Goal: Task Accomplishment & Management: Manage account settings

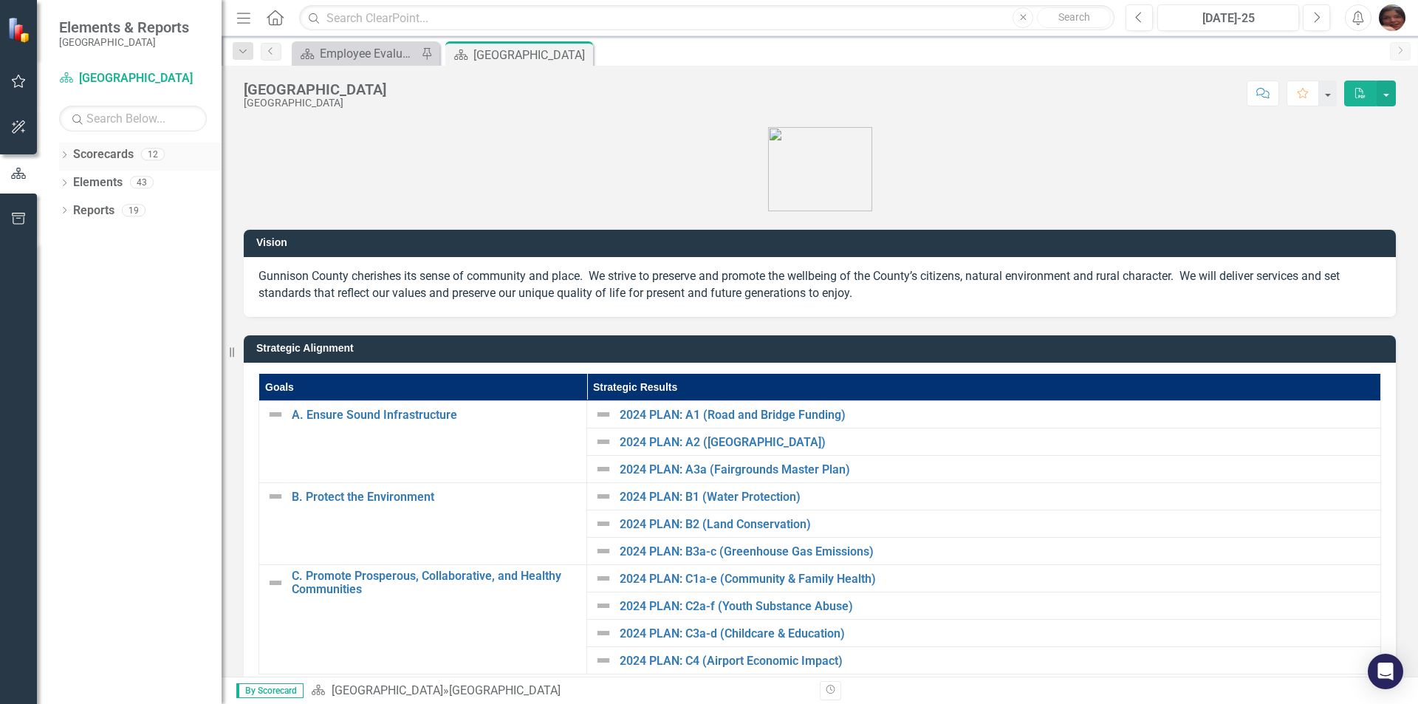
click at [66, 156] on icon "Dropdown" at bounding box center [64, 156] width 10 height 8
click at [73, 183] on icon at bounding box center [73, 181] width 4 height 7
click at [87, 211] on icon "Dropdown" at bounding box center [86, 209] width 11 height 9
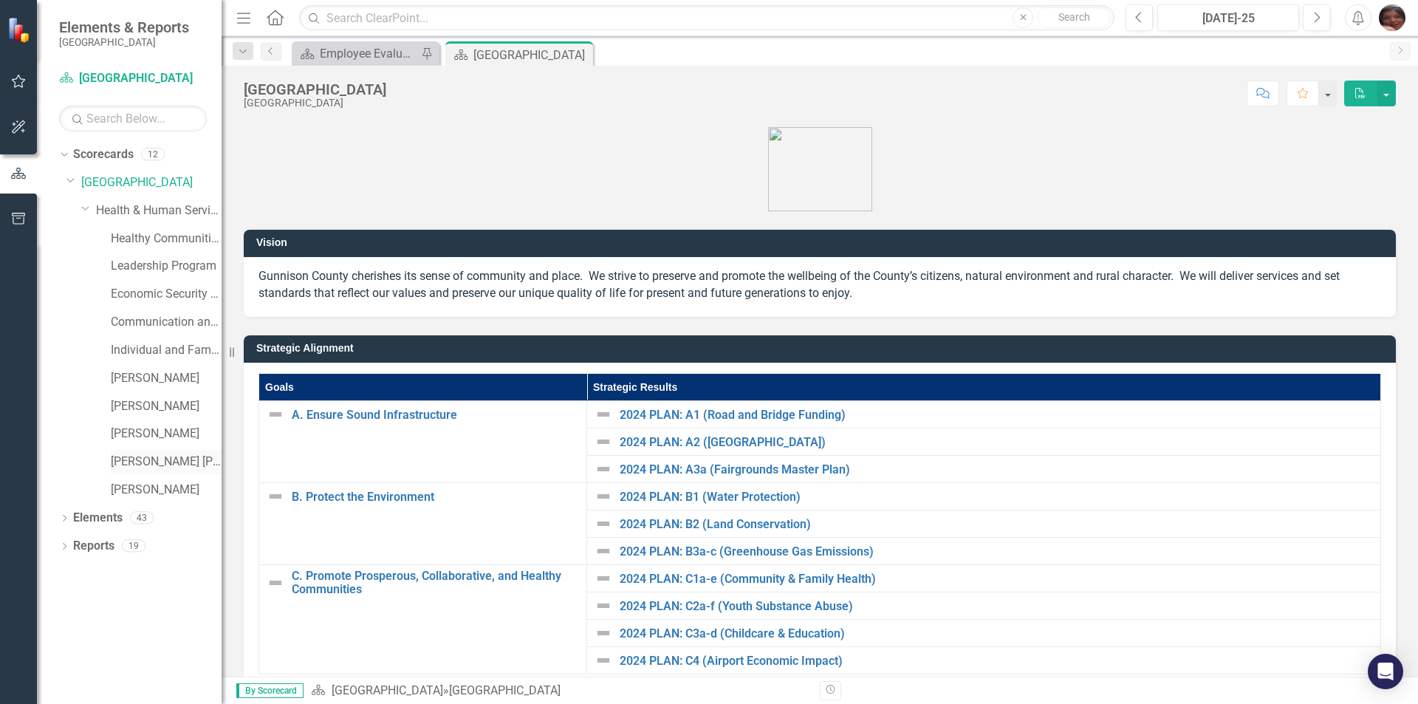
click at [189, 464] on link "[PERSON_NAME] [PERSON_NAME]" at bounding box center [166, 461] width 111 height 17
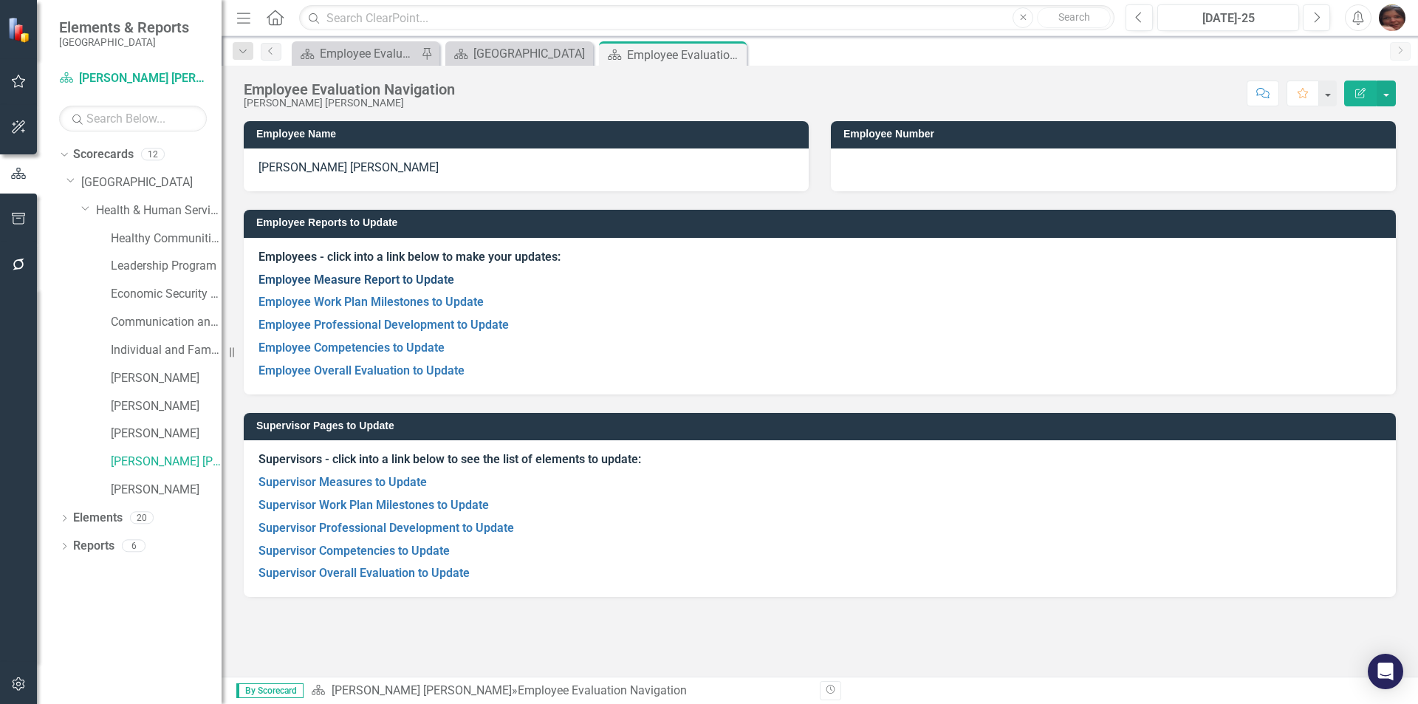
click at [384, 281] on link "Employee Measure Report to Update" at bounding box center [356, 279] width 196 height 14
click at [301, 301] on link "Employee Work Plan Milestones to Update" at bounding box center [370, 302] width 225 height 14
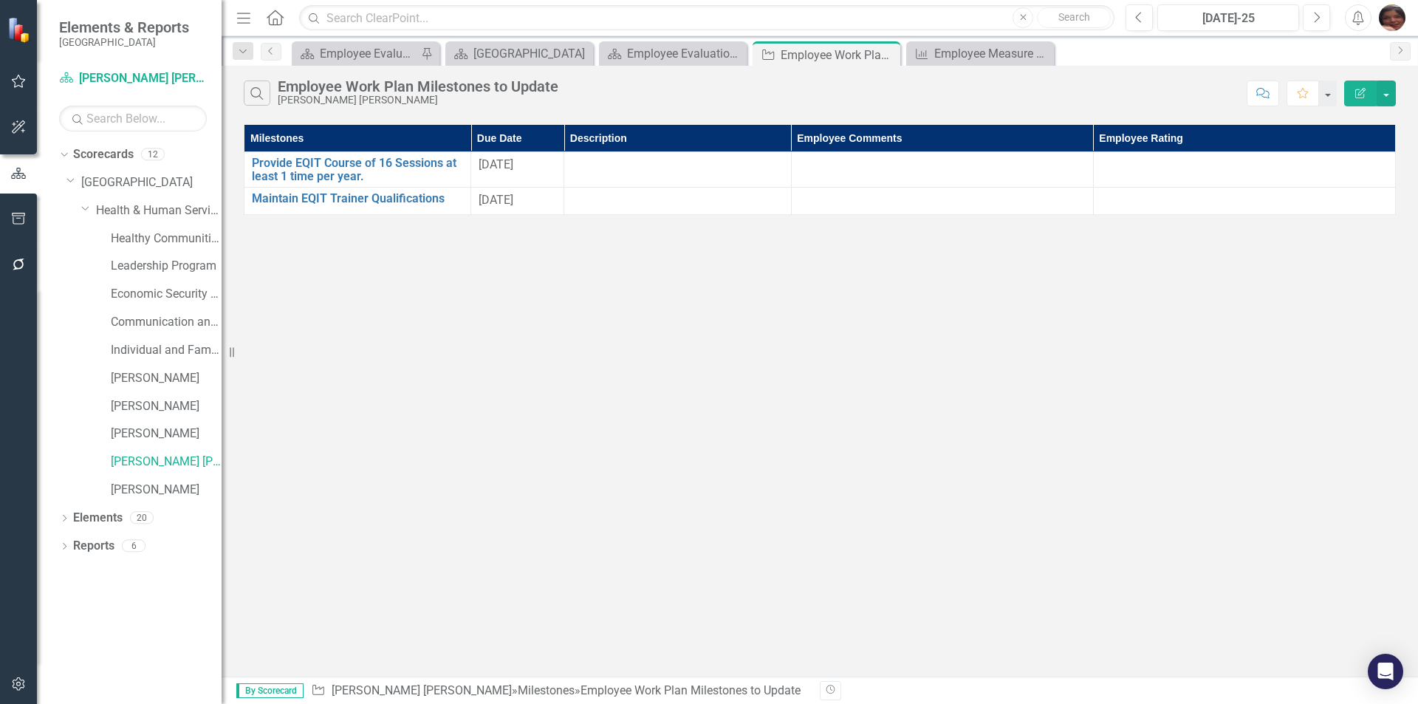
click at [1360, 103] on button "Edit Report" at bounding box center [1360, 93] width 32 height 26
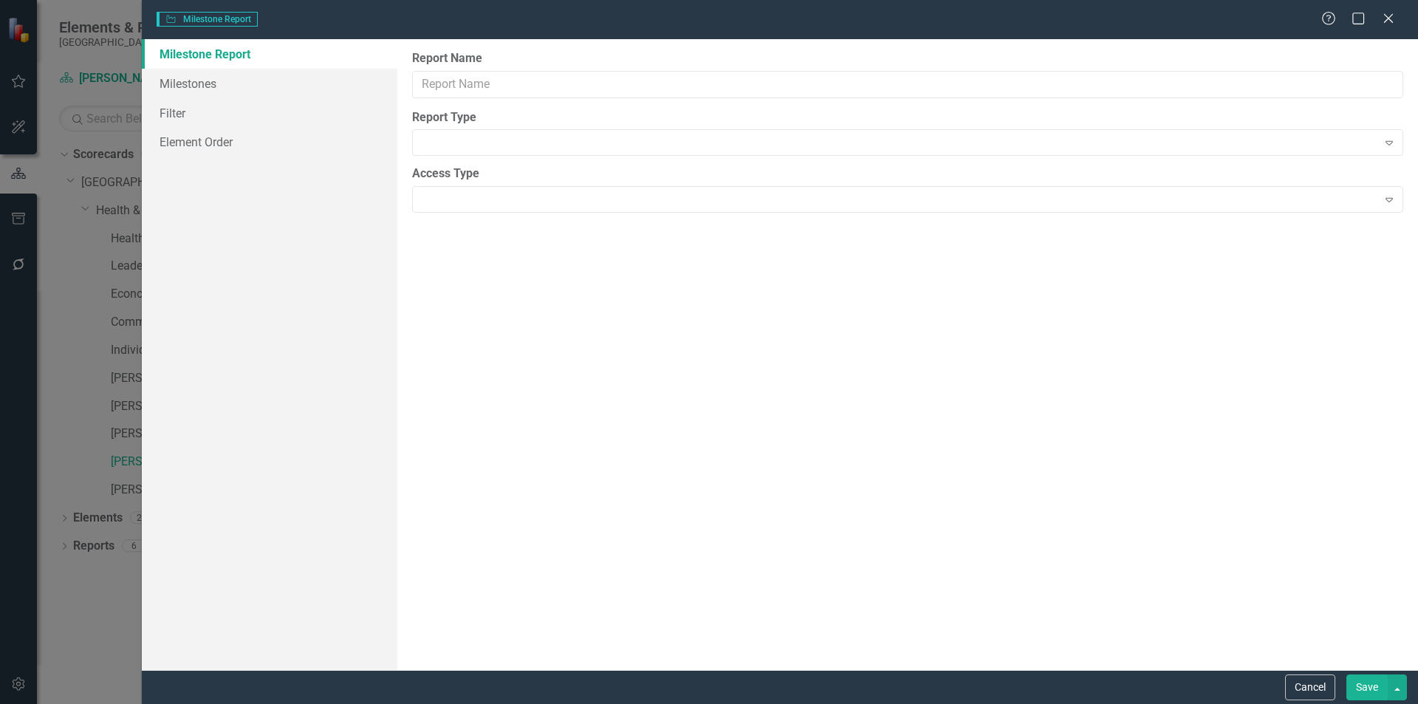
type input "Employee Work Plan Milestones to Update"
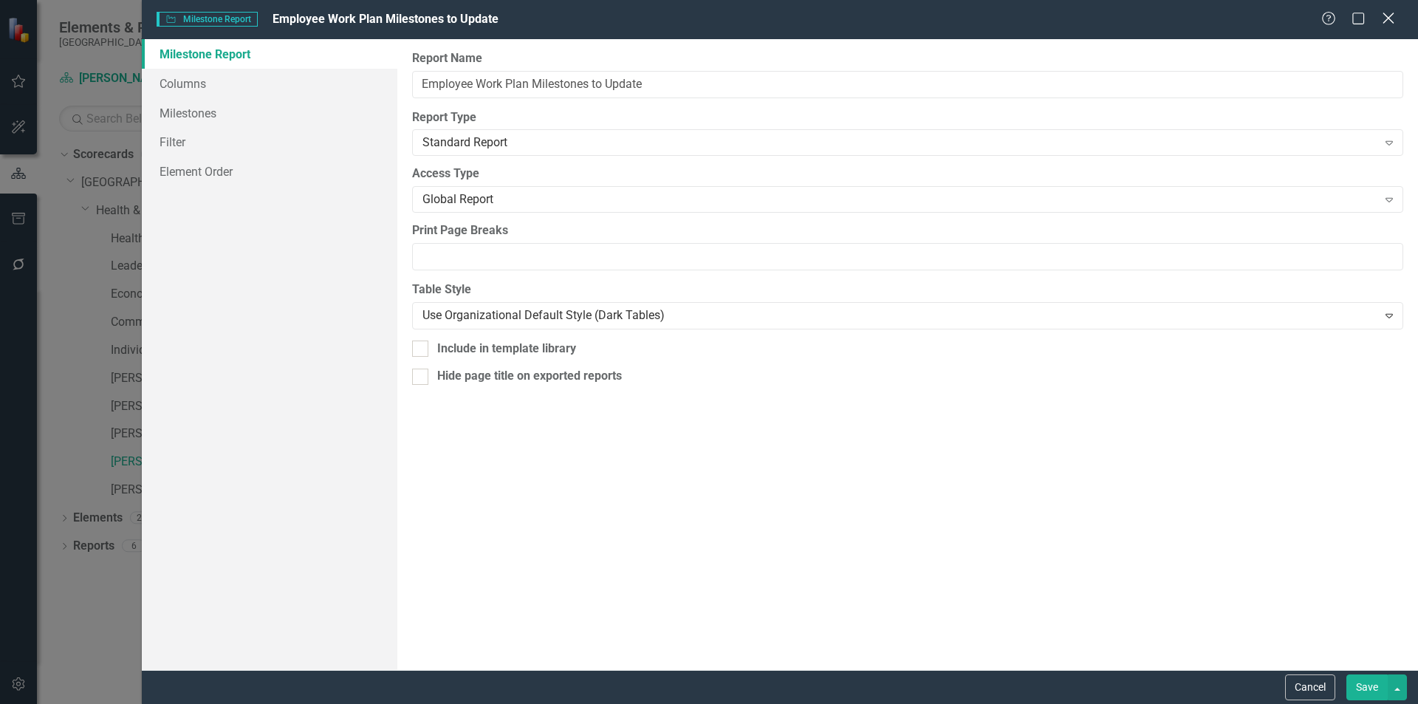
click at [1388, 21] on icon "Close" at bounding box center [1388, 18] width 18 height 14
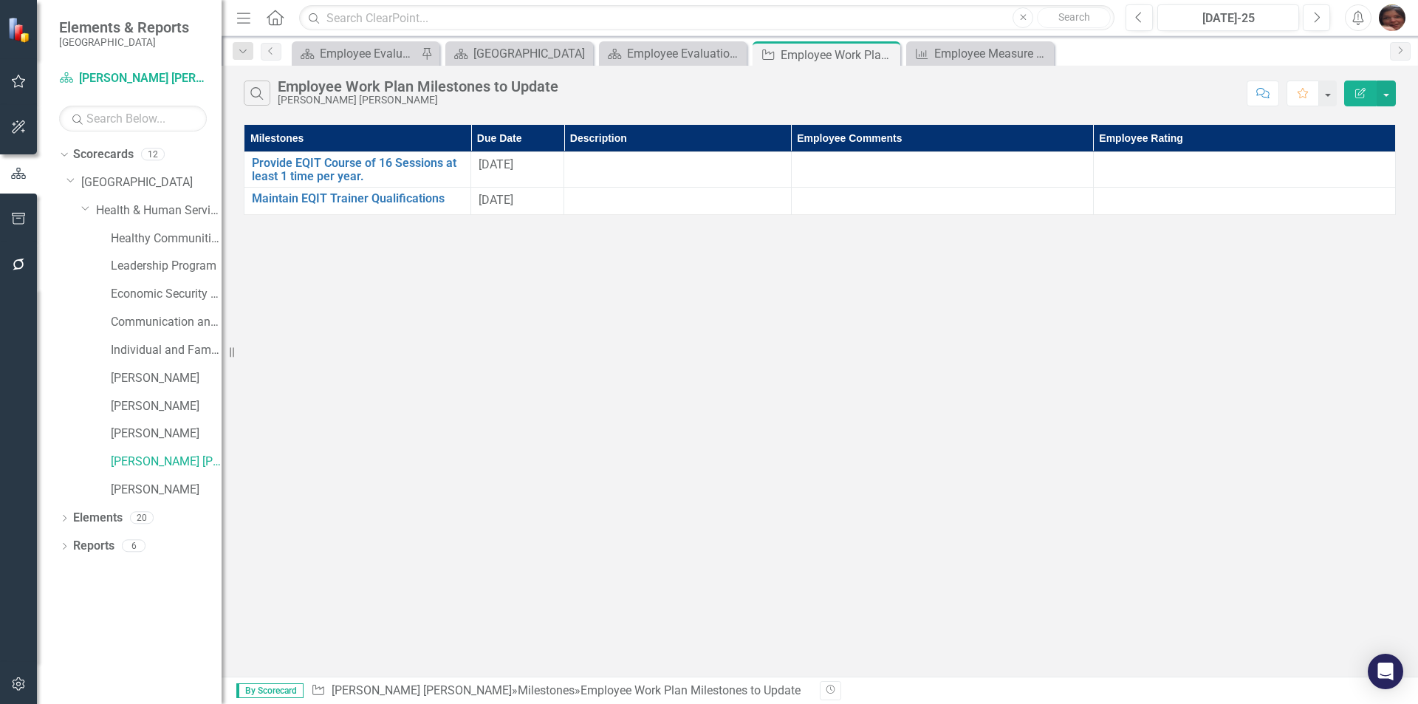
click at [1365, 95] on icon "Edit Report" at bounding box center [1360, 93] width 13 height 10
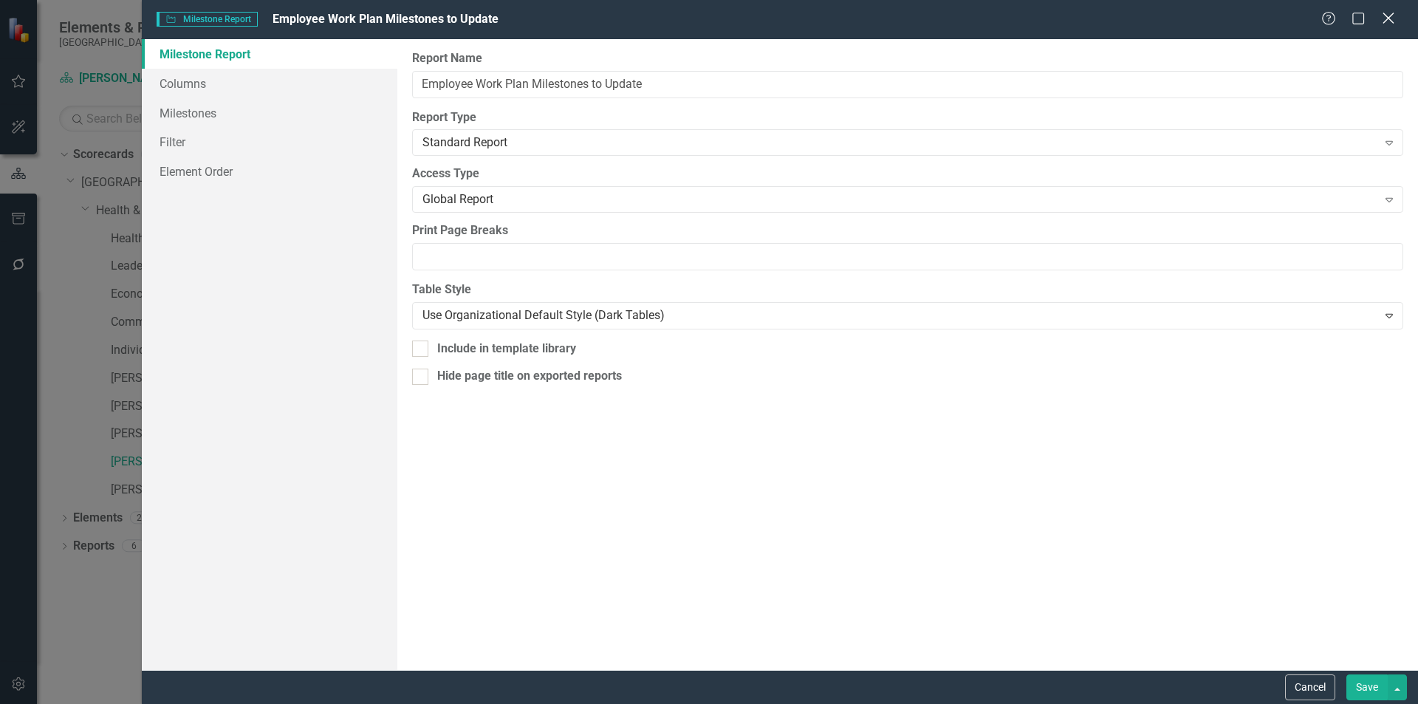
click at [1391, 18] on icon "Close" at bounding box center [1388, 18] width 18 height 14
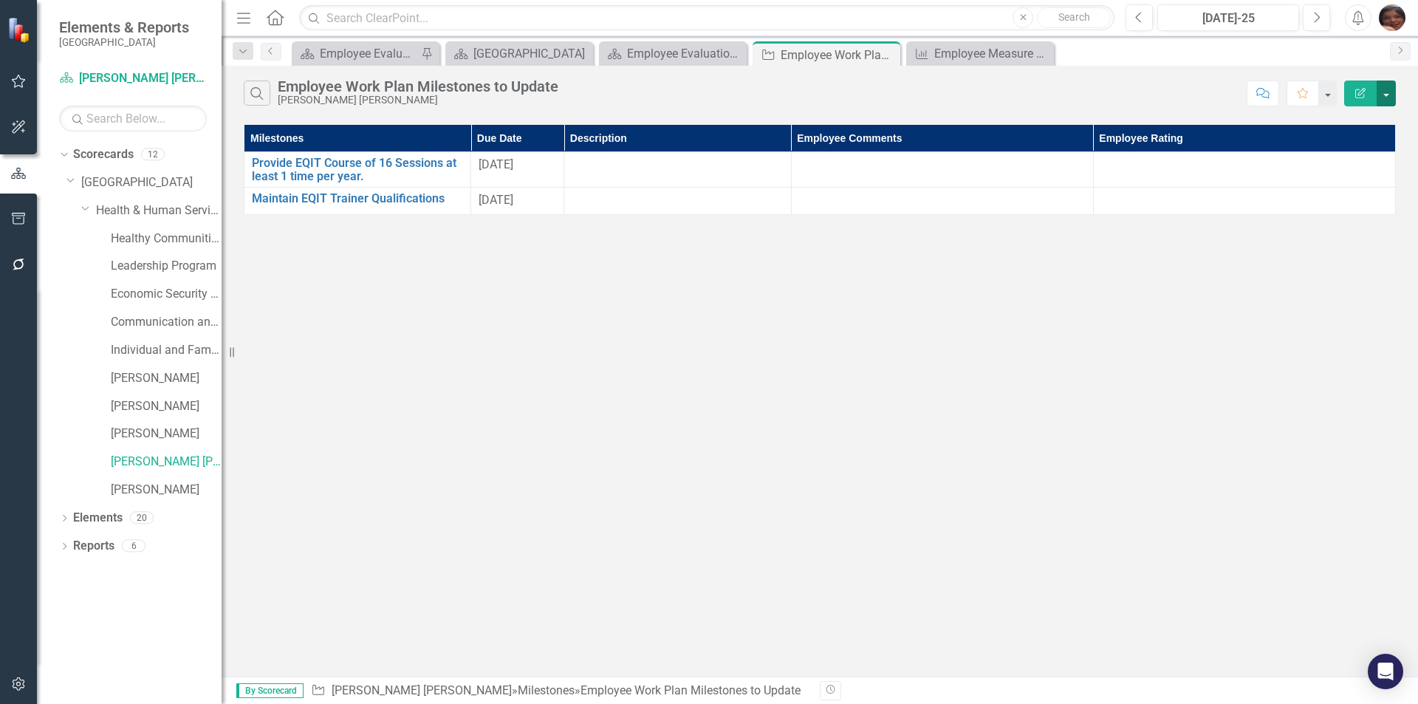
click at [1387, 93] on button "button" at bounding box center [1386, 93] width 19 height 26
click at [1348, 69] on div "Search Employee Work Plan Milestones to Update [PERSON_NAME] [PERSON_NAME] Comm…" at bounding box center [820, 90] width 1196 height 48
click at [918, 171] on div at bounding box center [942, 166] width 287 height 18
click at [894, 174] on div at bounding box center [942, 166] width 287 height 18
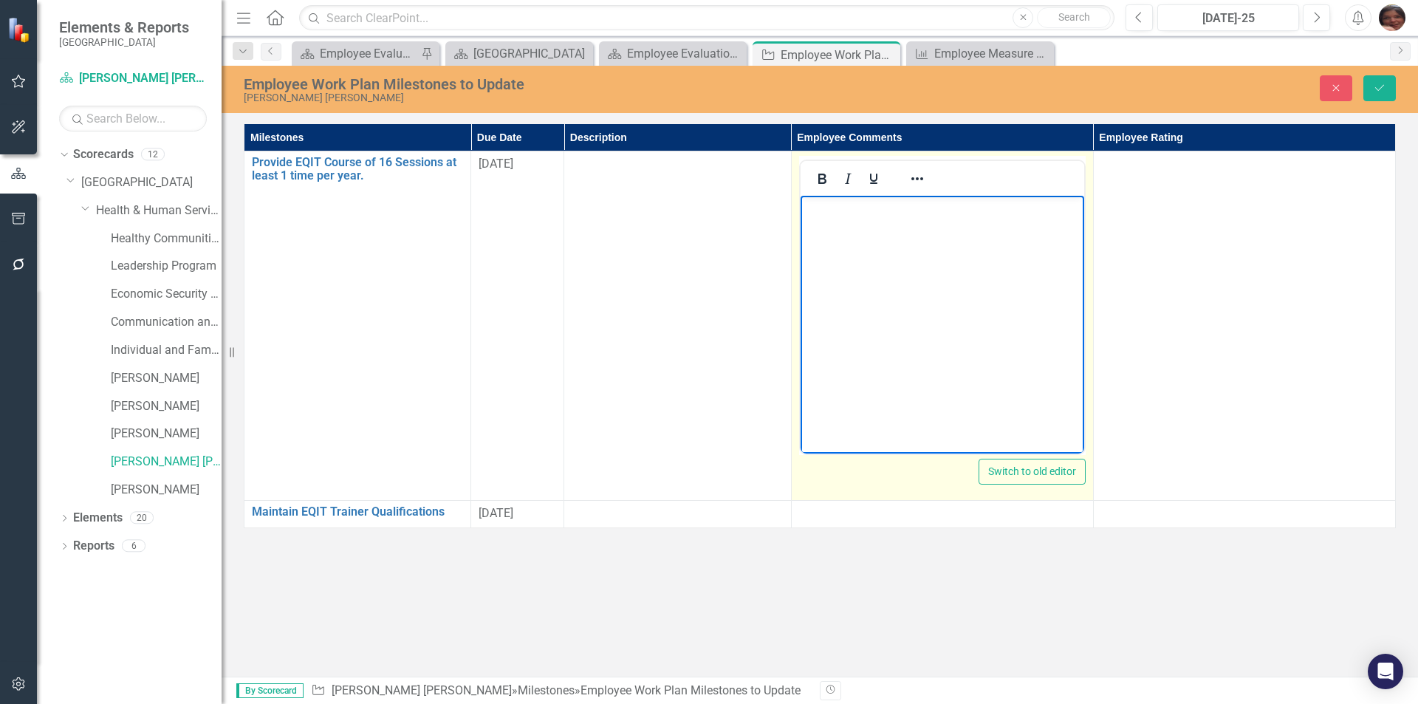
click at [875, 270] on body "Rich Text Area. Press ALT-0 for help." at bounding box center [942, 307] width 284 height 222
click at [931, 205] on p "I did provide 2 courses furing the year." at bounding box center [941, 208] width 276 height 18
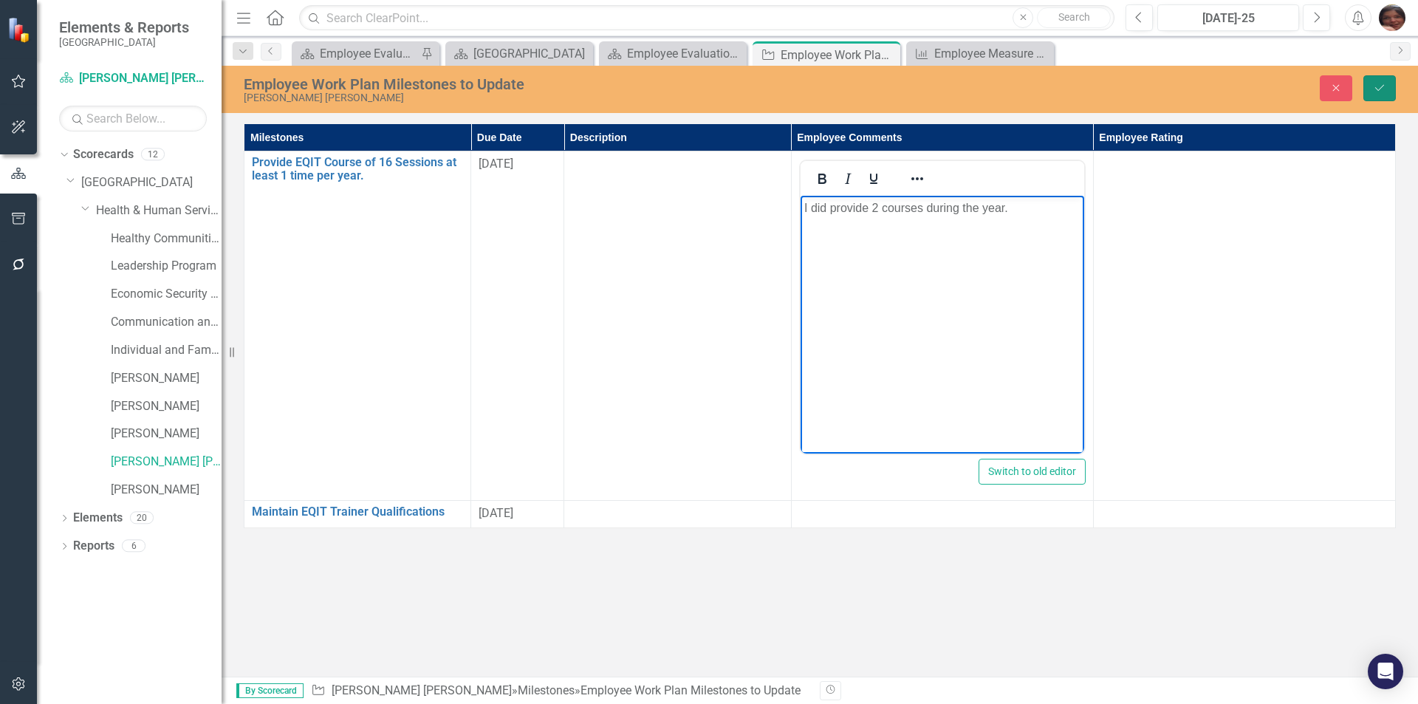
click at [1374, 78] on button "Save" at bounding box center [1379, 88] width 32 height 26
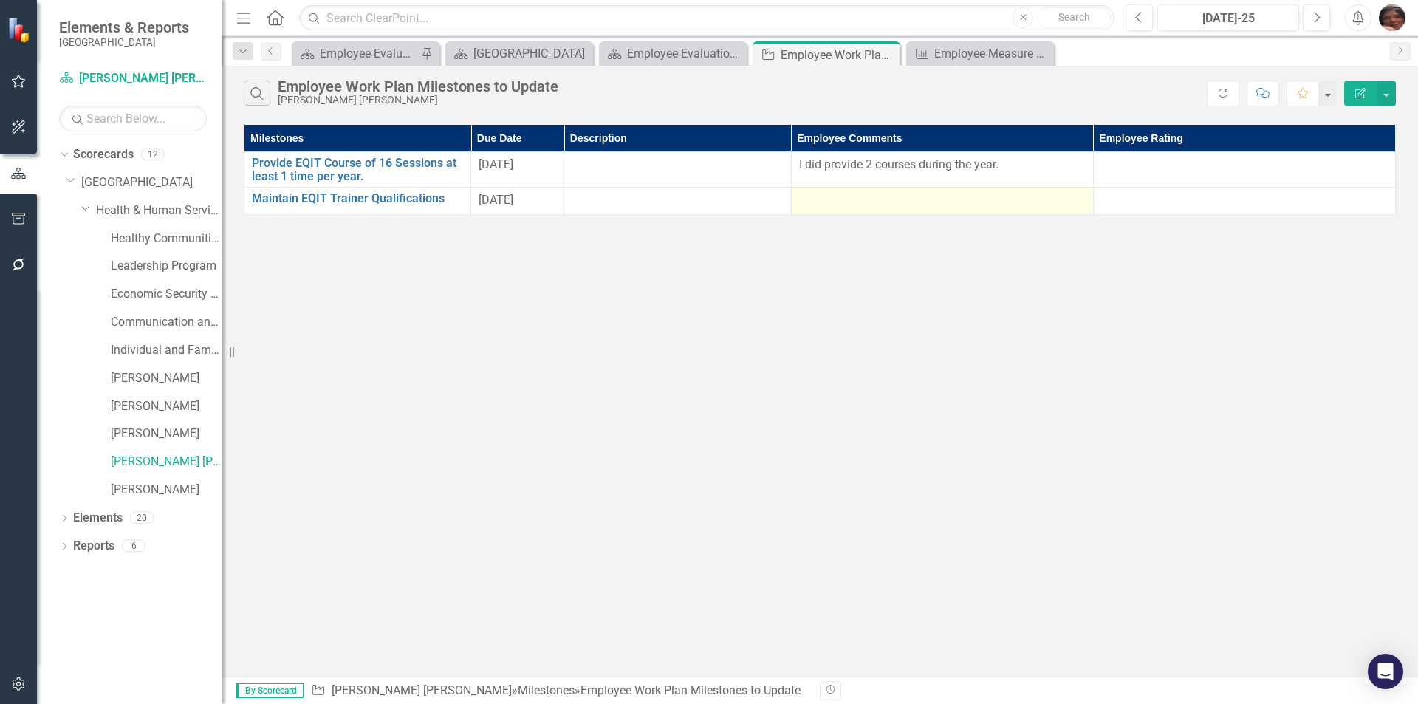
click at [902, 206] on div at bounding box center [942, 201] width 287 height 18
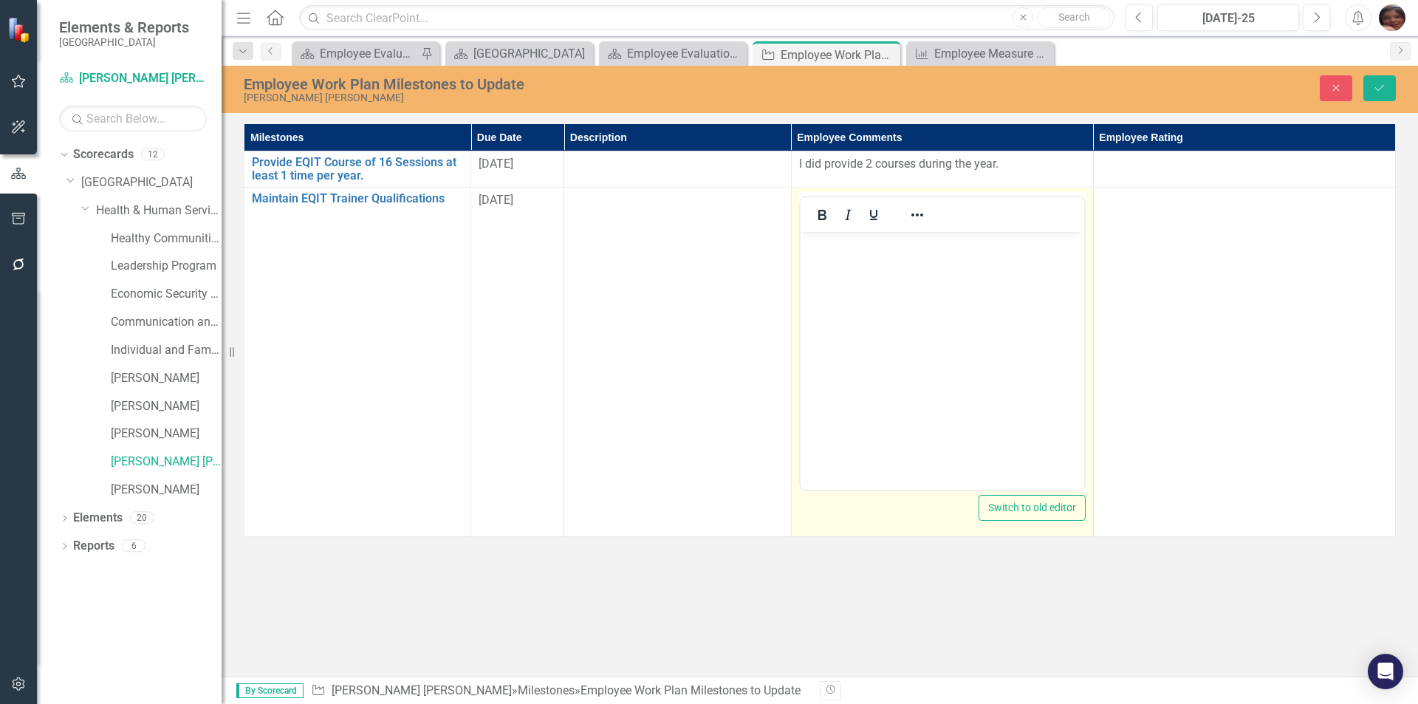
click at [891, 397] on body "Rich Text Area. Press ALT-0 for help." at bounding box center [942, 342] width 284 height 222
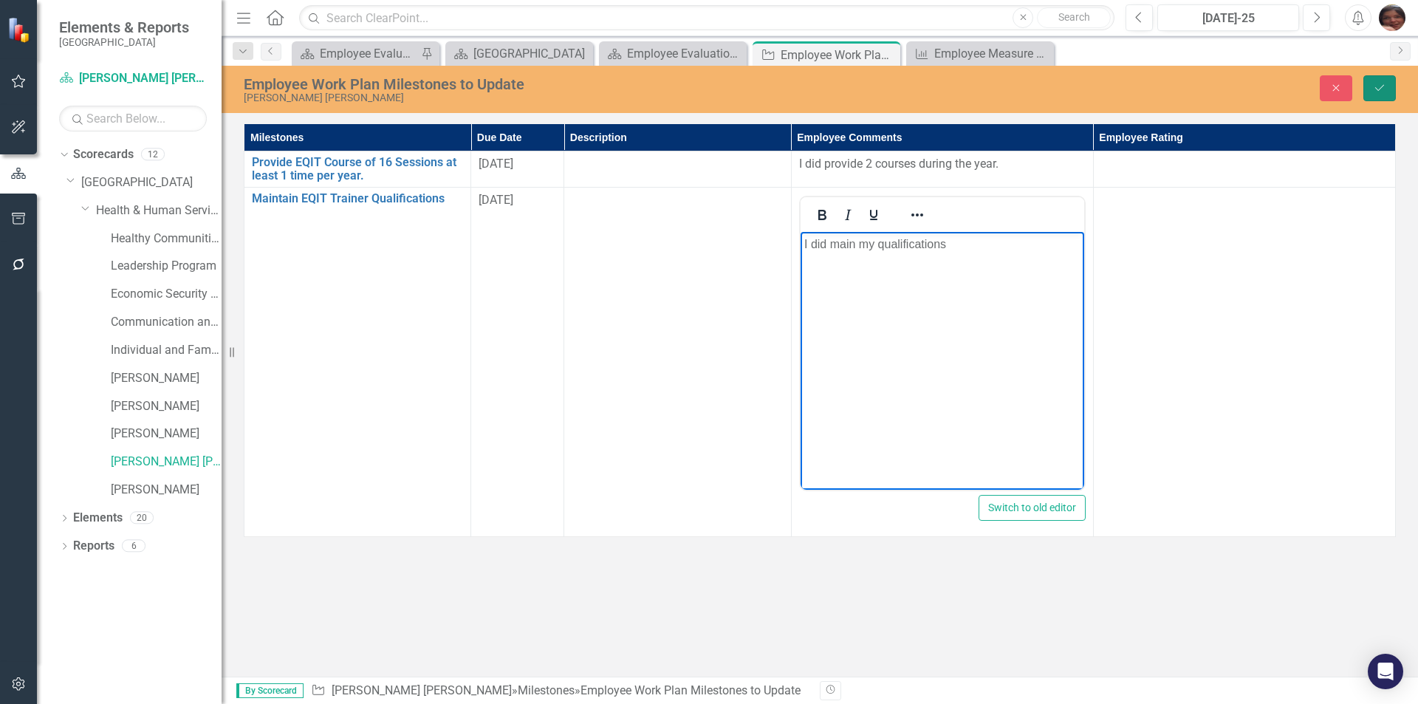
click at [1390, 95] on button "Save" at bounding box center [1379, 88] width 32 height 26
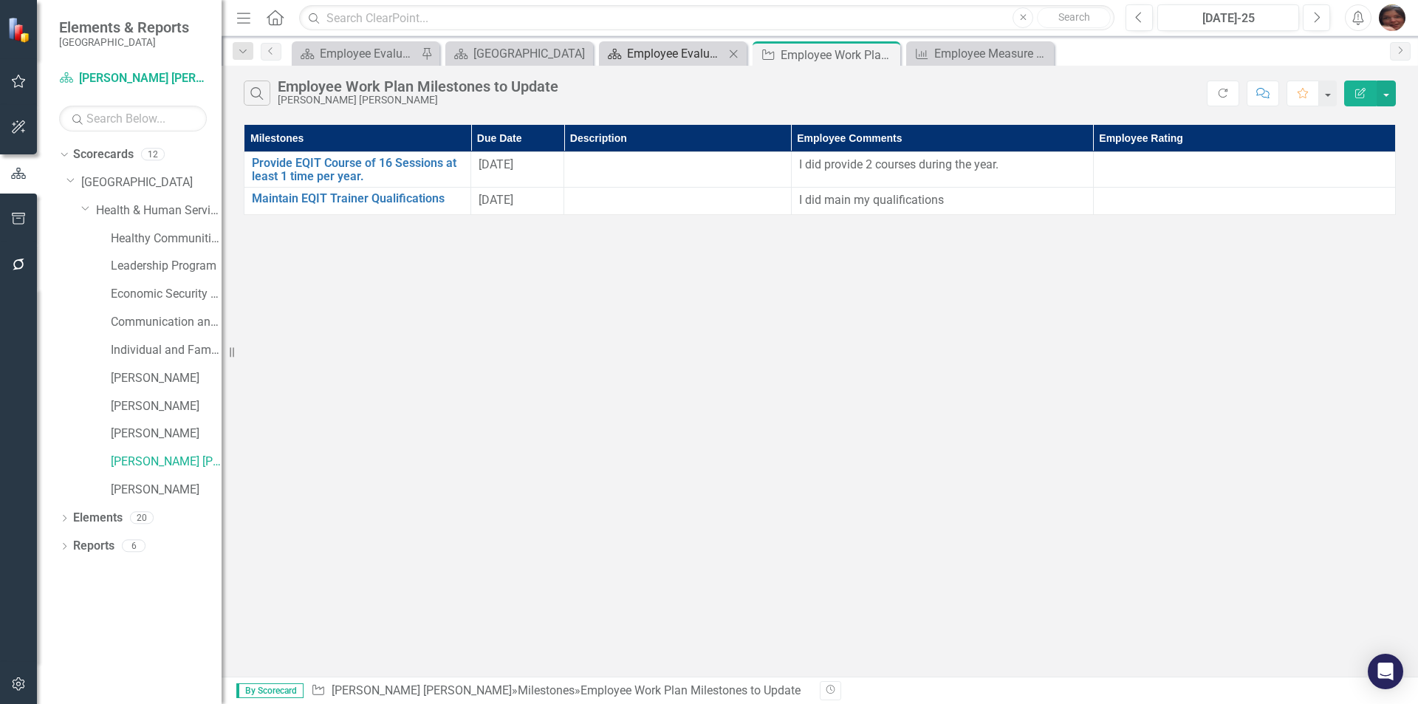
click at [690, 58] on div "Employee Evaluation Navigation" at bounding box center [675, 53] width 97 height 18
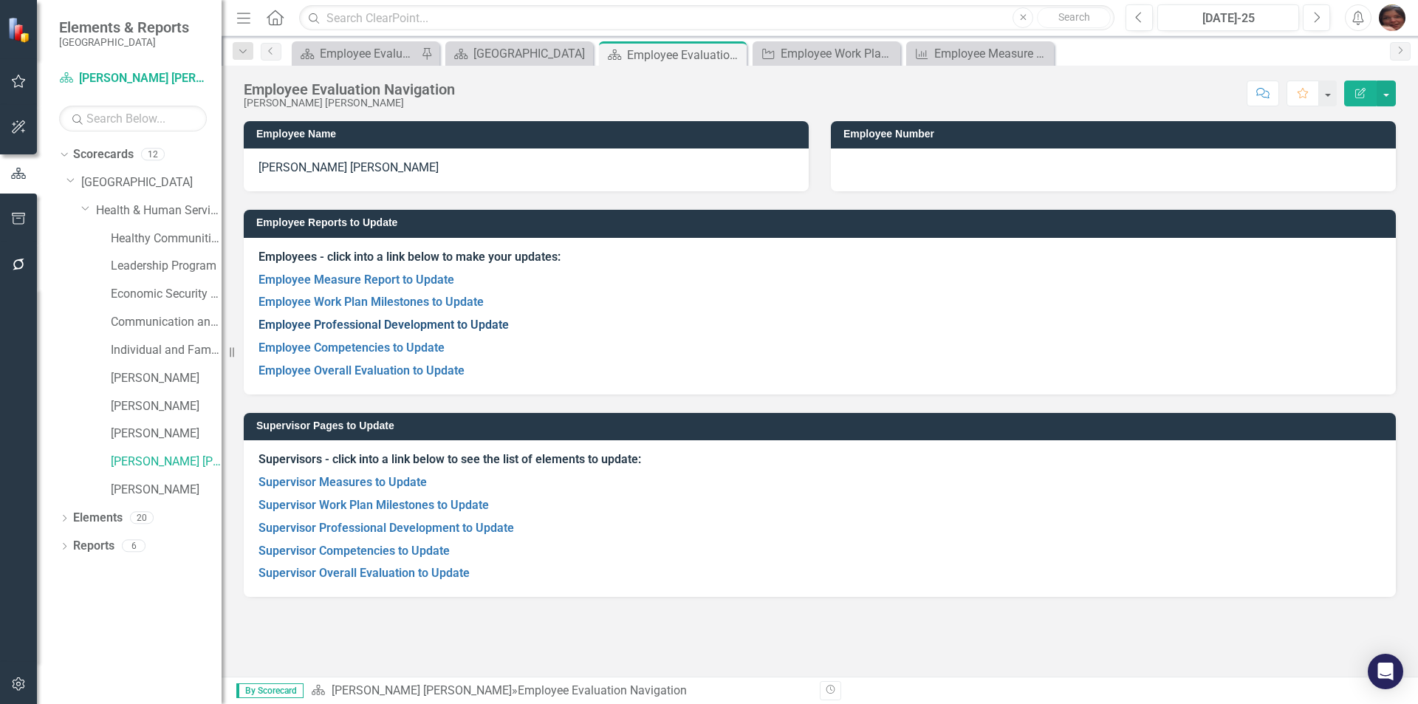
click at [369, 326] on link "Employee Professional Development to Update" at bounding box center [383, 325] width 250 height 14
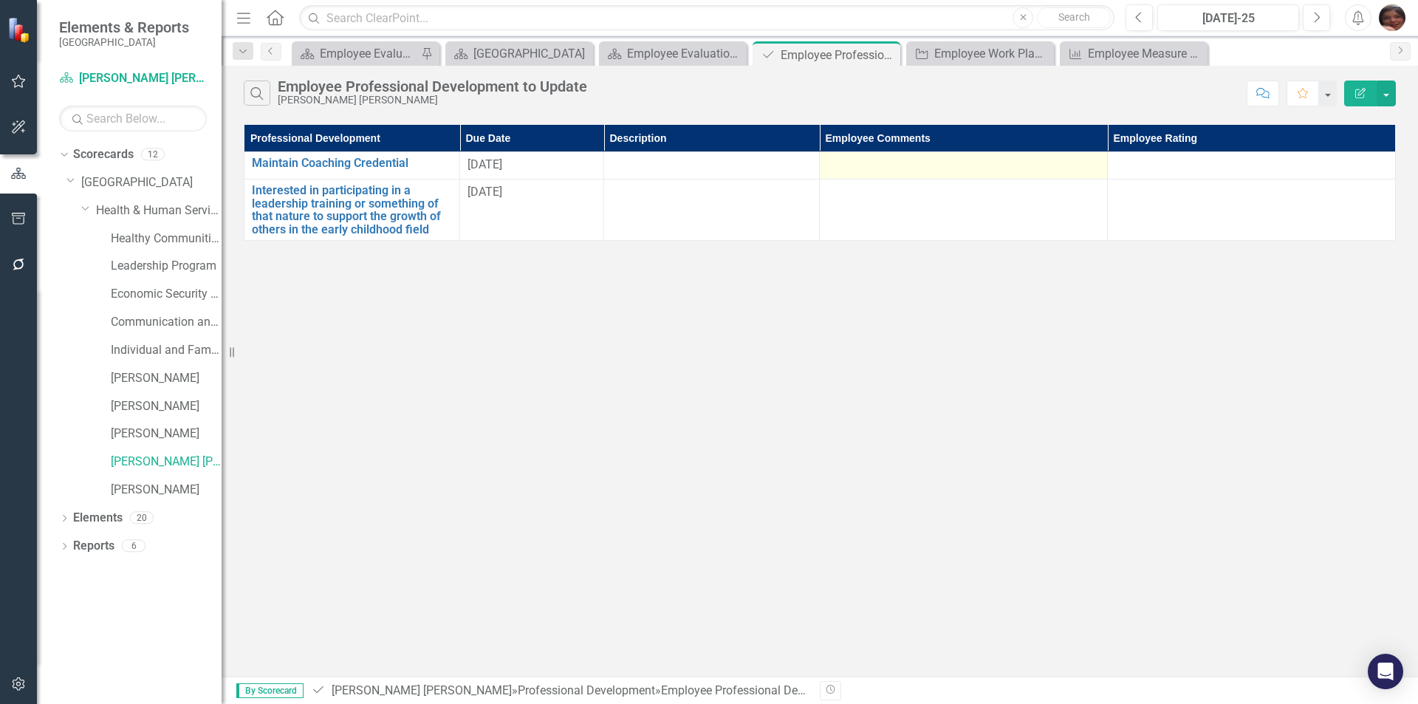
click at [942, 171] on div at bounding box center [963, 166] width 272 height 18
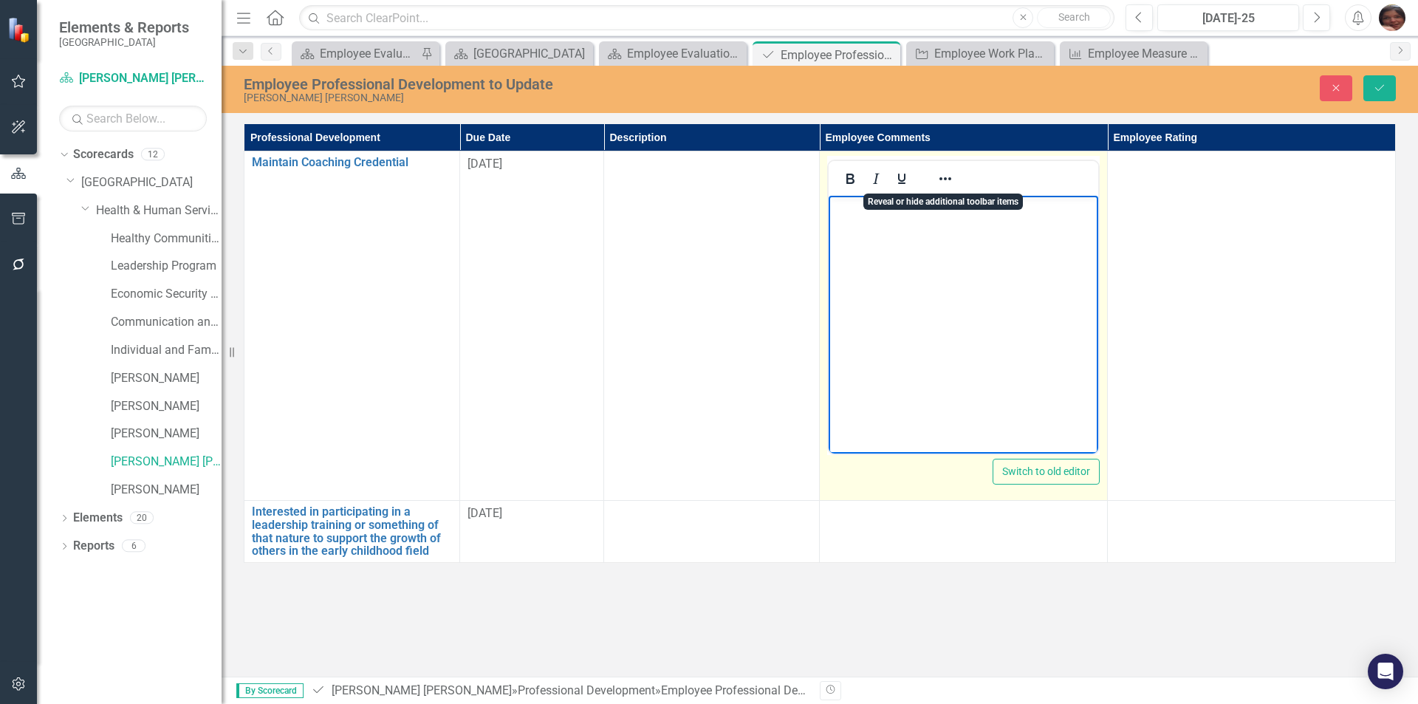
click at [905, 243] on body "Rich Text Area. Press ALT-0 for help." at bounding box center [964, 307] width 270 height 222
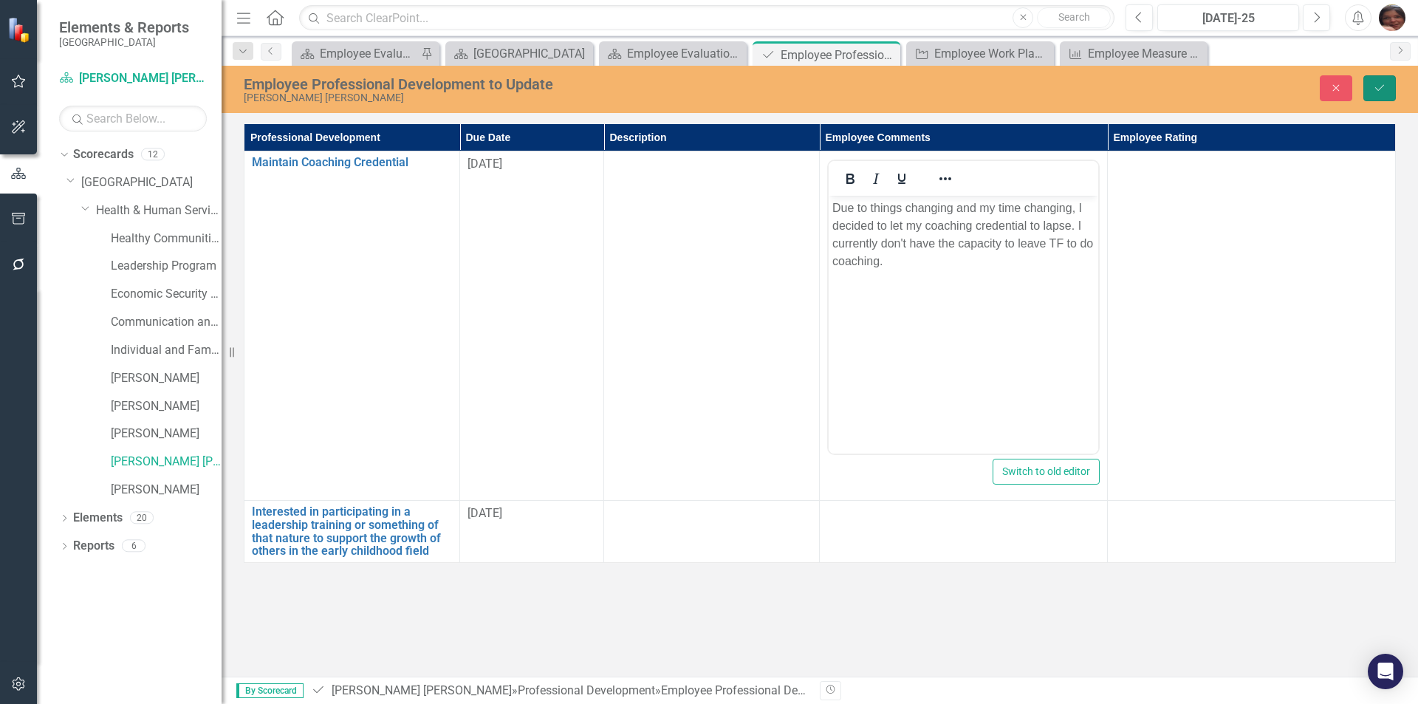
click at [1389, 95] on button "Save" at bounding box center [1379, 88] width 32 height 26
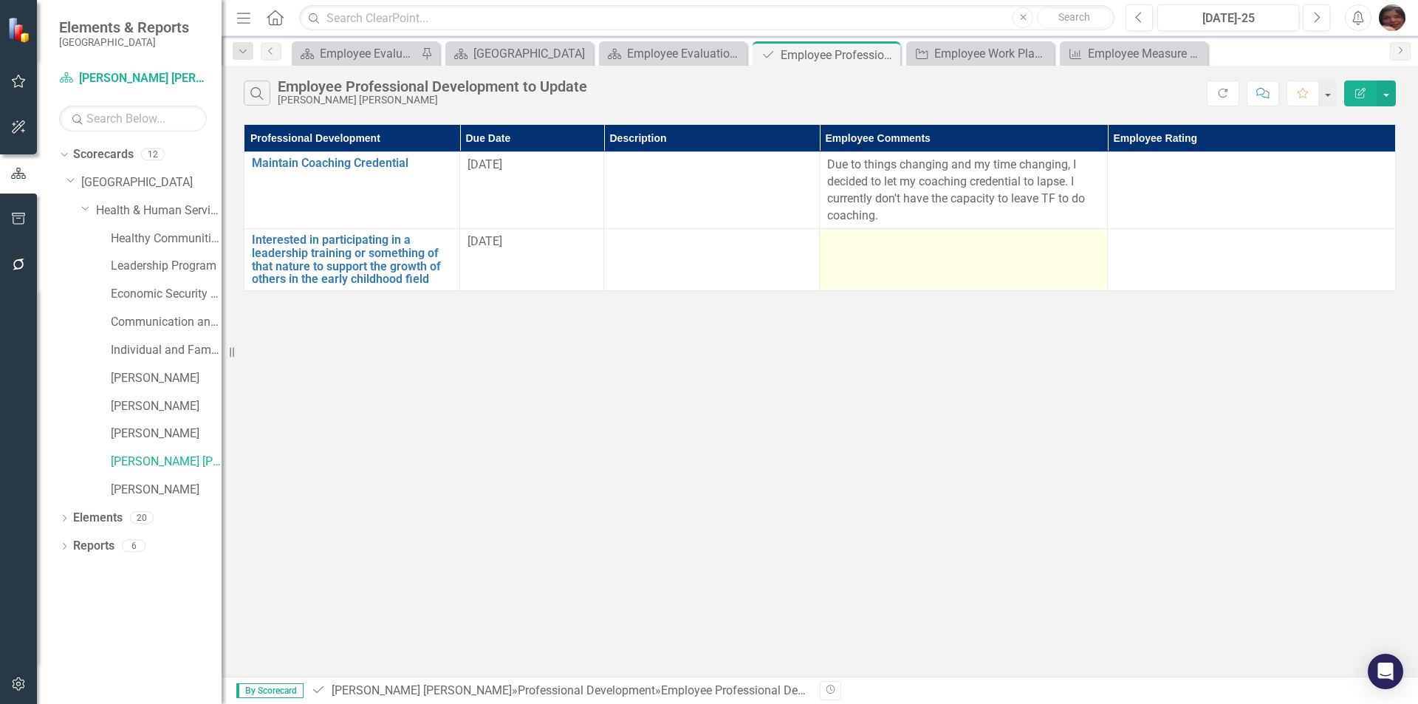
click at [911, 261] on td at bounding box center [964, 259] width 288 height 61
click at [929, 275] on td at bounding box center [964, 259] width 288 height 61
click at [929, 274] on td at bounding box center [964, 259] width 288 height 61
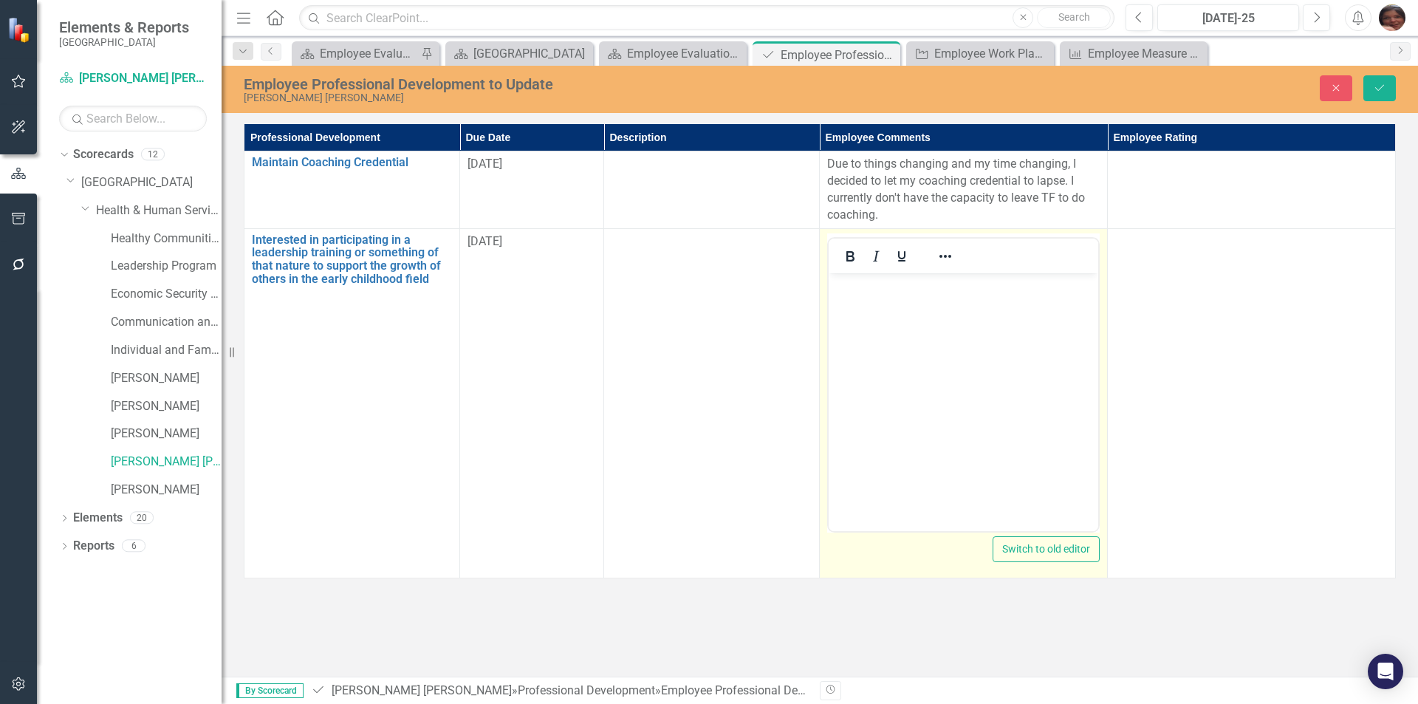
click at [900, 361] on body "Rich Text Area. Press ALT-0 for help." at bounding box center [964, 383] width 270 height 222
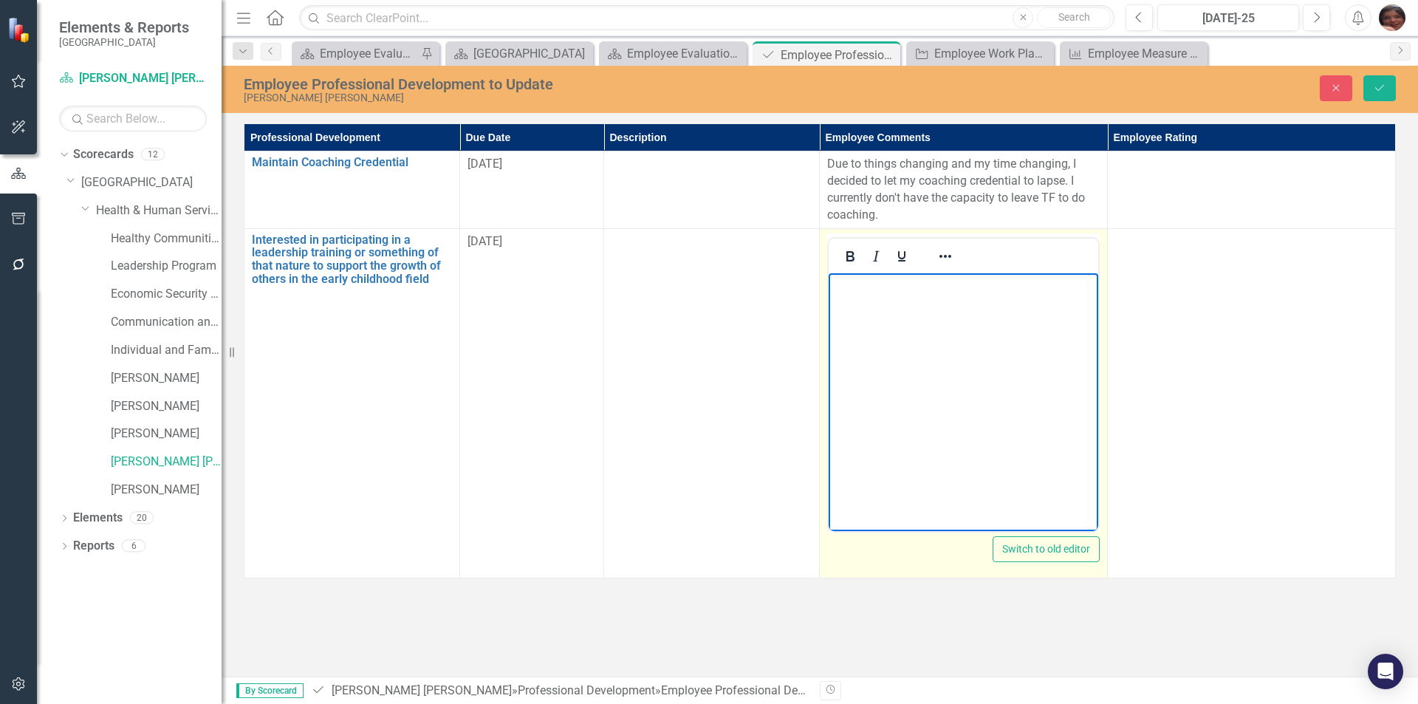
click at [930, 338] on body "Rich Text Area. Press ALT-0 for help." at bounding box center [964, 383] width 270 height 222
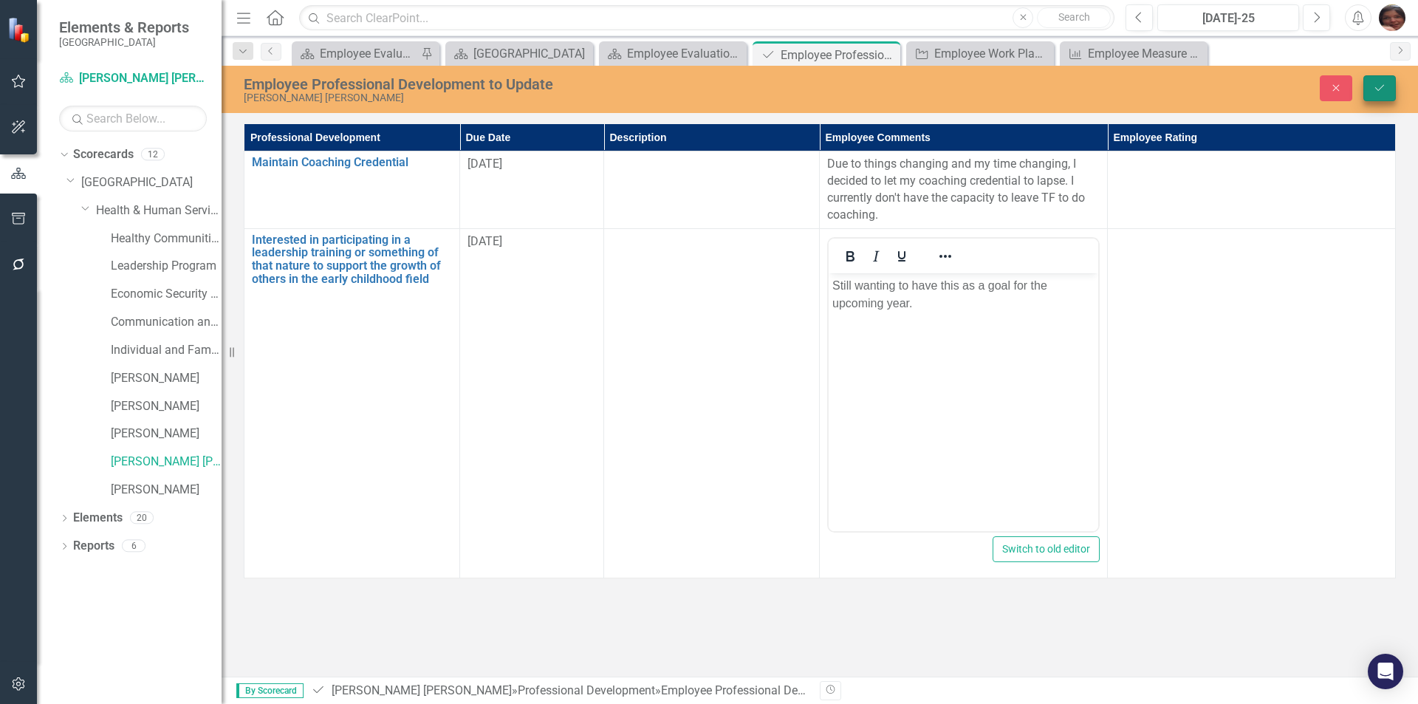
click at [1382, 89] on icon "Save" at bounding box center [1379, 88] width 13 height 10
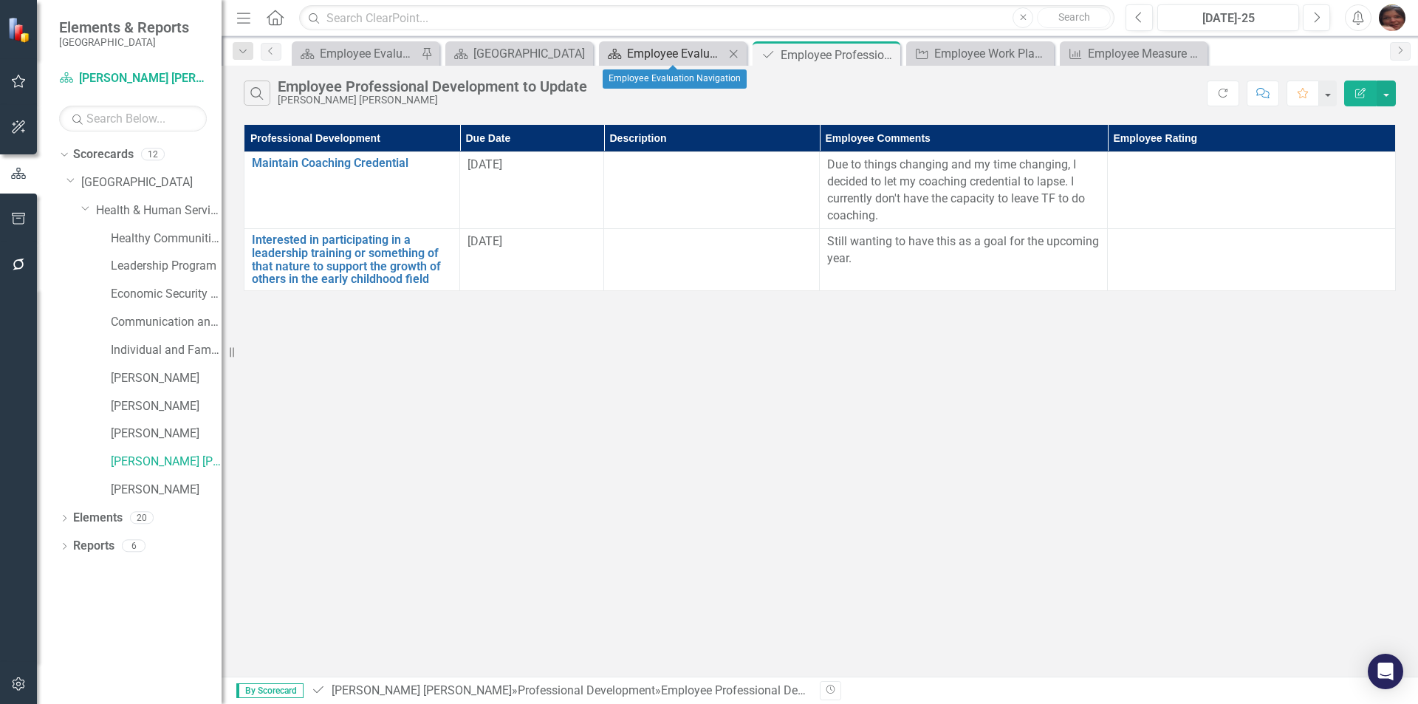
click at [697, 52] on div "Employee Evaluation Navigation" at bounding box center [675, 53] width 97 height 18
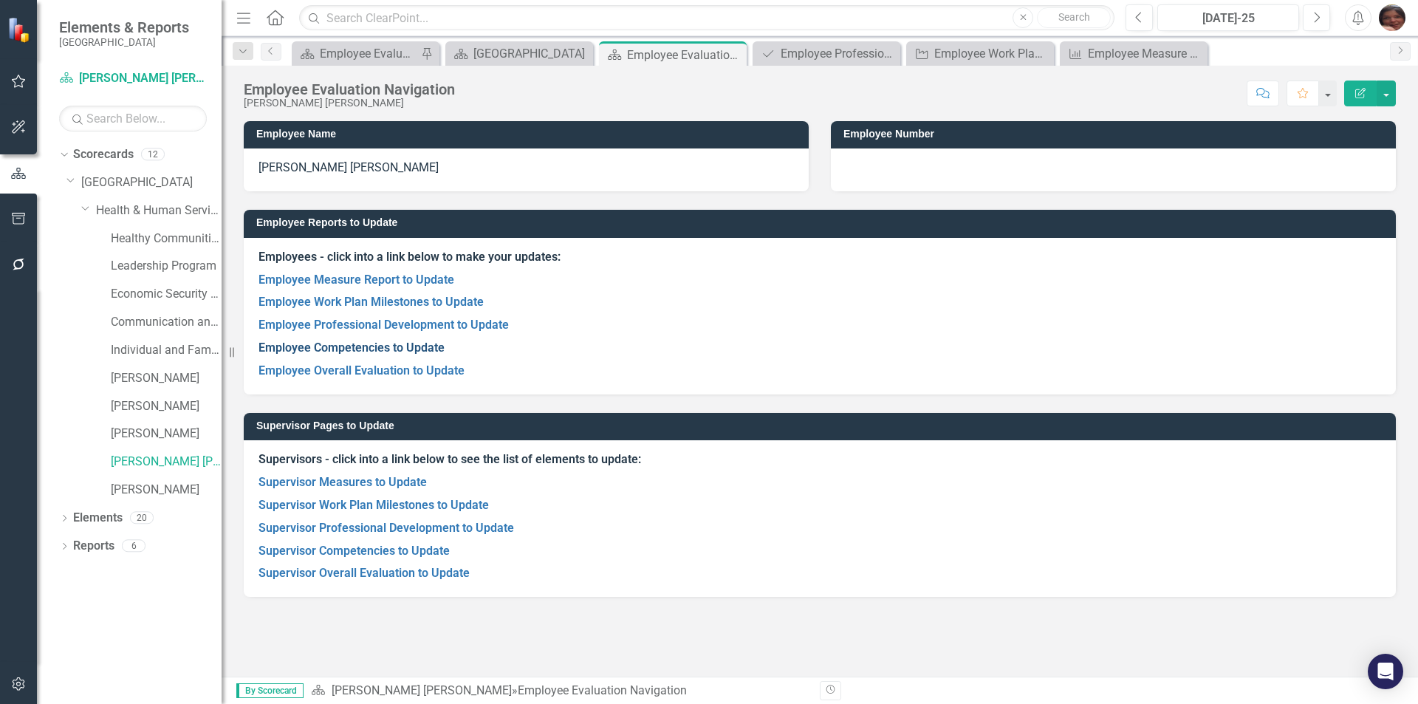
click at [348, 350] on link "Employee Competencies to Update" at bounding box center [351, 347] width 186 height 14
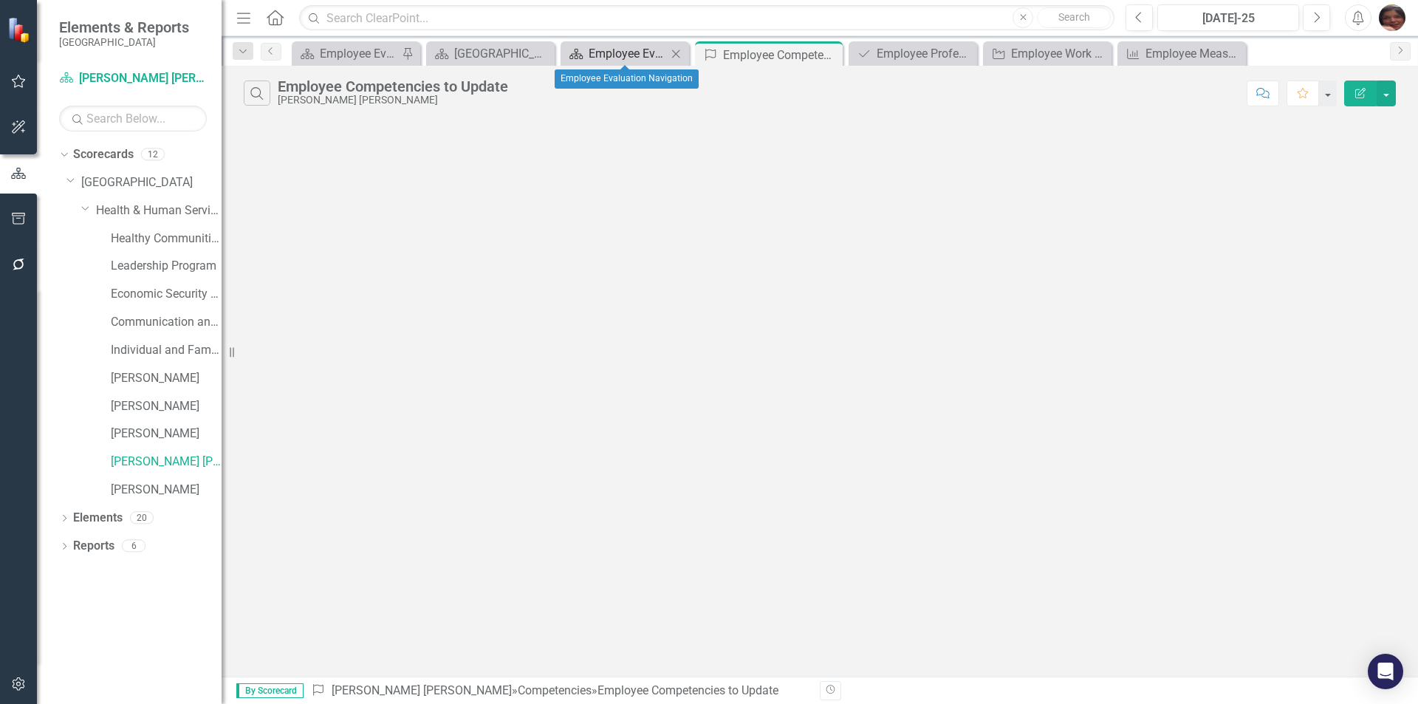
click at [630, 57] on div "Employee Evaluation Navigation" at bounding box center [628, 53] width 78 height 18
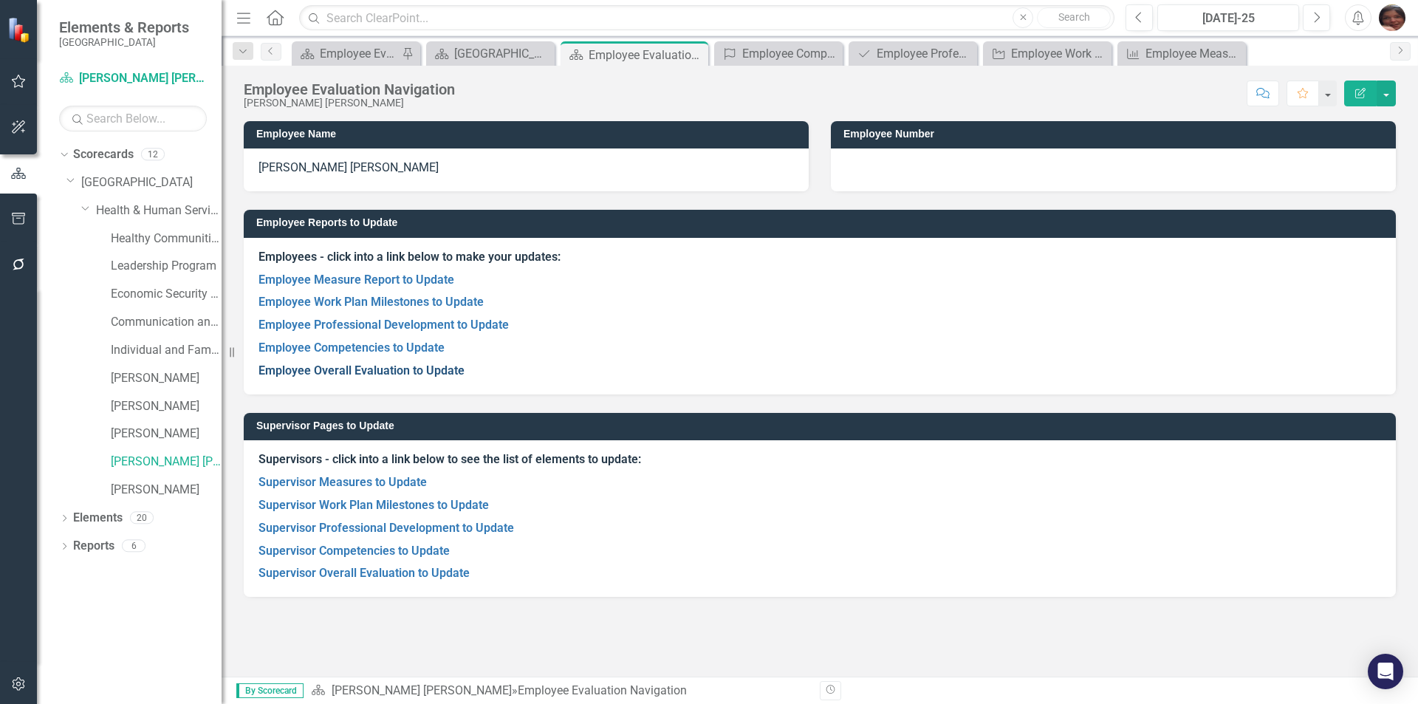
click at [389, 368] on link "Employee Overall Evaluation to Update" at bounding box center [361, 370] width 206 height 14
click at [432, 372] on link "Employee Overall Evaluation to Update" at bounding box center [361, 370] width 206 height 14
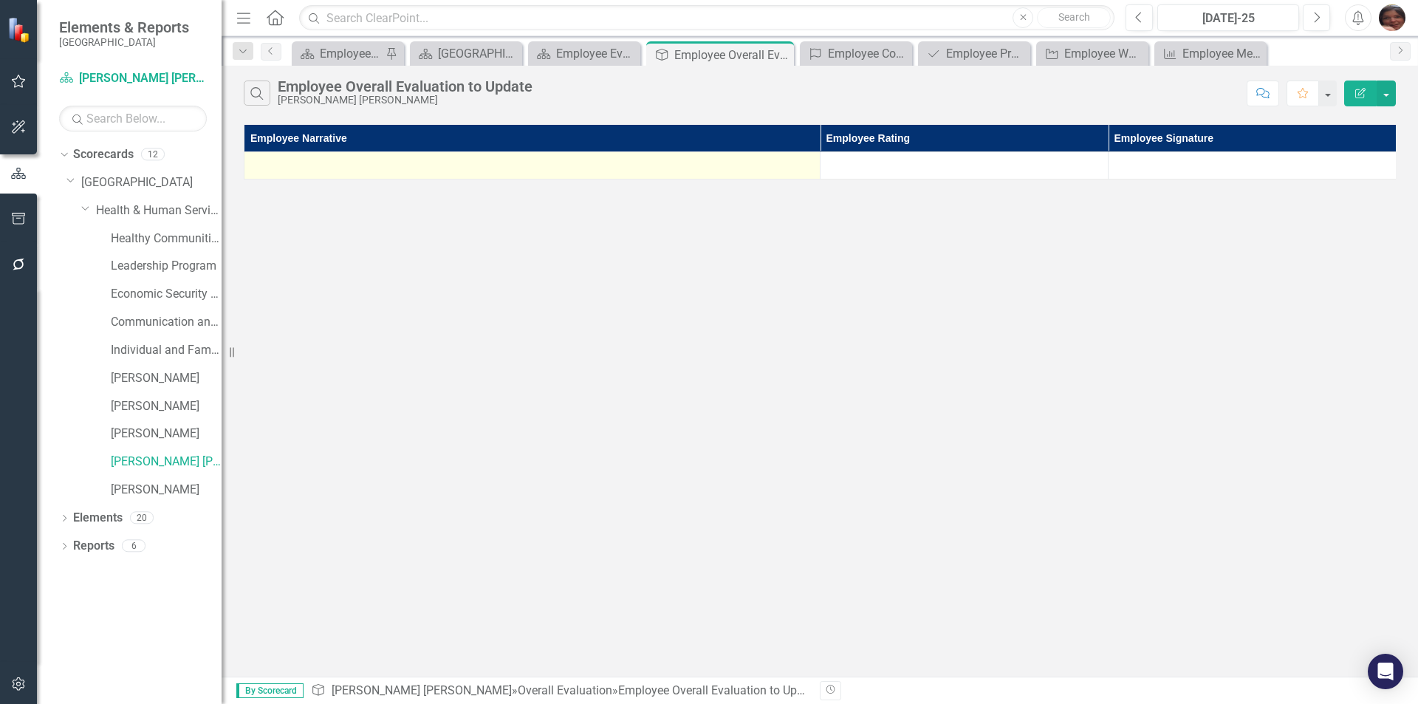
click at [375, 167] on div at bounding box center [532, 166] width 560 height 18
click at [375, 163] on div at bounding box center [532, 166] width 560 height 18
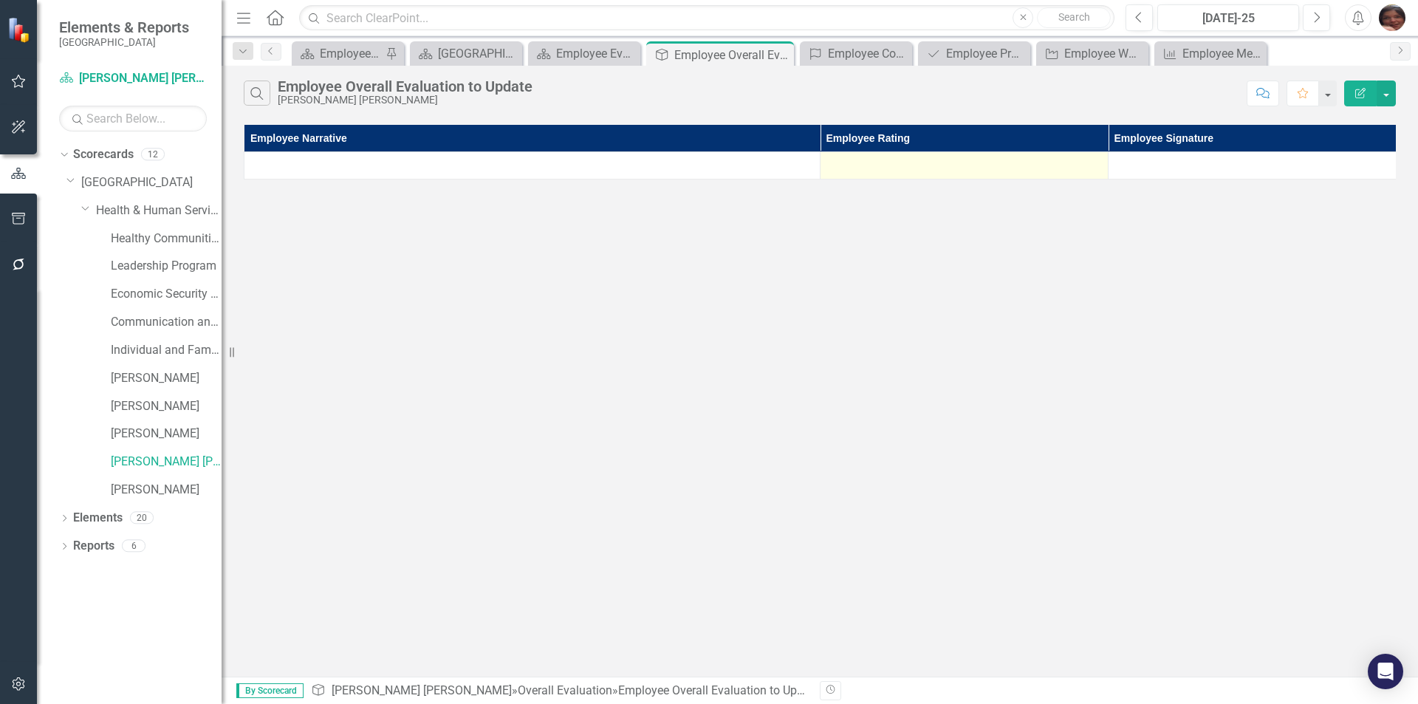
click at [923, 174] on td at bounding box center [964, 165] width 288 height 27
click at [923, 174] on div at bounding box center [964, 166] width 272 height 18
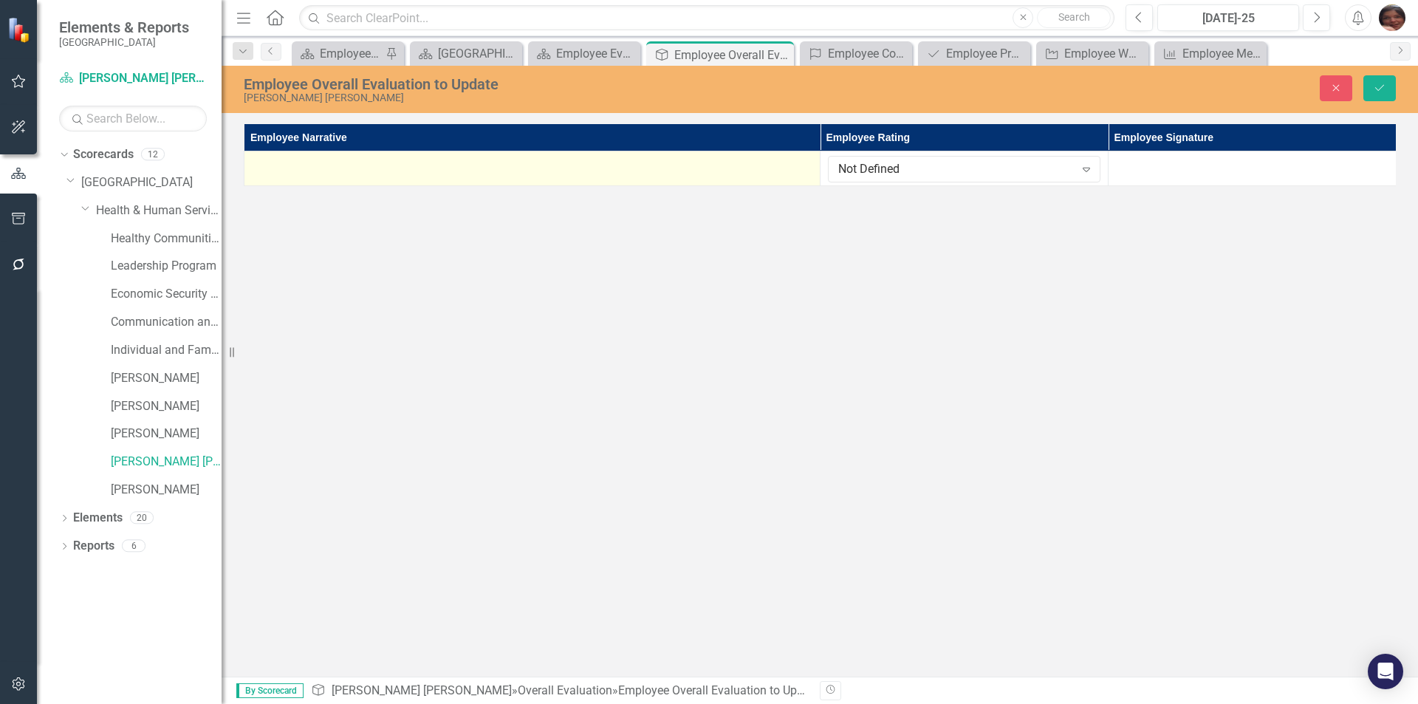
click at [507, 163] on div at bounding box center [532, 165] width 560 height 18
click at [508, 162] on div at bounding box center [532, 165] width 560 height 18
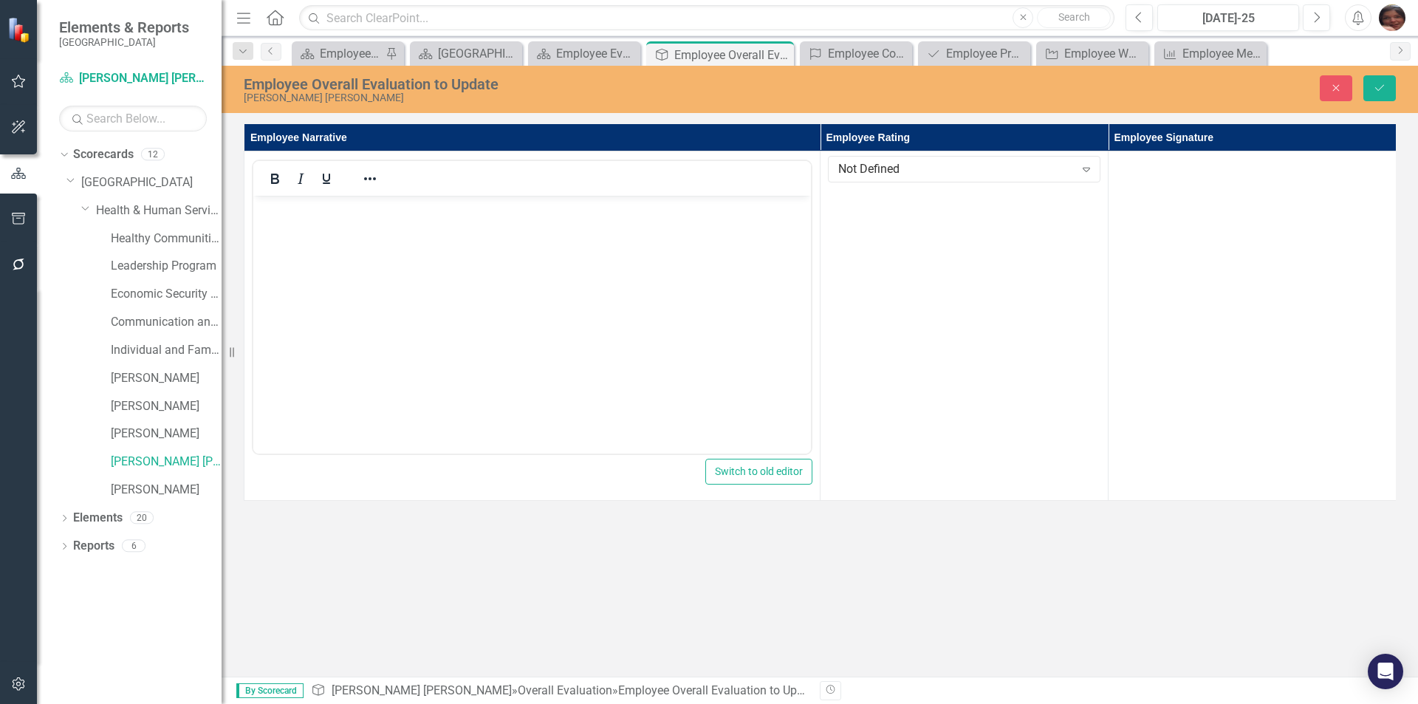
click at [1157, 538] on div "Employee Overall Evaluation to Update [PERSON_NAME] [PERSON_NAME] Close Save Em…" at bounding box center [820, 371] width 1196 height 611
click at [999, 626] on div "Employee Overall Evaluation to Update [PERSON_NAME] [PERSON_NAME] Close Save Em…" at bounding box center [820, 371] width 1196 height 611
click at [1328, 93] on button "Close" at bounding box center [1336, 88] width 32 height 26
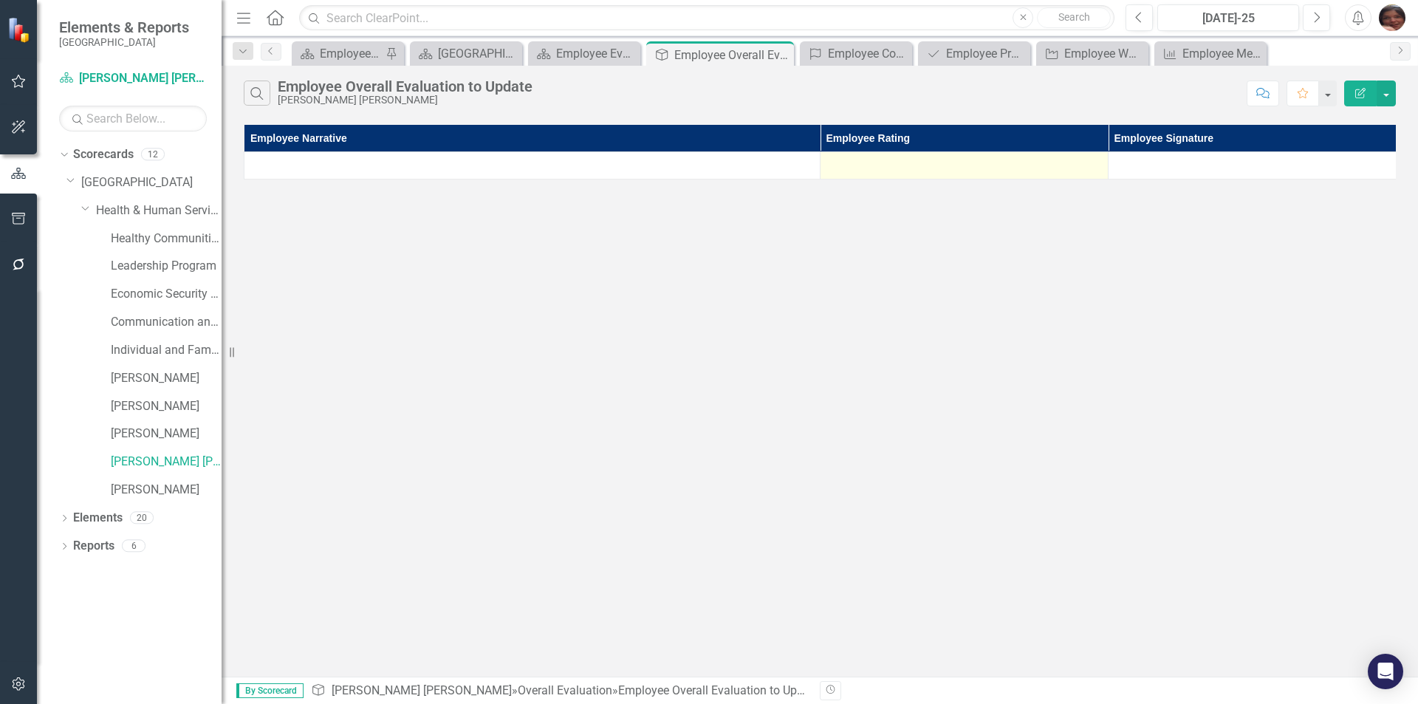
click at [922, 165] on div at bounding box center [964, 166] width 272 height 18
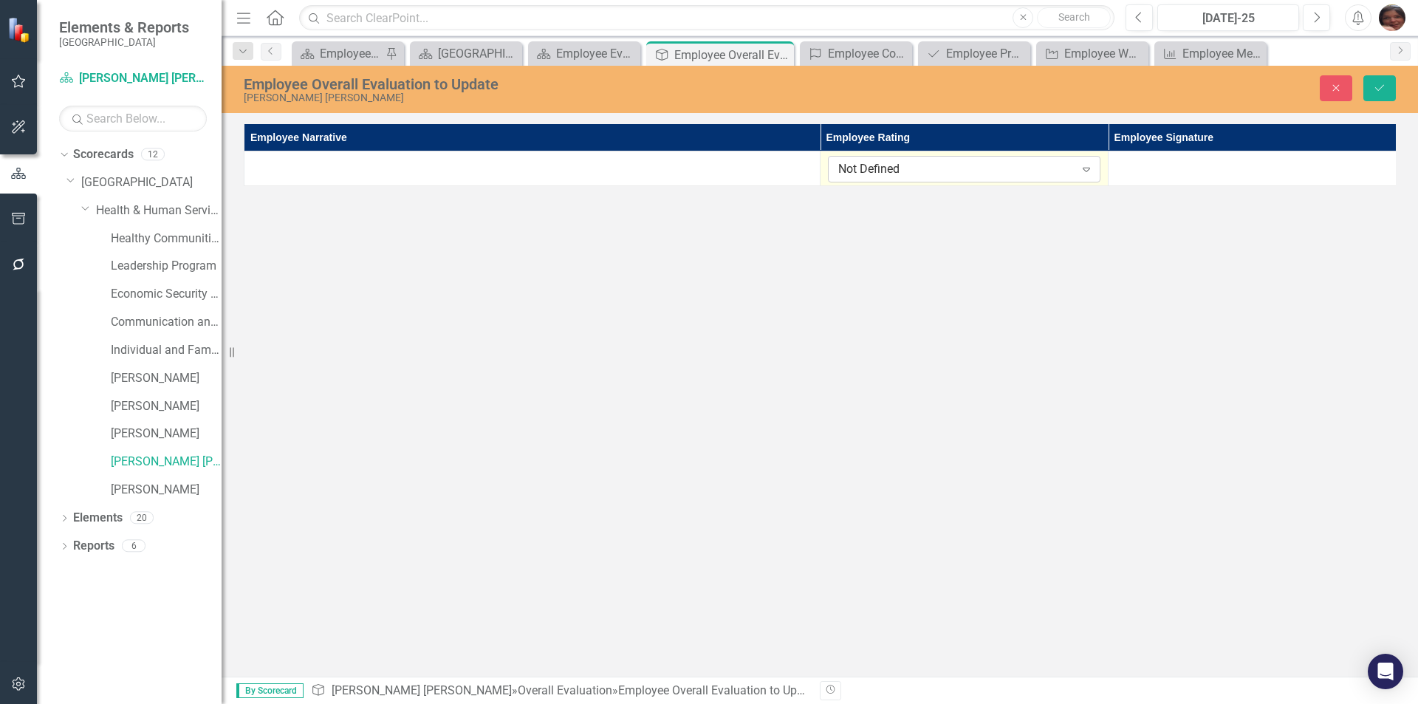
click at [945, 169] on div "Not Defined" at bounding box center [956, 169] width 236 height 17
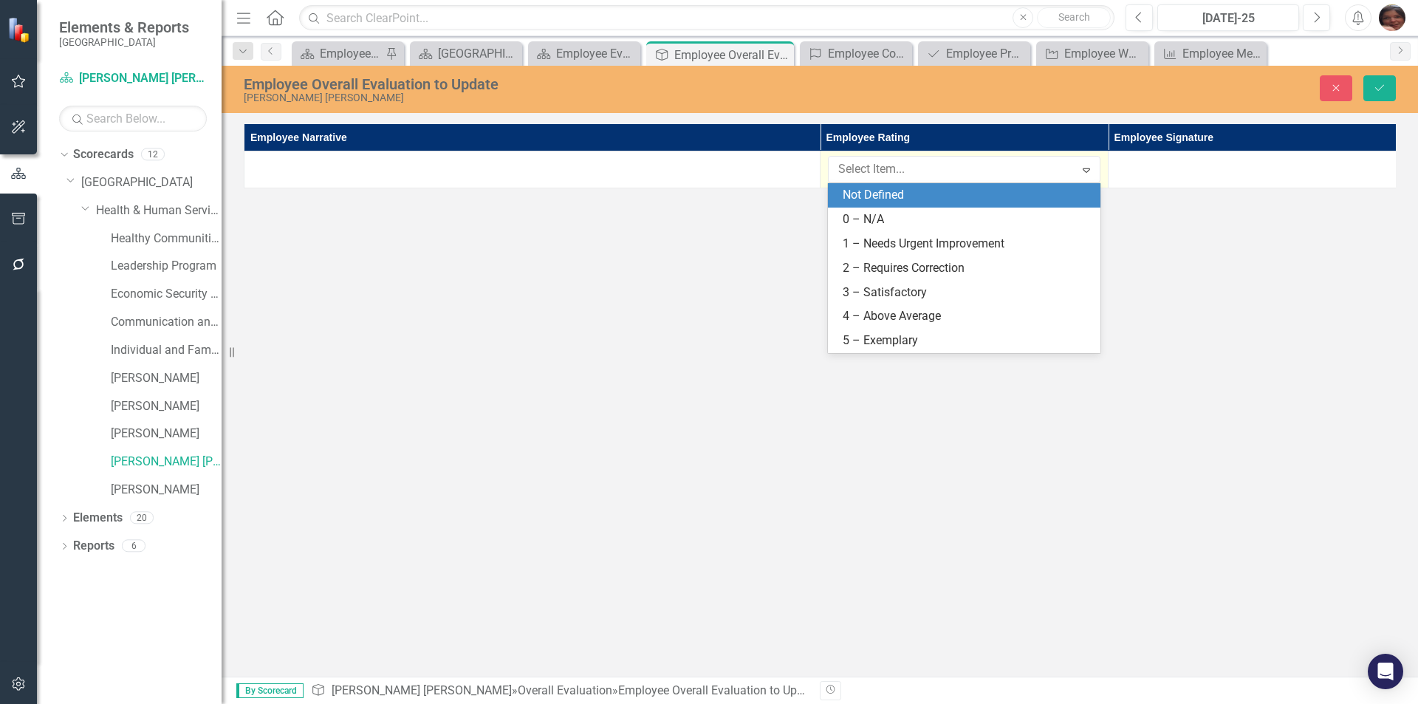
click at [1269, 306] on div "Employee Overall Evaluation to Update [PERSON_NAME] [PERSON_NAME] Close Save Em…" at bounding box center [820, 371] width 1196 height 611
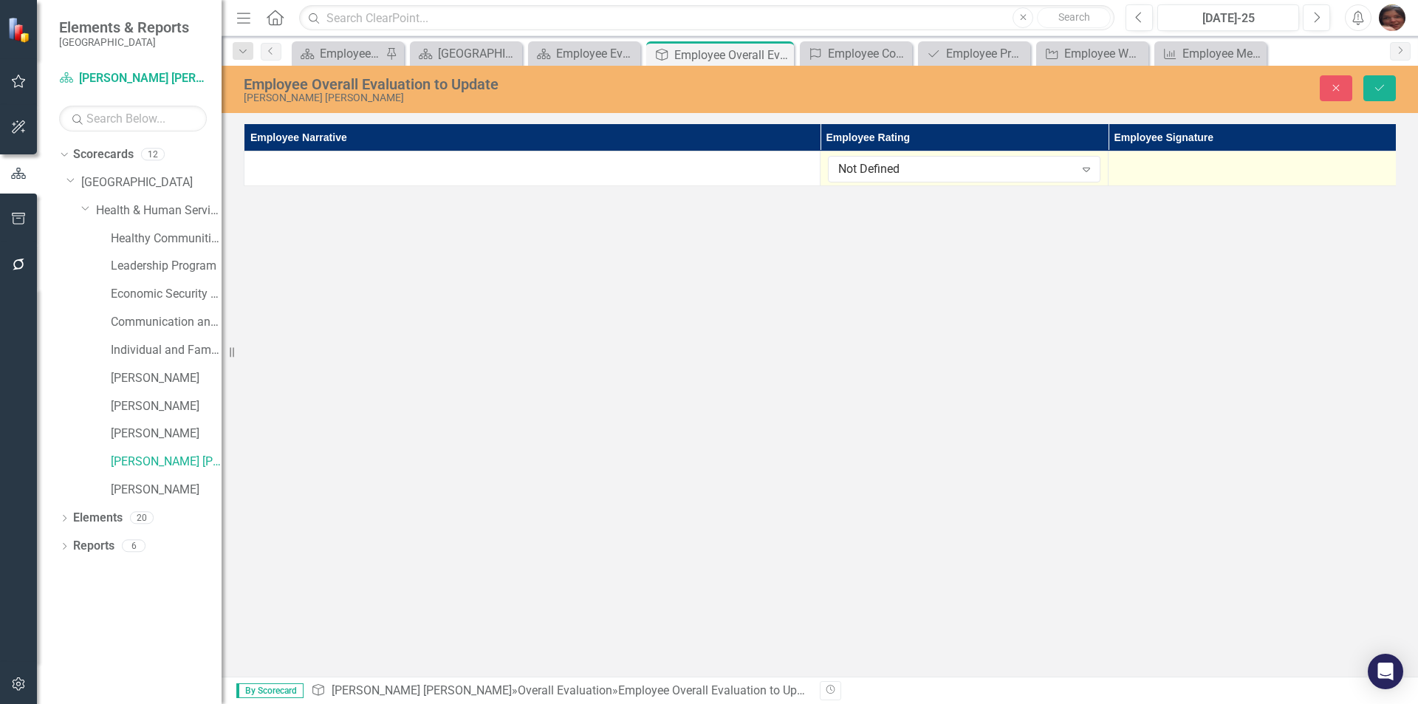
click at [1187, 169] on div at bounding box center [1252, 165] width 272 height 18
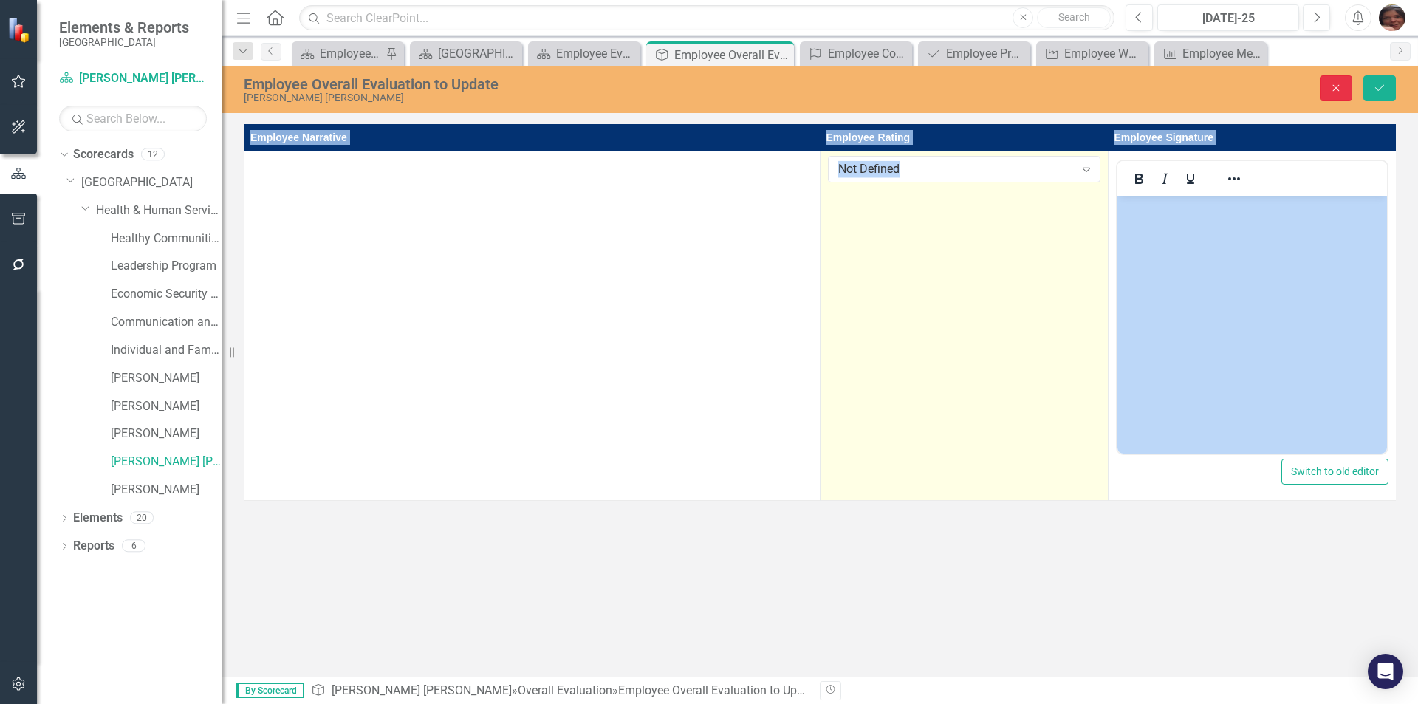
click at [1336, 86] on icon "Close" at bounding box center [1335, 88] width 13 height 10
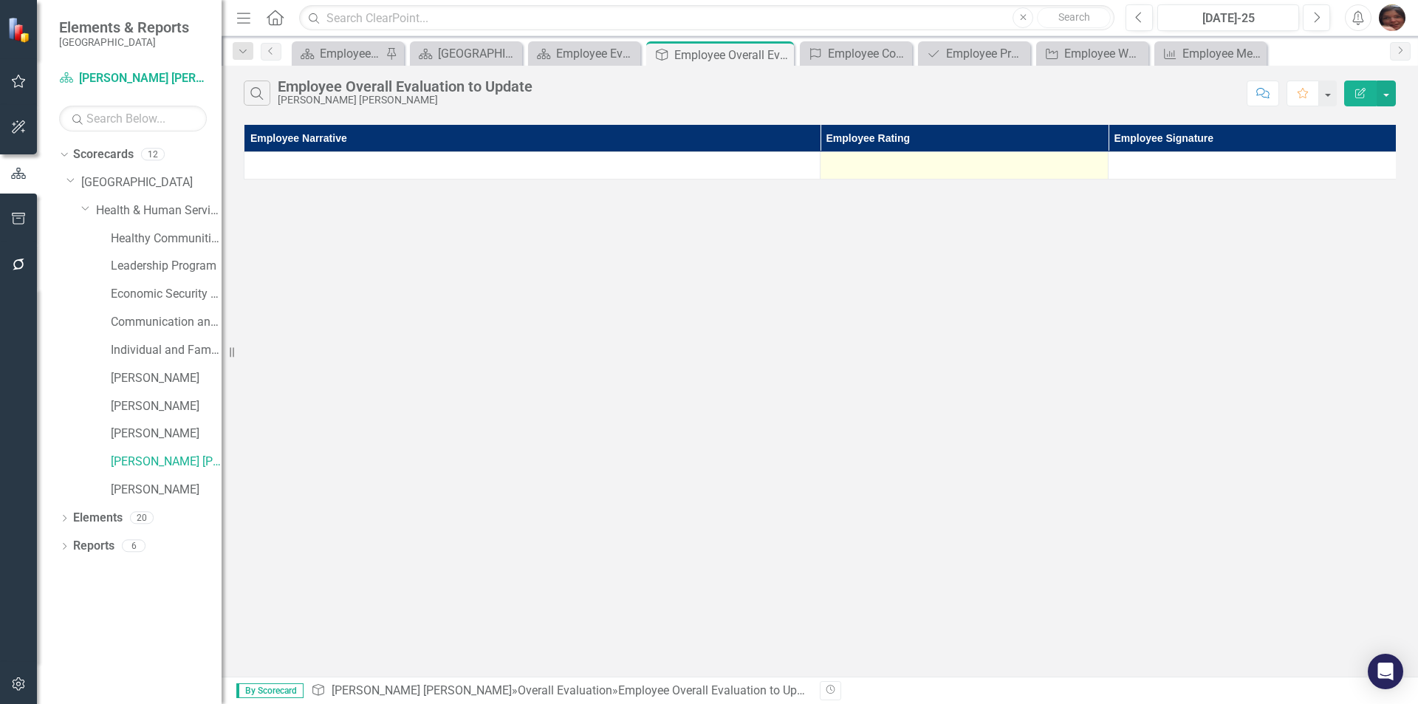
click at [884, 332] on div "Search Employee Overall Evaluation to Update [PERSON_NAME] [PERSON_NAME] Commen…" at bounding box center [820, 371] width 1196 height 611
click at [824, 50] on link "Competency Employee Competencies to Update" at bounding box center [846, 53] width 86 height 18
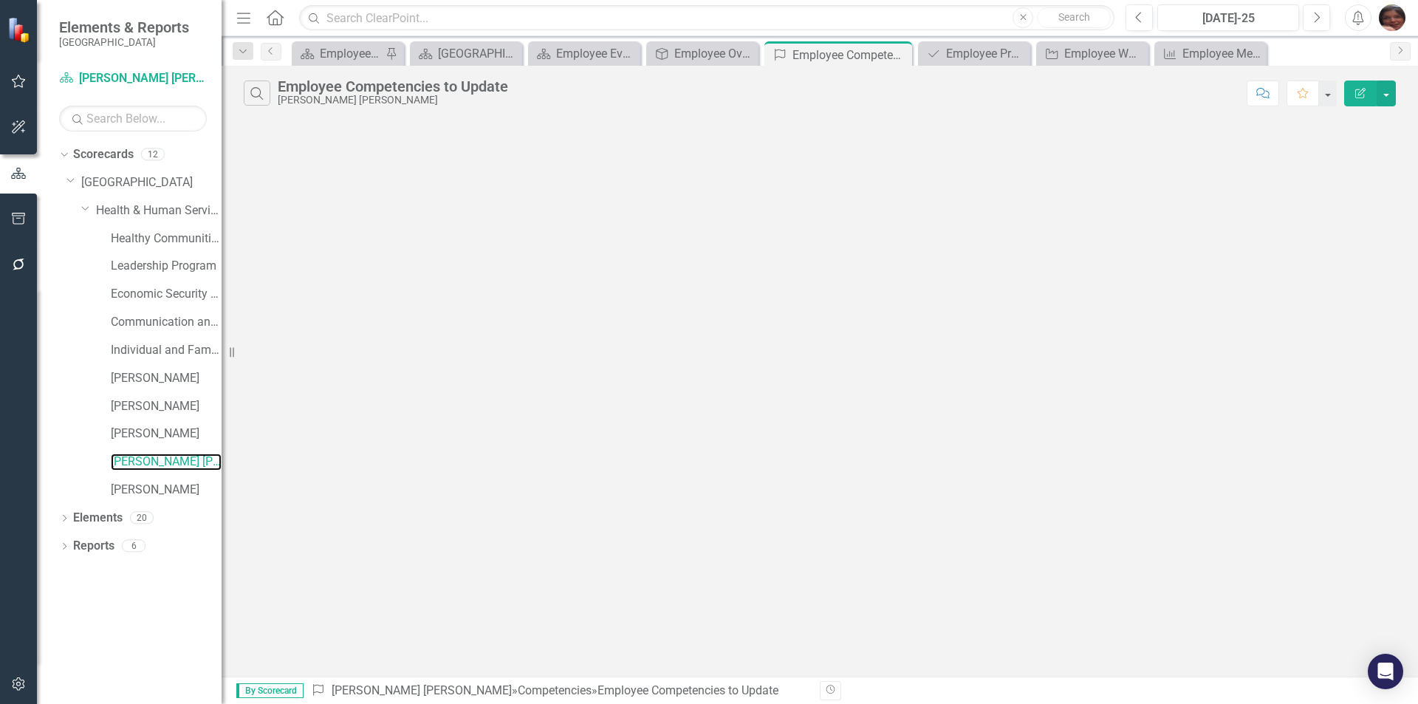
click at [140, 461] on link "[PERSON_NAME] [PERSON_NAME]" at bounding box center [166, 461] width 111 height 17
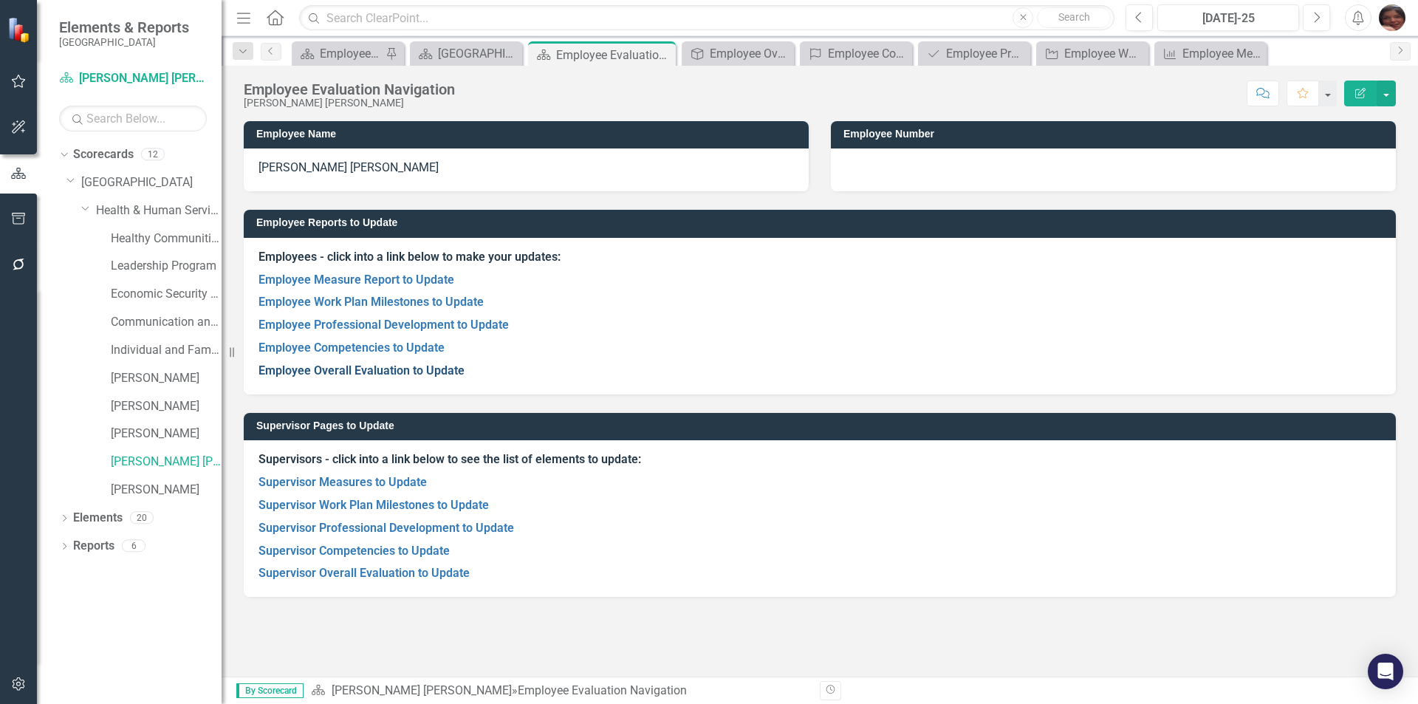
click at [379, 366] on link "Employee Overall Evaluation to Update" at bounding box center [361, 370] width 206 height 14
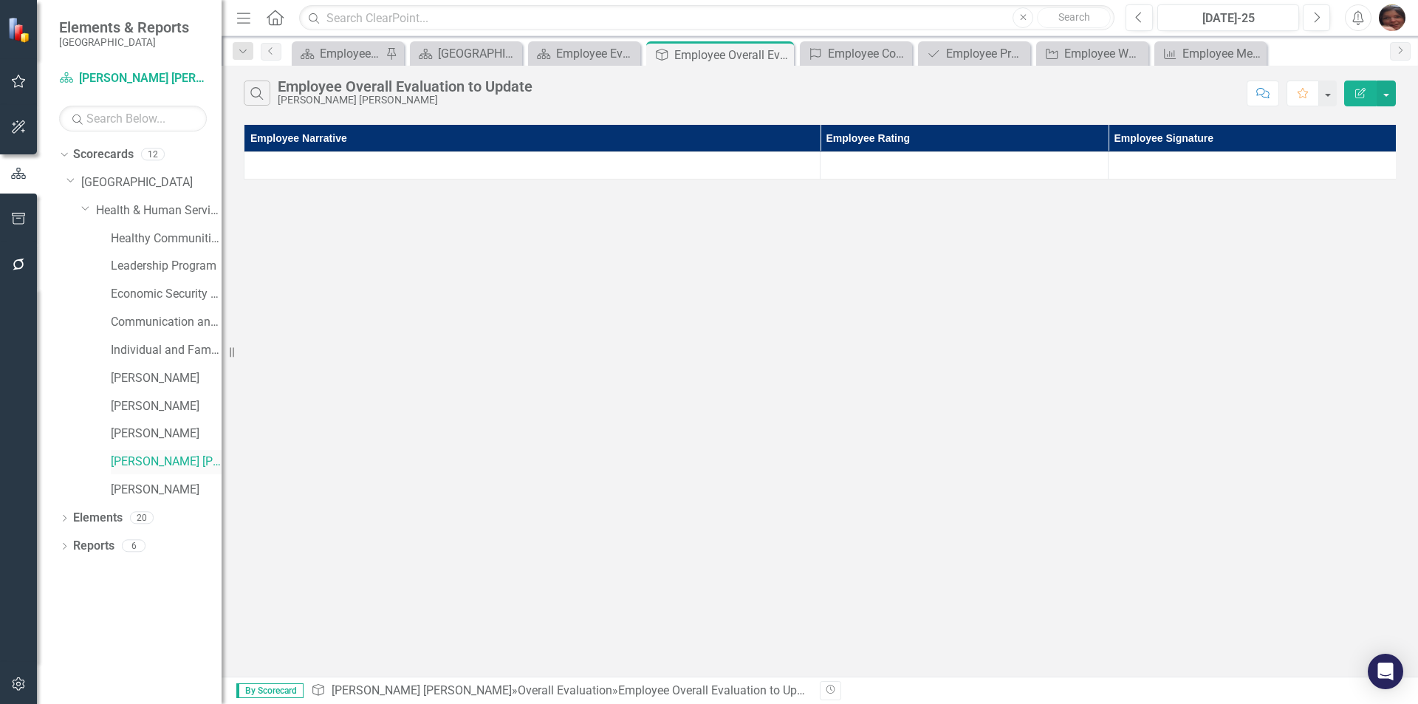
click at [160, 468] on link "[PERSON_NAME] [PERSON_NAME]" at bounding box center [166, 461] width 111 height 17
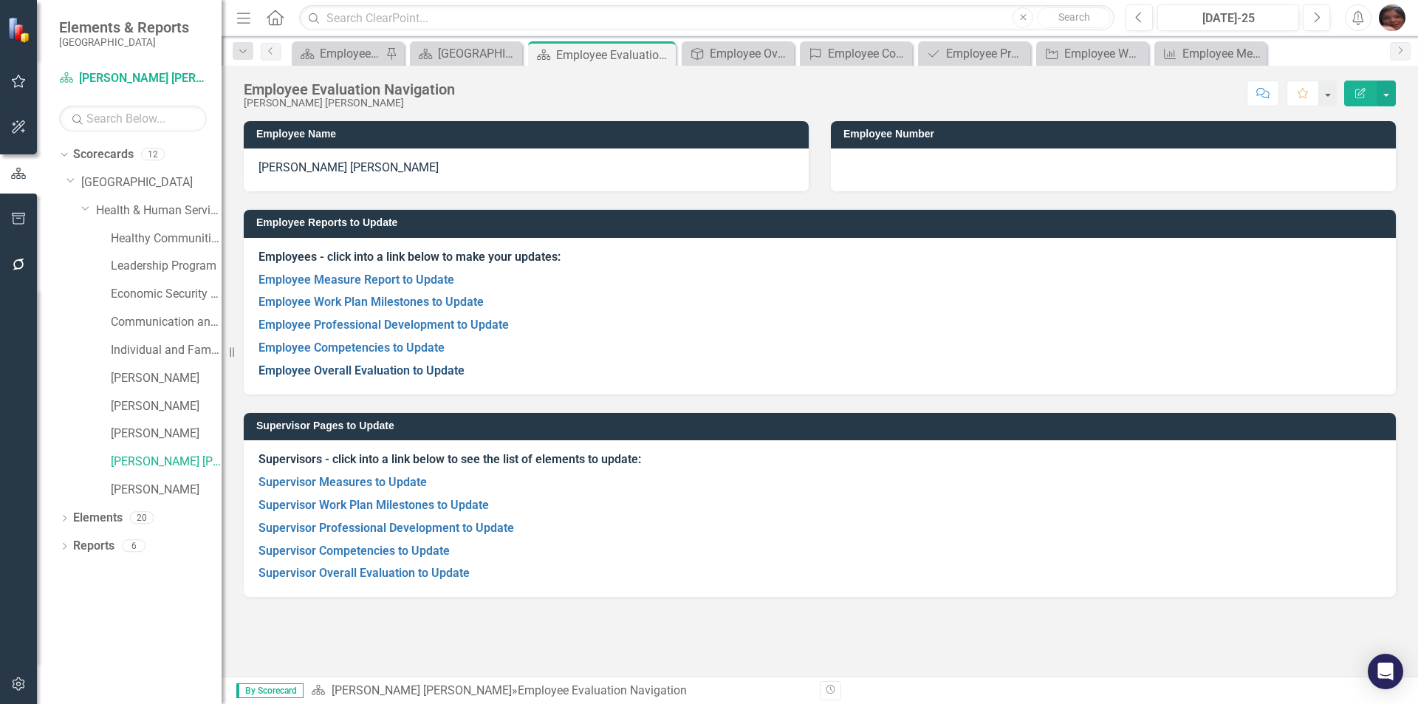
click at [408, 372] on link "Employee Overall Evaluation to Update" at bounding box center [361, 370] width 206 height 14
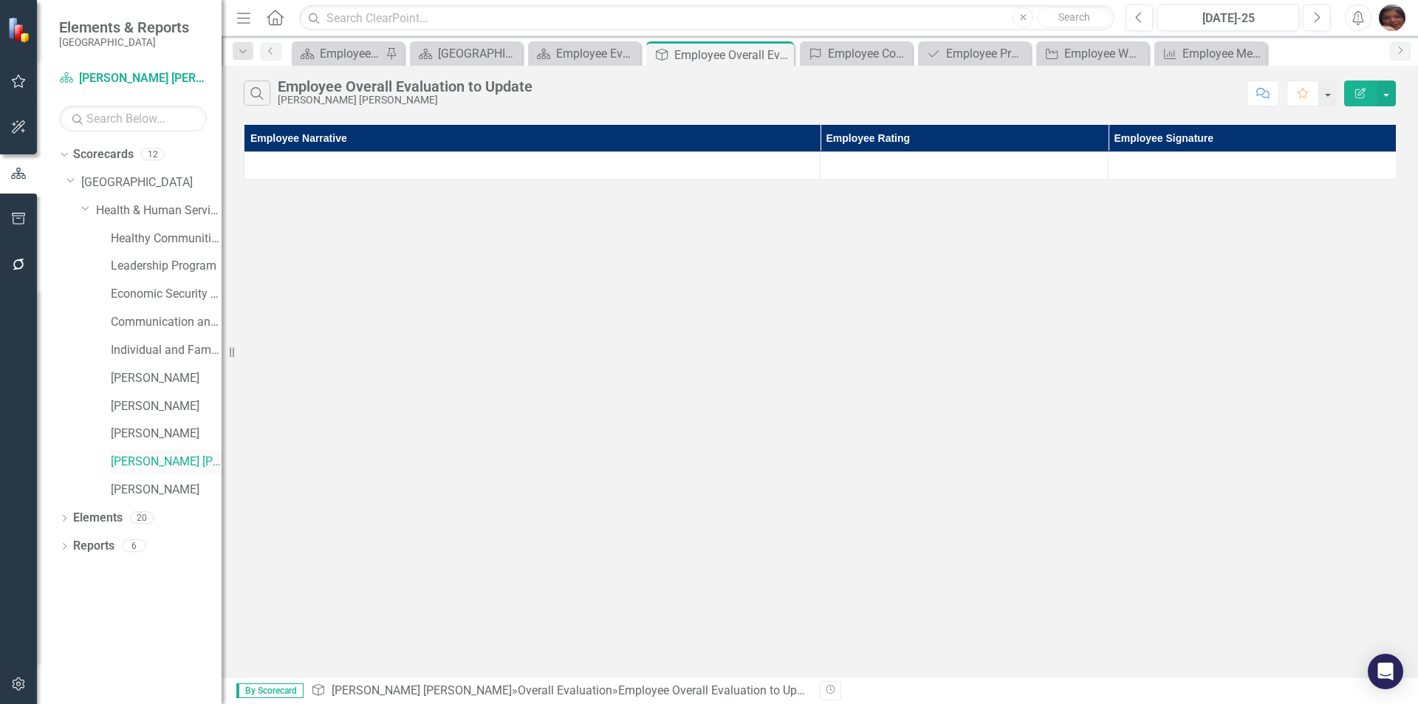
click at [143, 462] on link "[PERSON_NAME] [PERSON_NAME]" at bounding box center [166, 461] width 111 height 17
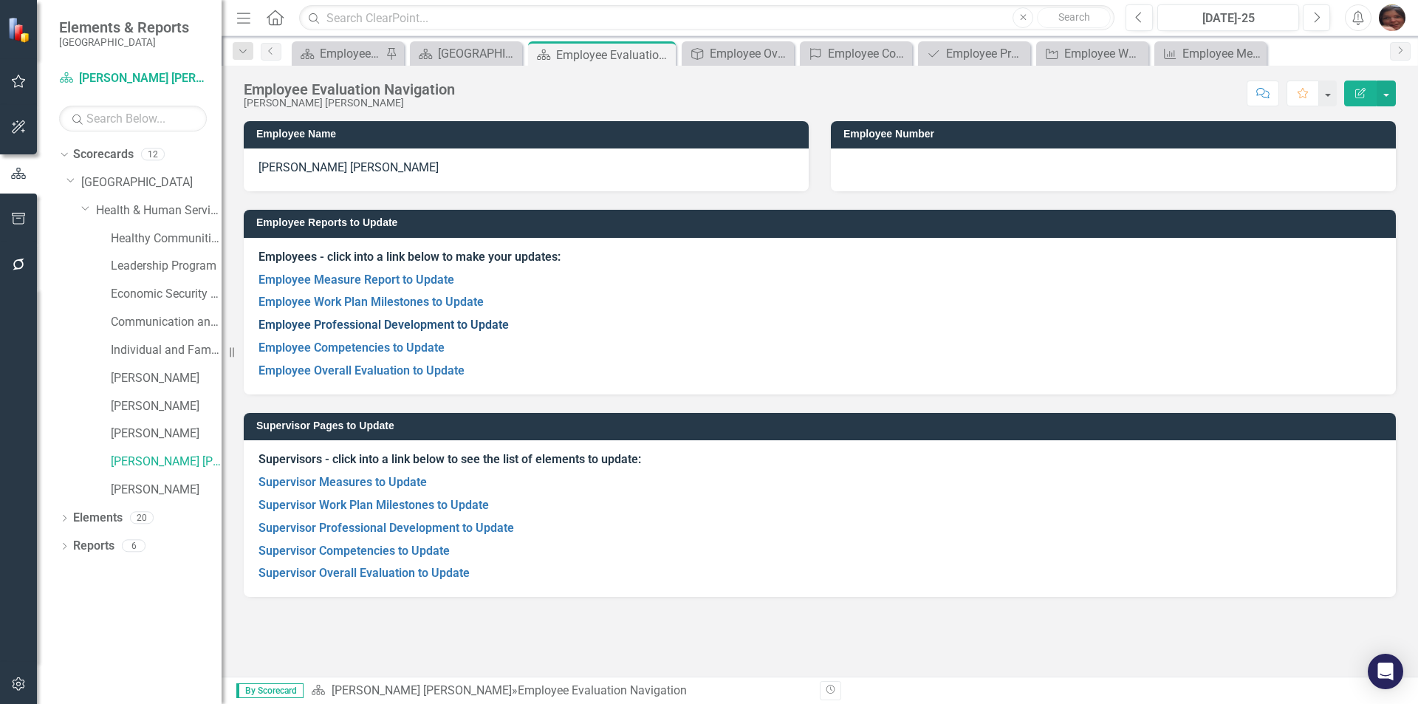
click at [291, 327] on link "Employee Professional Development to Update" at bounding box center [383, 325] width 250 height 14
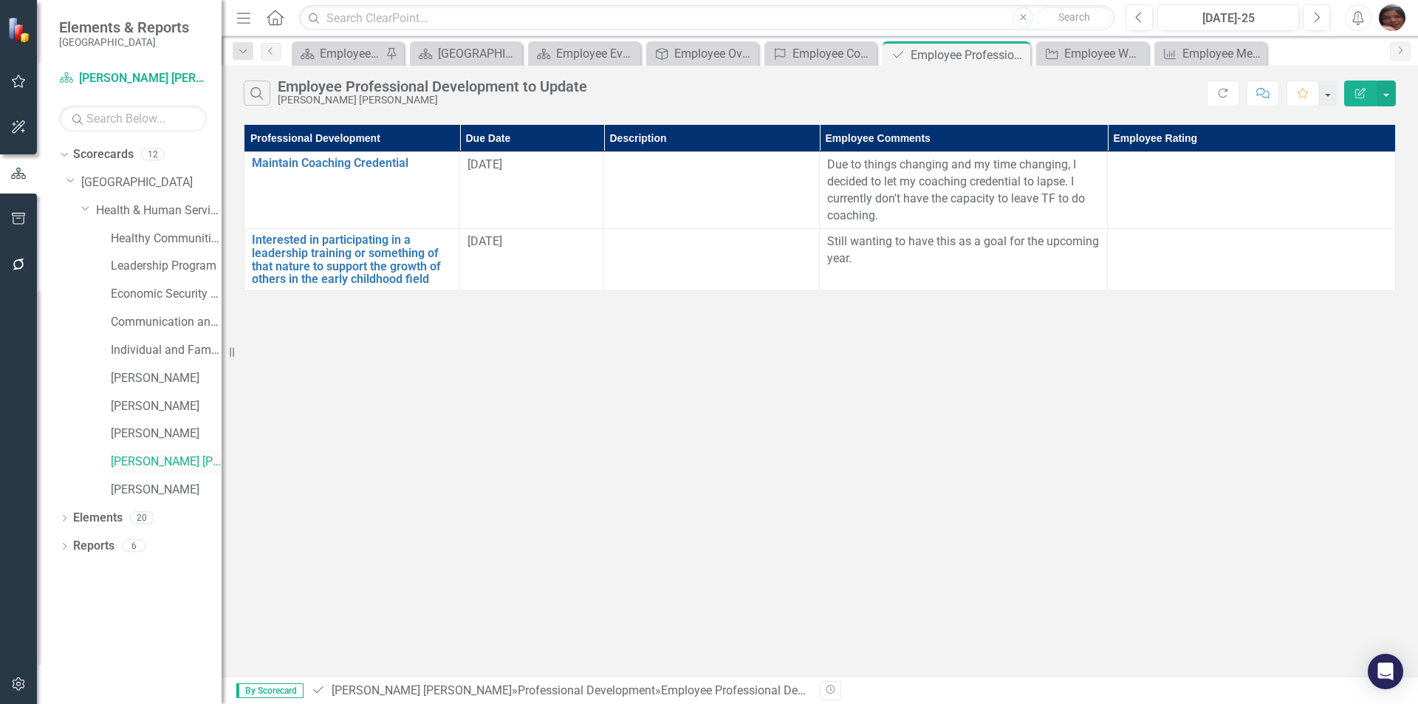
click at [151, 464] on link "[PERSON_NAME] [PERSON_NAME]" at bounding box center [166, 461] width 111 height 17
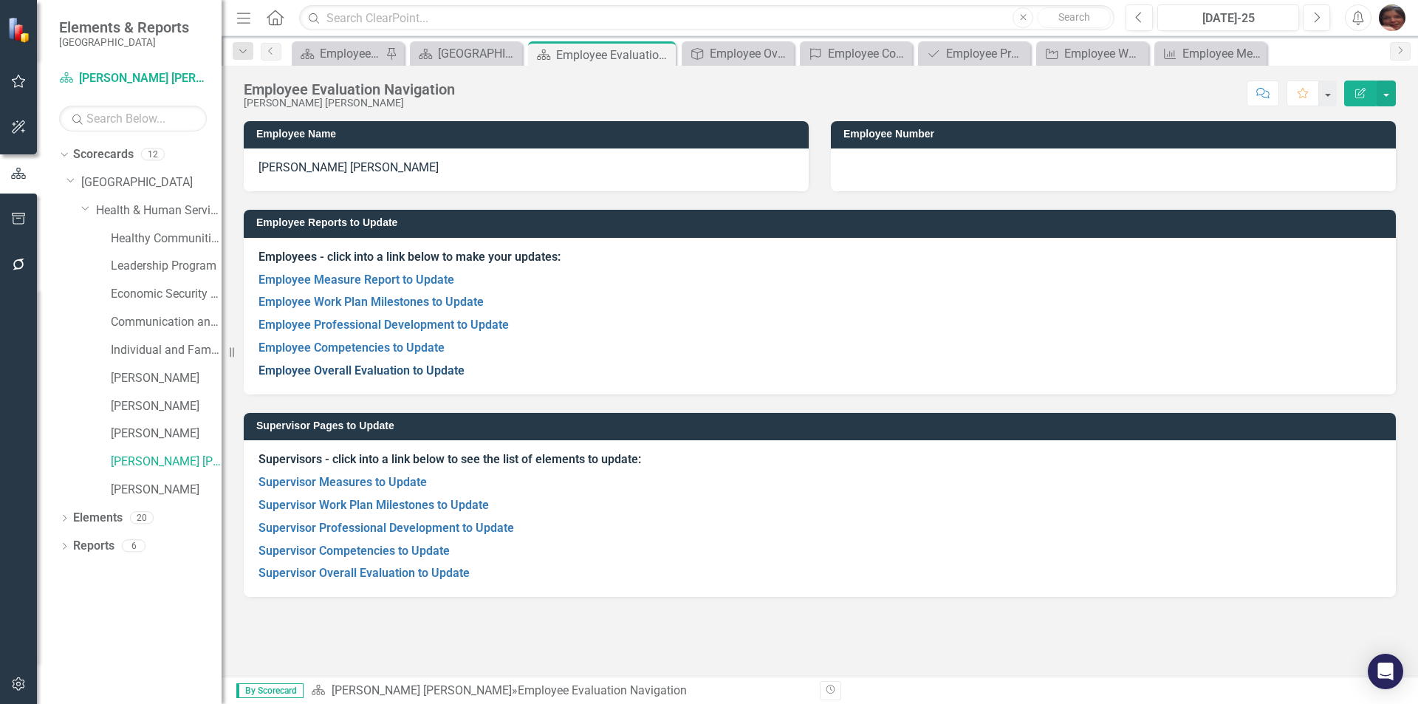
click at [357, 374] on link "Employee Overall Evaluation to Update" at bounding box center [361, 370] width 206 height 14
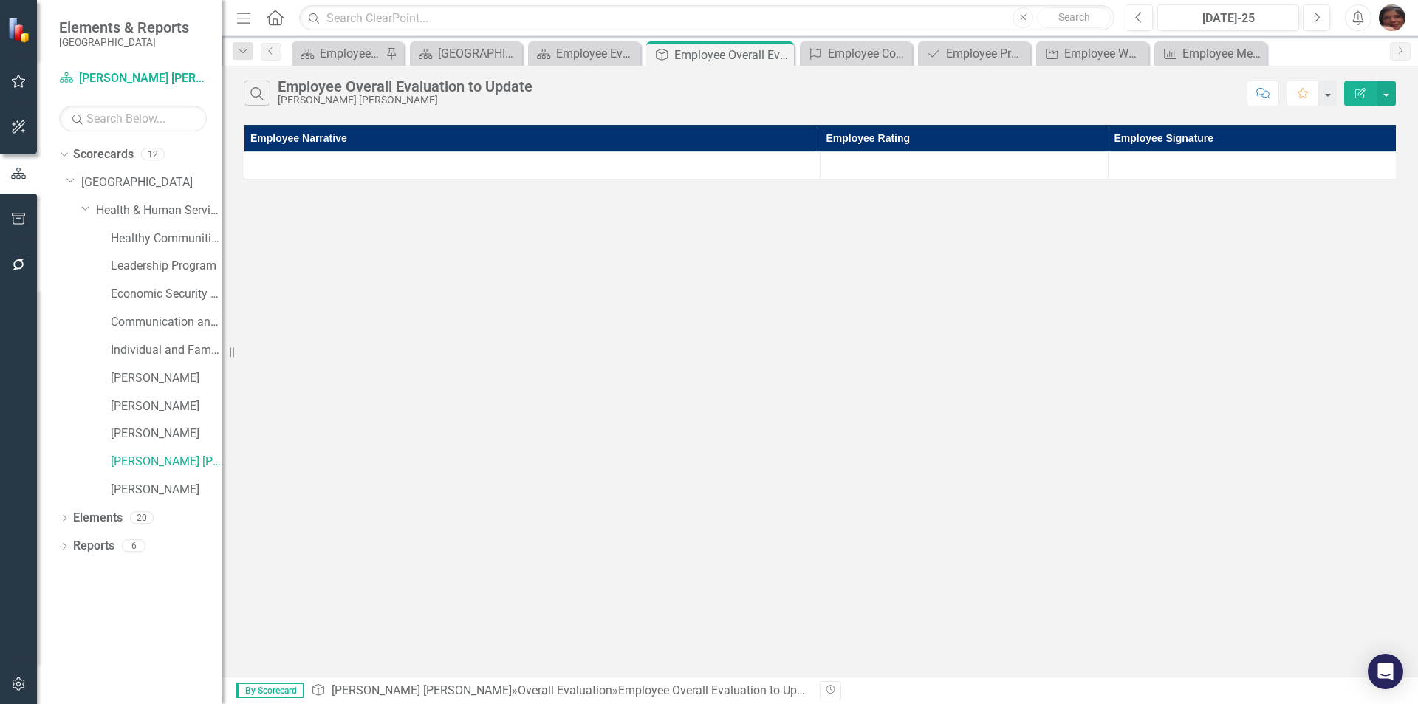
click at [469, 354] on div "Search Employee Overall Evaluation to Update [PERSON_NAME] [PERSON_NAME] Commen…" at bounding box center [820, 371] width 1196 height 611
click at [129, 459] on link "[PERSON_NAME] [PERSON_NAME]" at bounding box center [166, 461] width 111 height 17
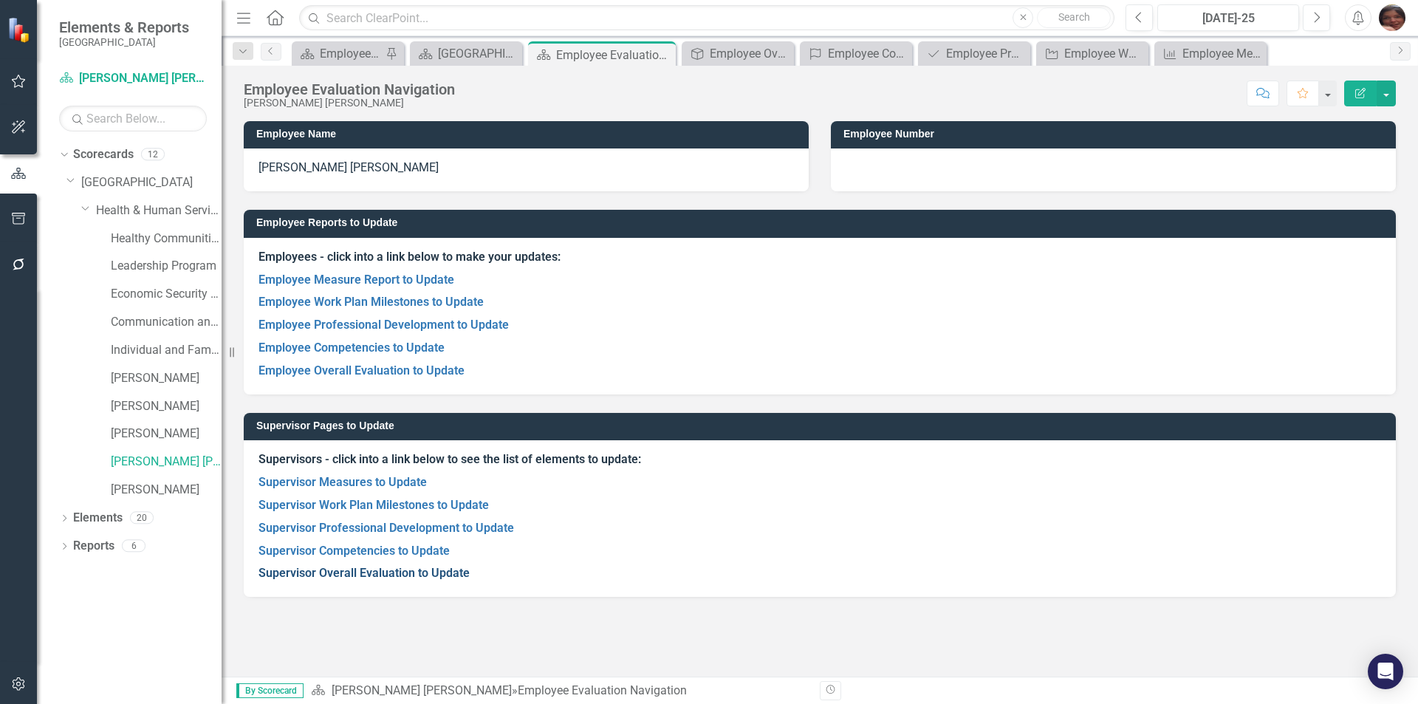
click at [335, 569] on link "Supervisor Overall Evaluation to Update" at bounding box center [363, 573] width 211 height 14
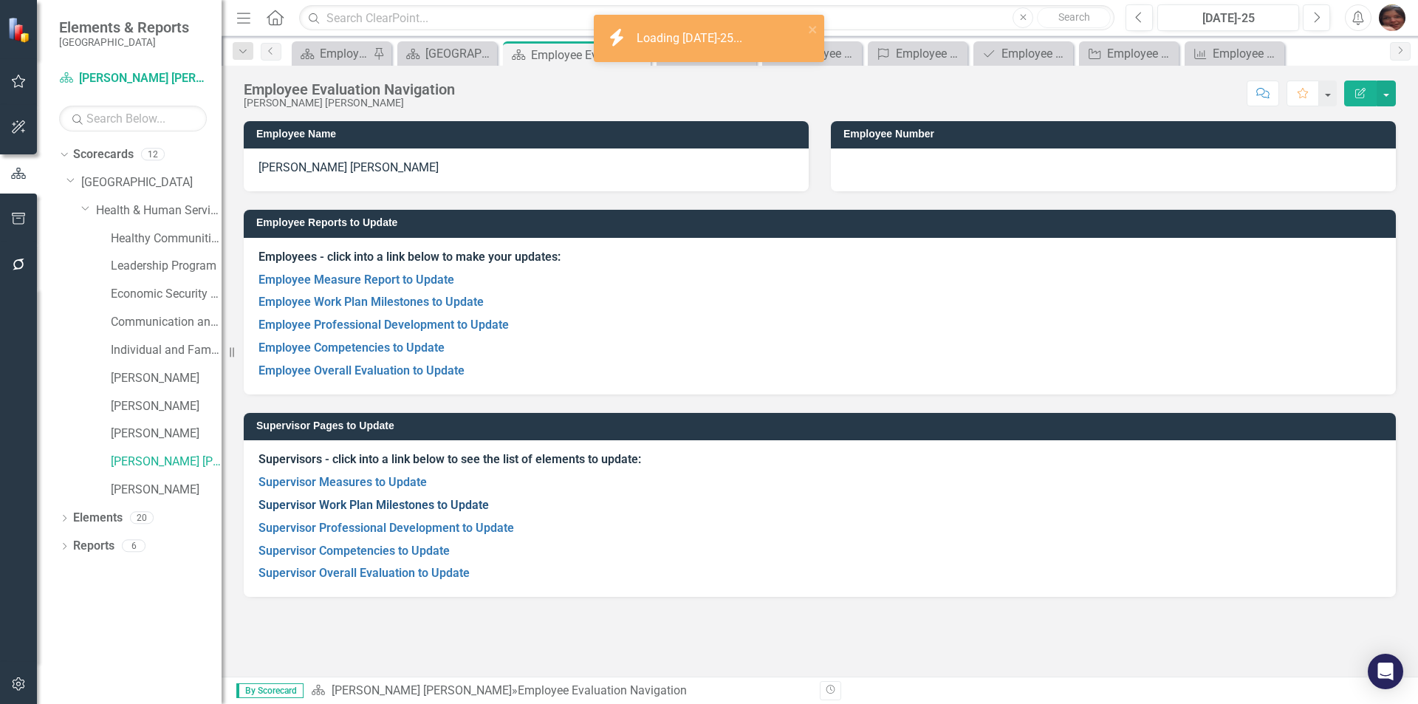
click at [337, 505] on link "Supervisor Work Plan Milestones to Update" at bounding box center [373, 505] width 230 height 14
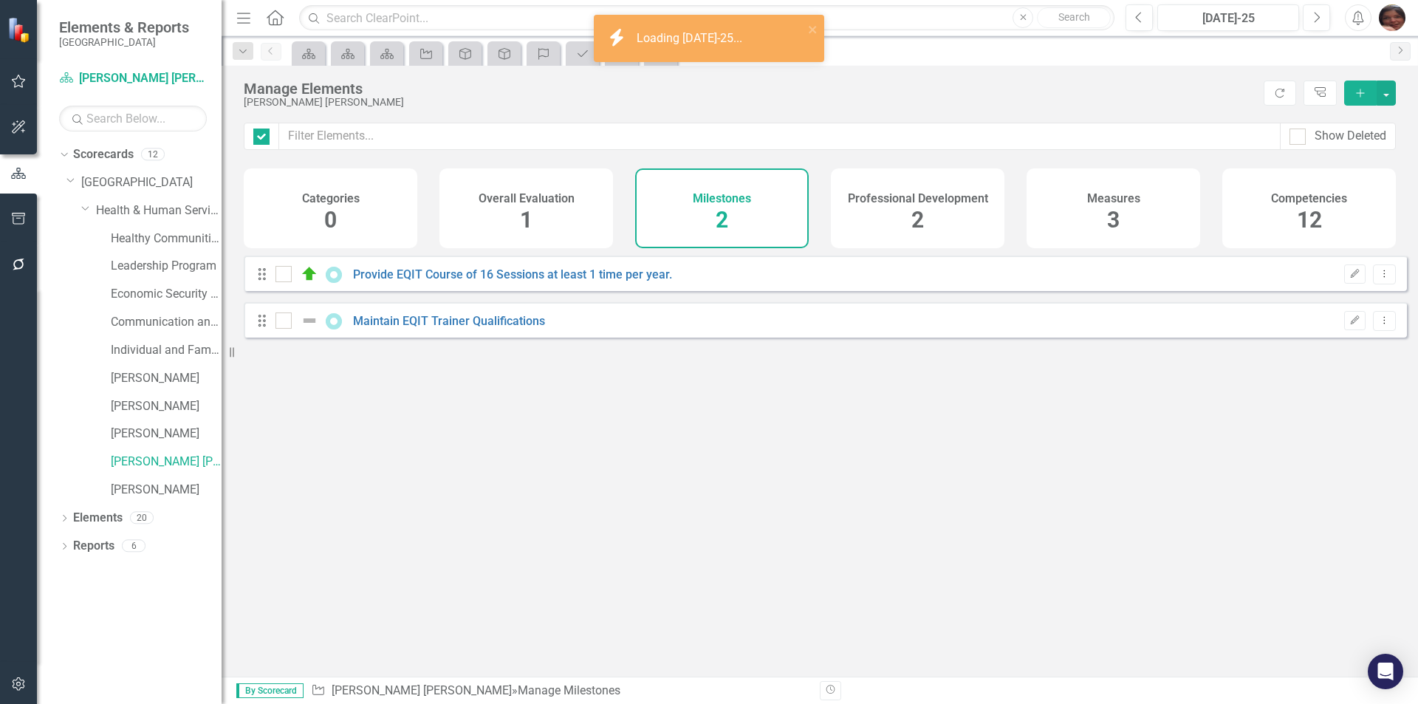
checkbox input "false"
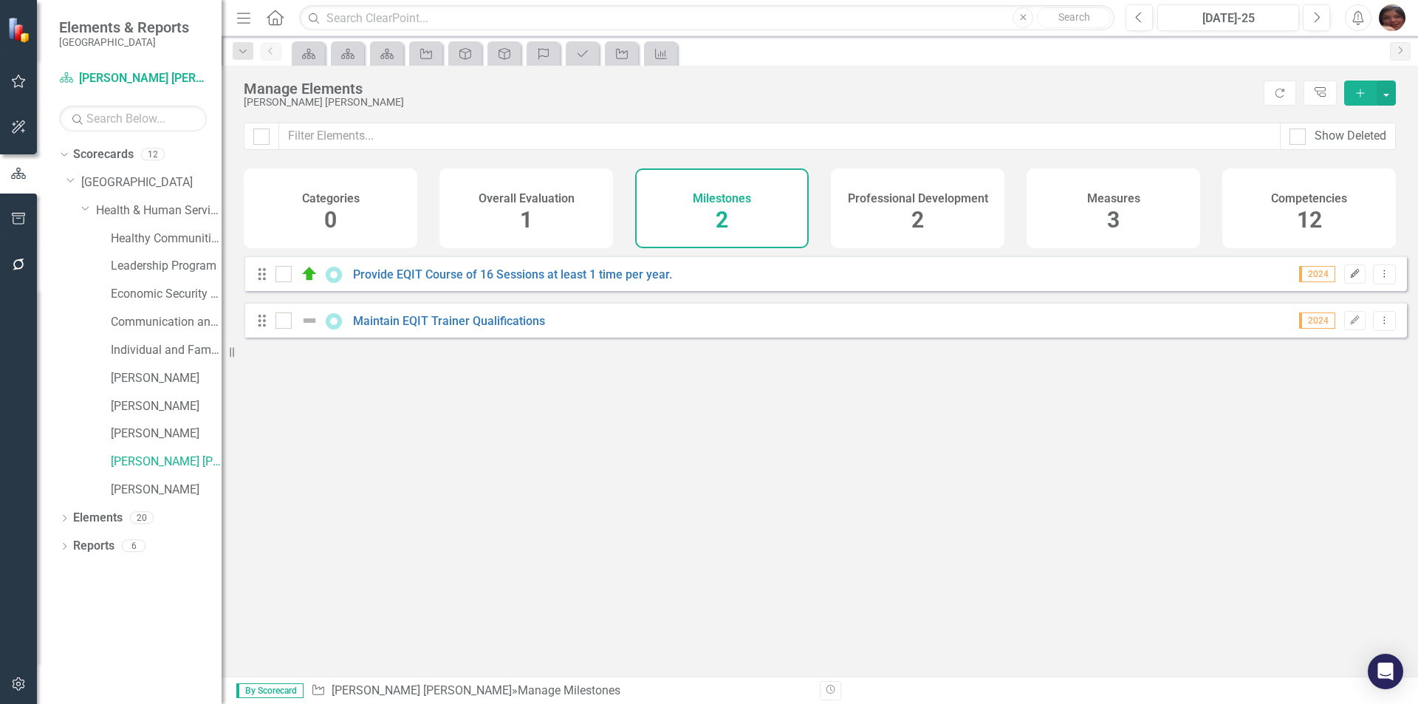
click at [1349, 278] on icon "Edit" at bounding box center [1354, 274] width 11 height 9
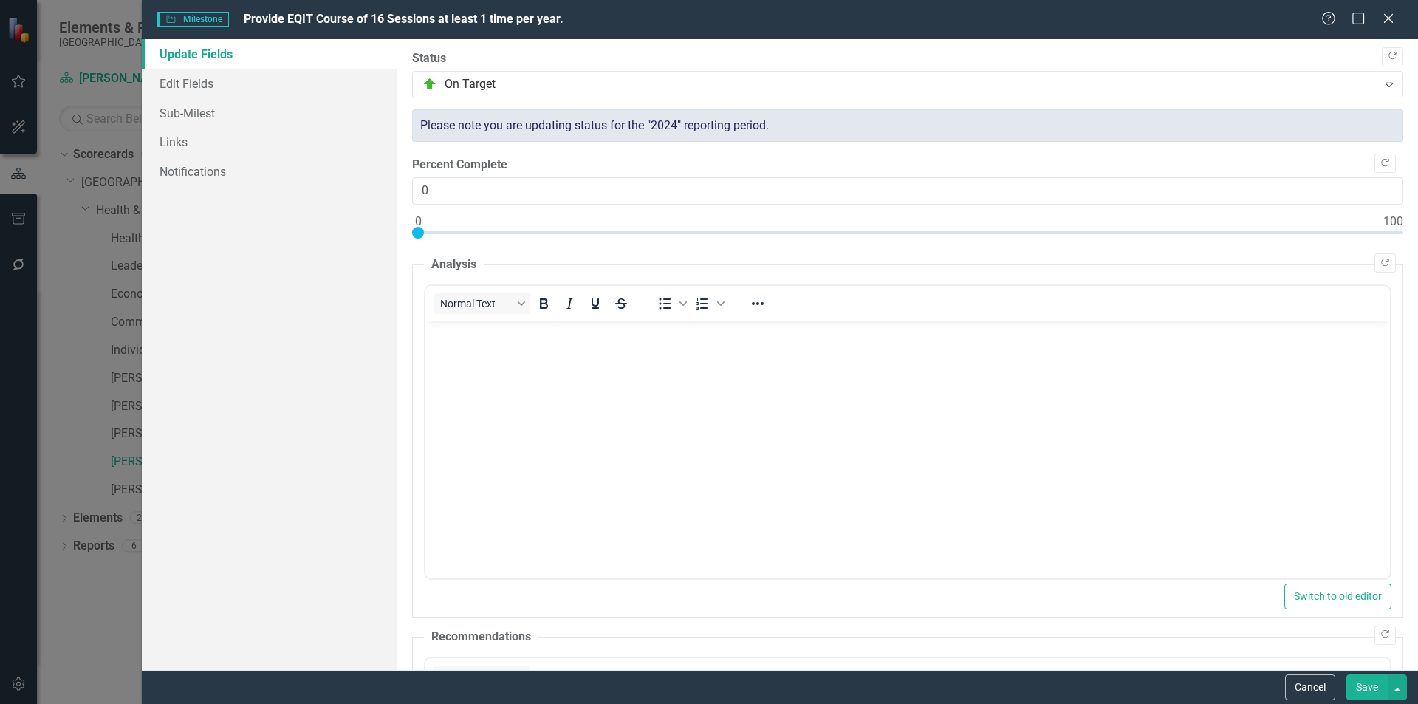
scroll to position [342, 0]
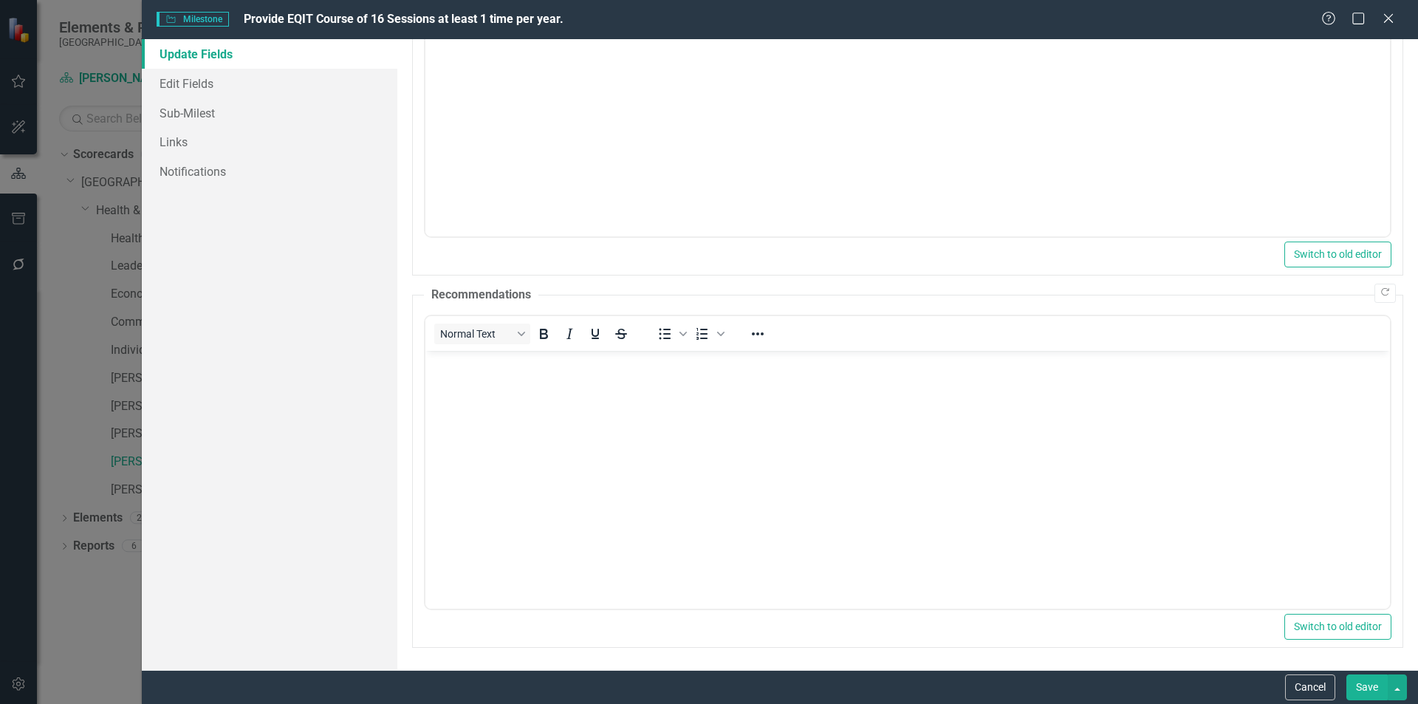
click at [527, 474] on body "Rich Text Area. Press ALT-0 for help." at bounding box center [907, 461] width 964 height 222
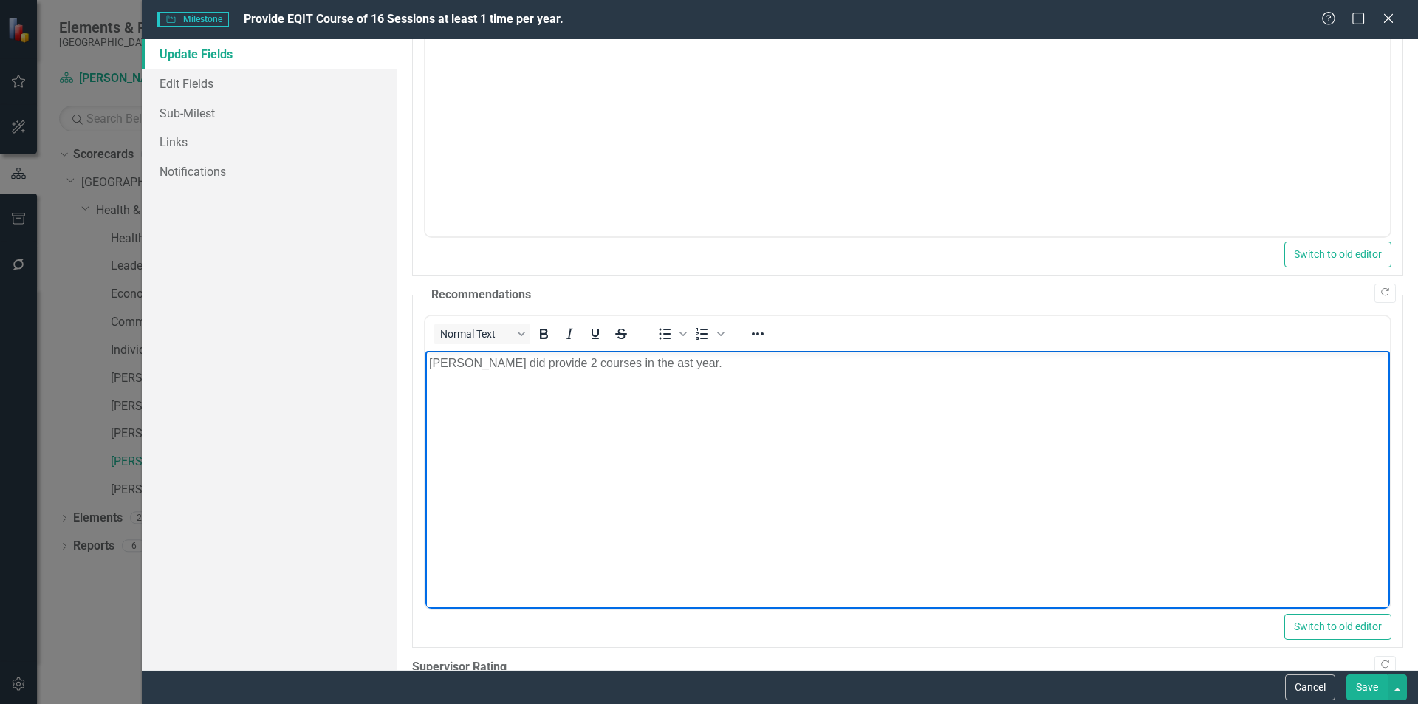
click at [617, 359] on p "[PERSON_NAME] did provide 2 courses in the ast year." at bounding box center [906, 363] width 957 height 18
click at [670, 480] on body "[PERSON_NAME] did provide 2 courses in the last year." at bounding box center [907, 461] width 964 height 222
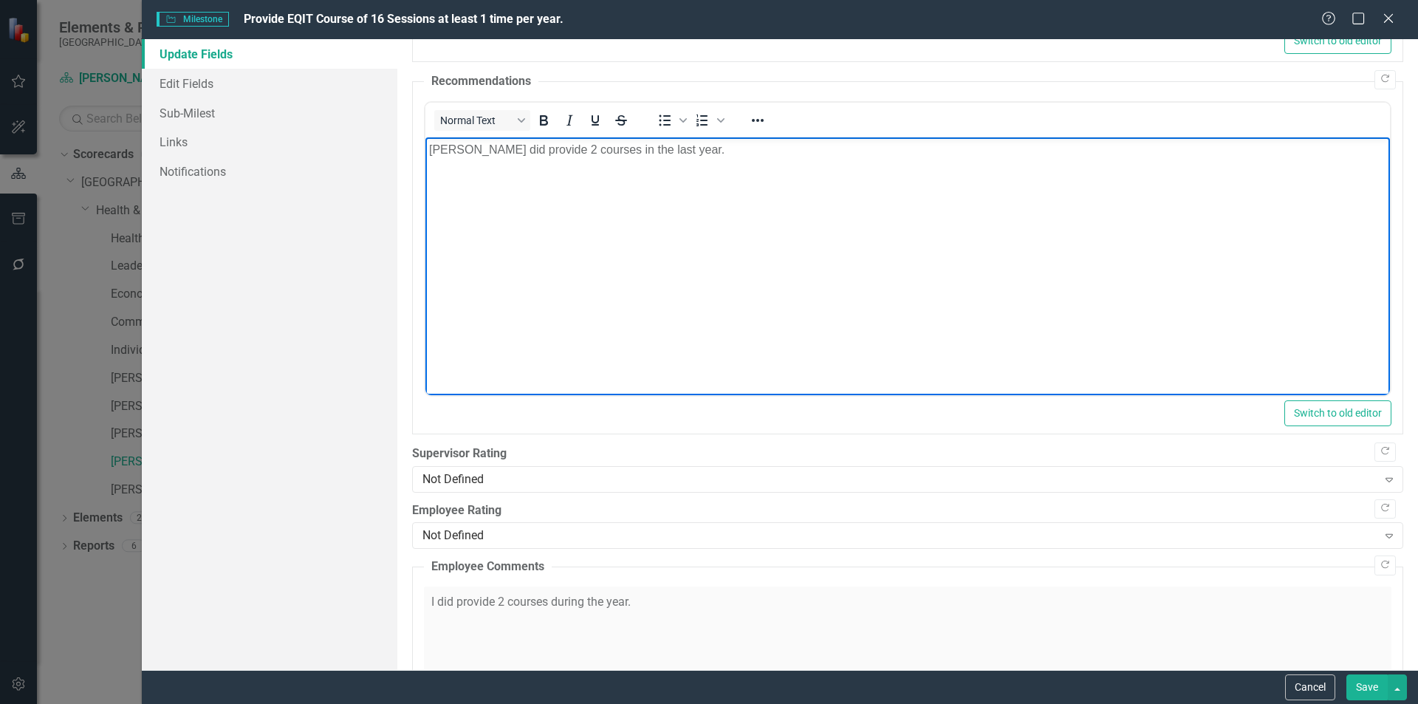
scroll to position [637, 0]
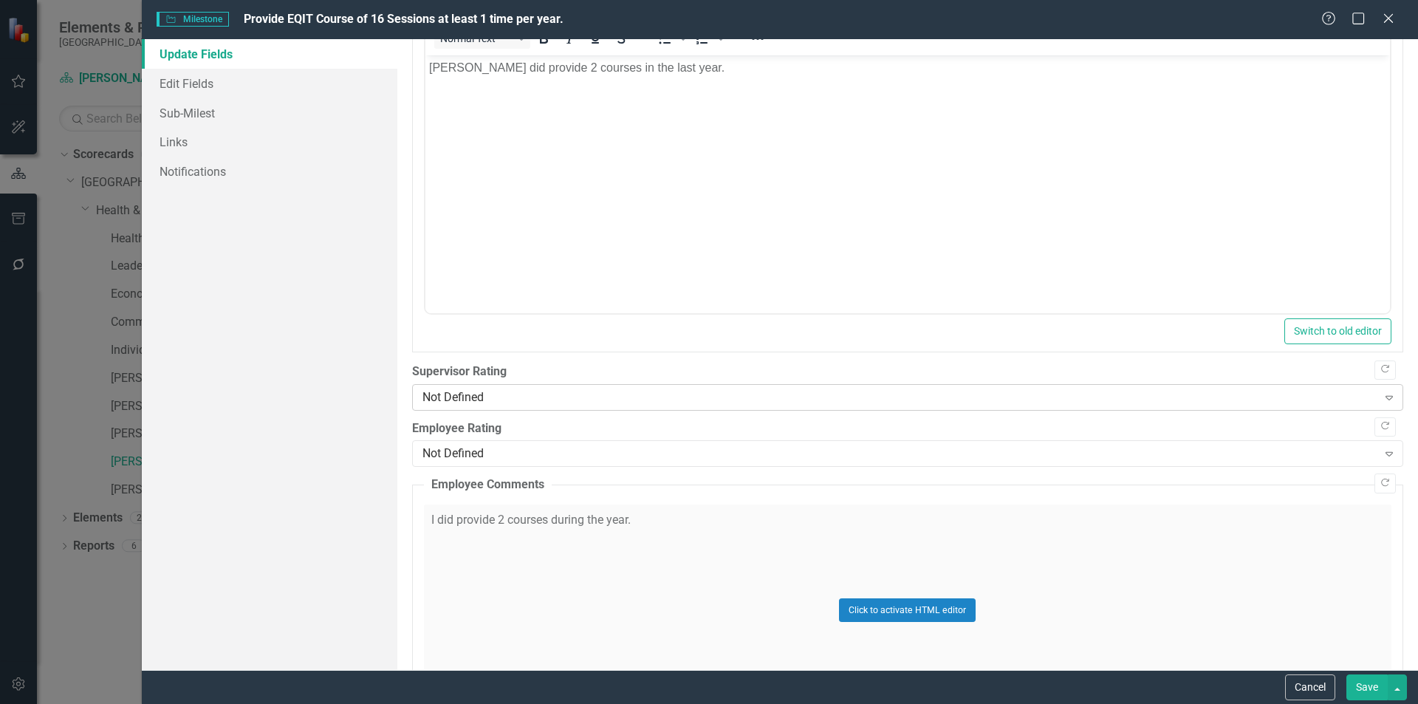
click at [547, 402] on div "Not Defined" at bounding box center [899, 396] width 955 height 17
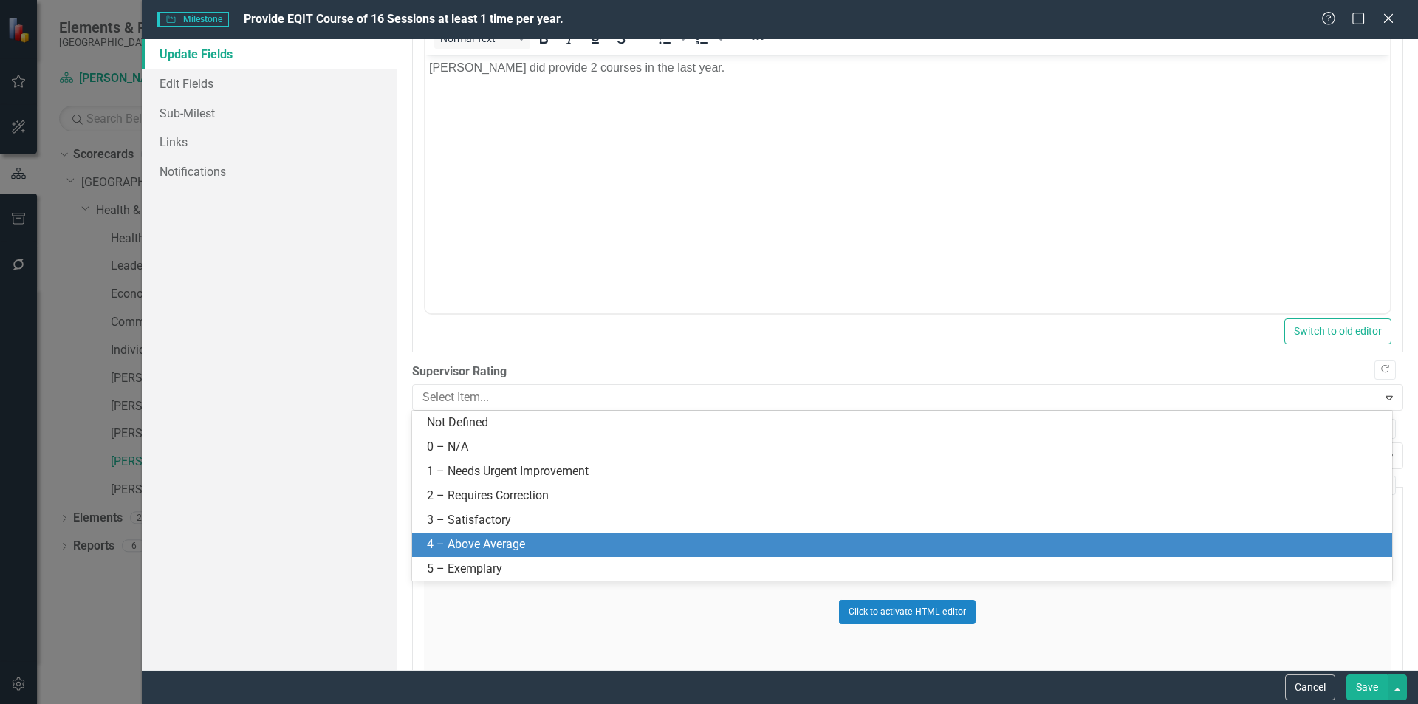
click at [525, 536] on div "4 – Above Average" at bounding box center [905, 544] width 956 height 17
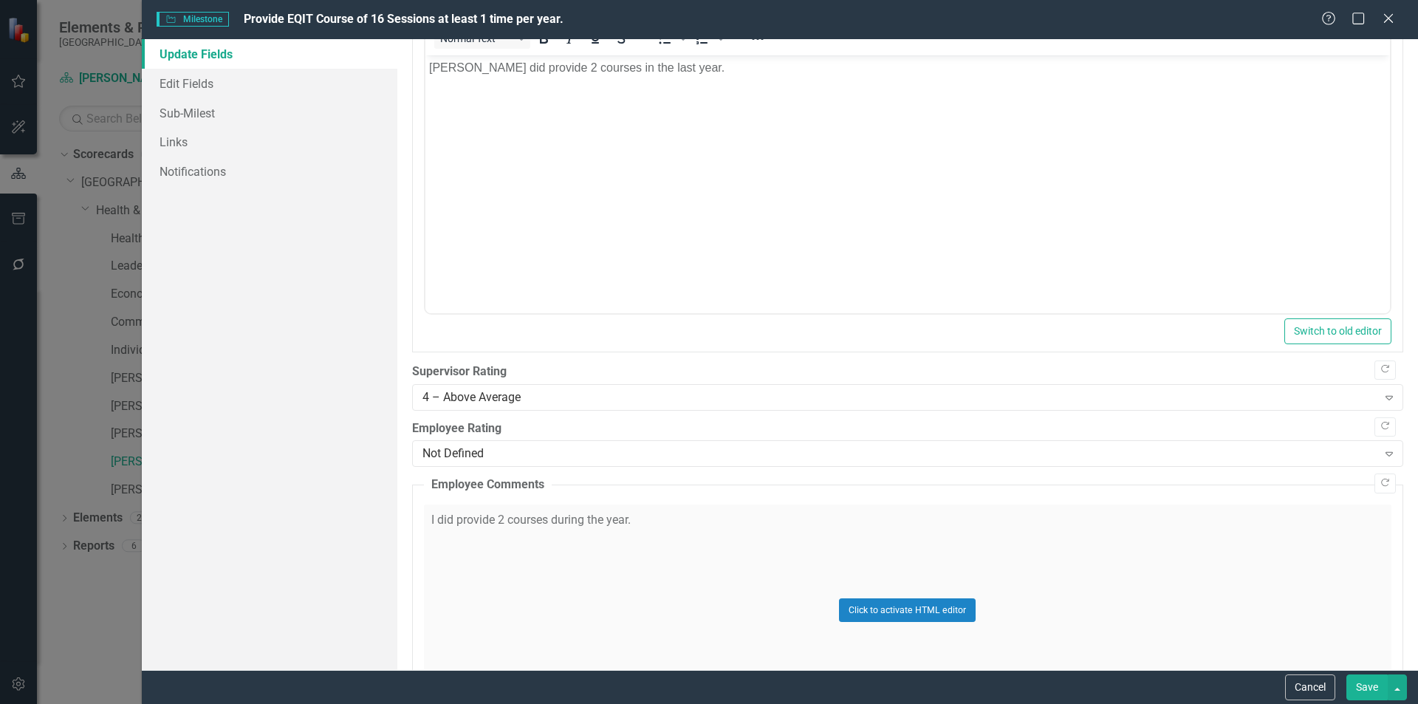
scroll to position [859, 0]
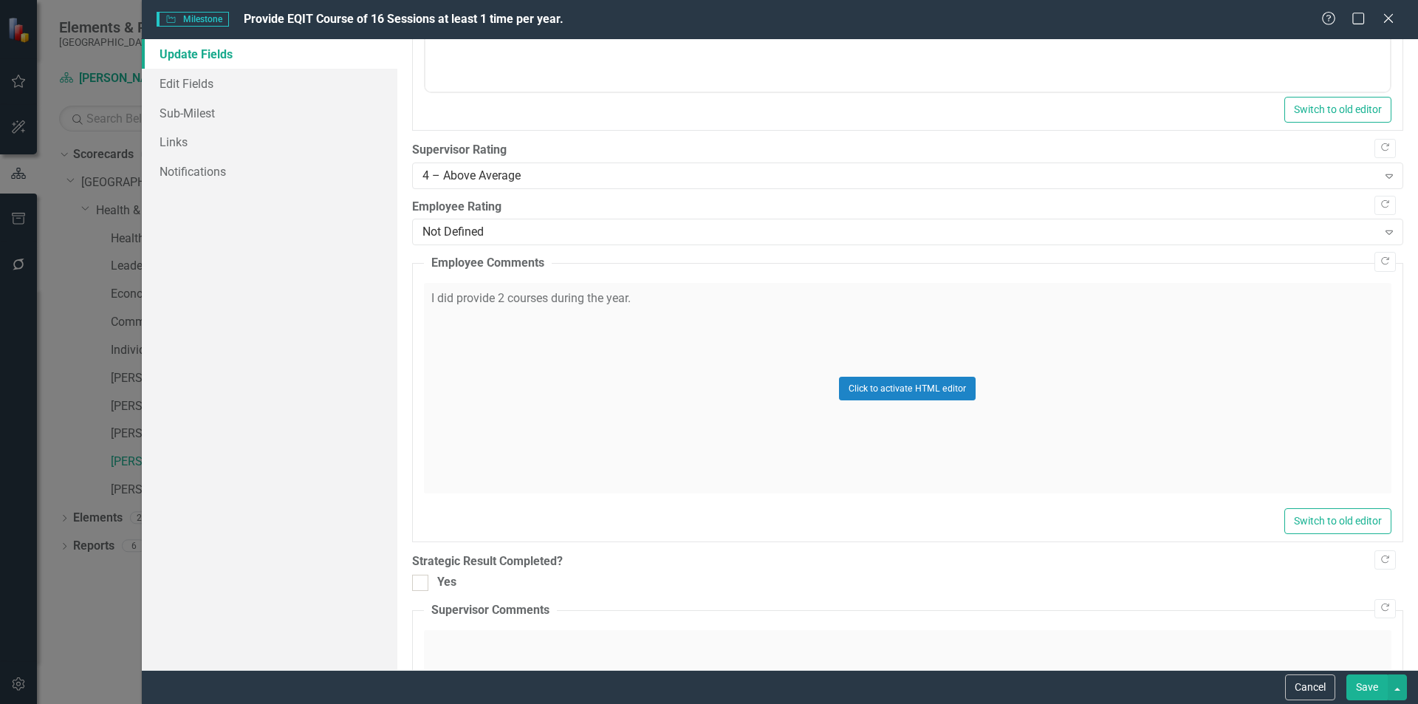
click at [1366, 688] on button "Save" at bounding box center [1366, 687] width 41 height 26
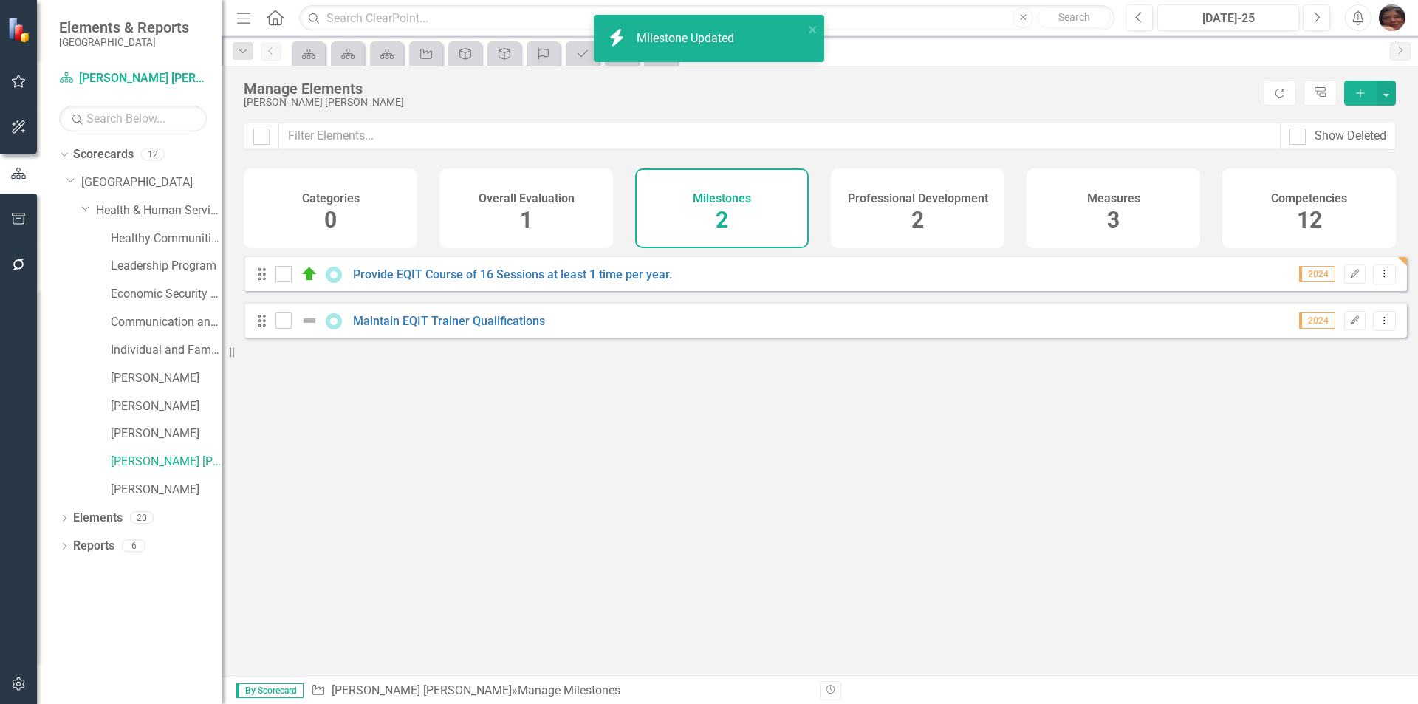
click at [507, 329] on div "Maintain EQIT Trainer Qualifications" at bounding box center [411, 321] width 273 height 18
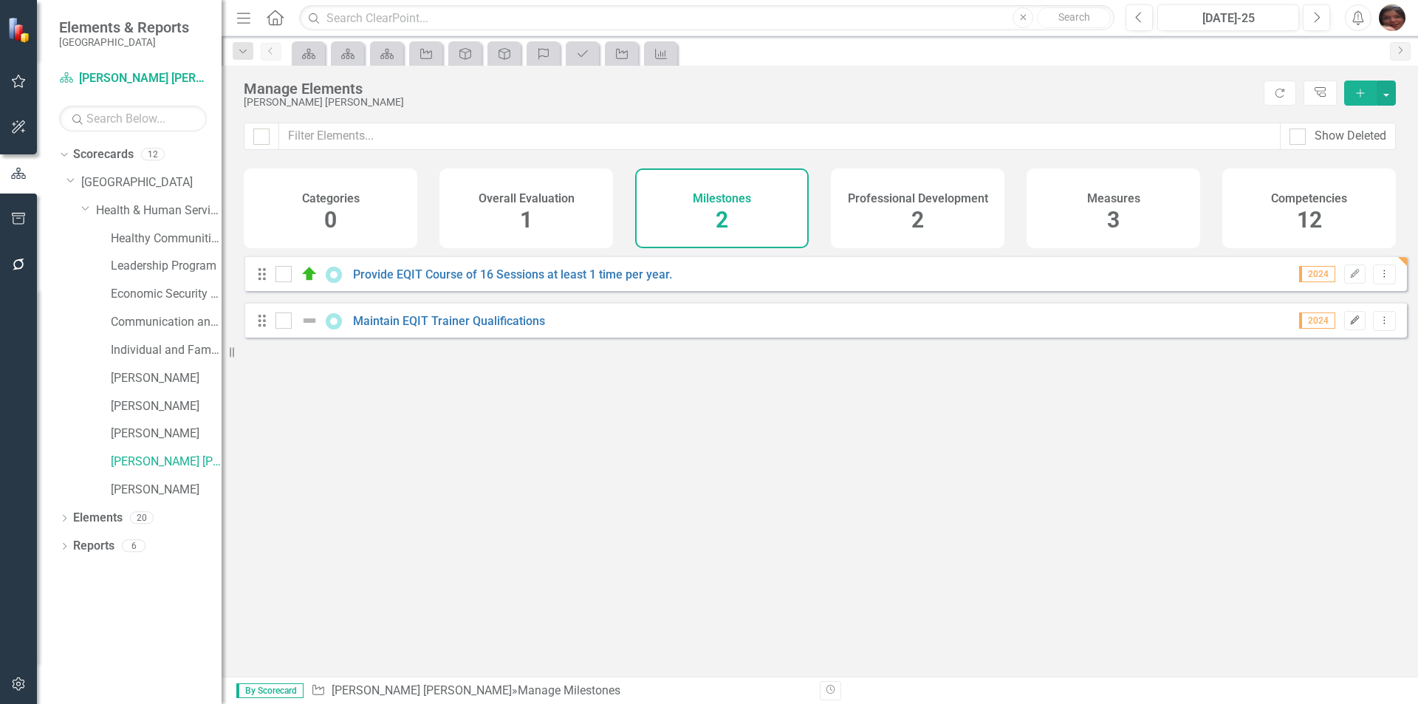
click at [1349, 325] on icon "Edit" at bounding box center [1354, 320] width 11 height 9
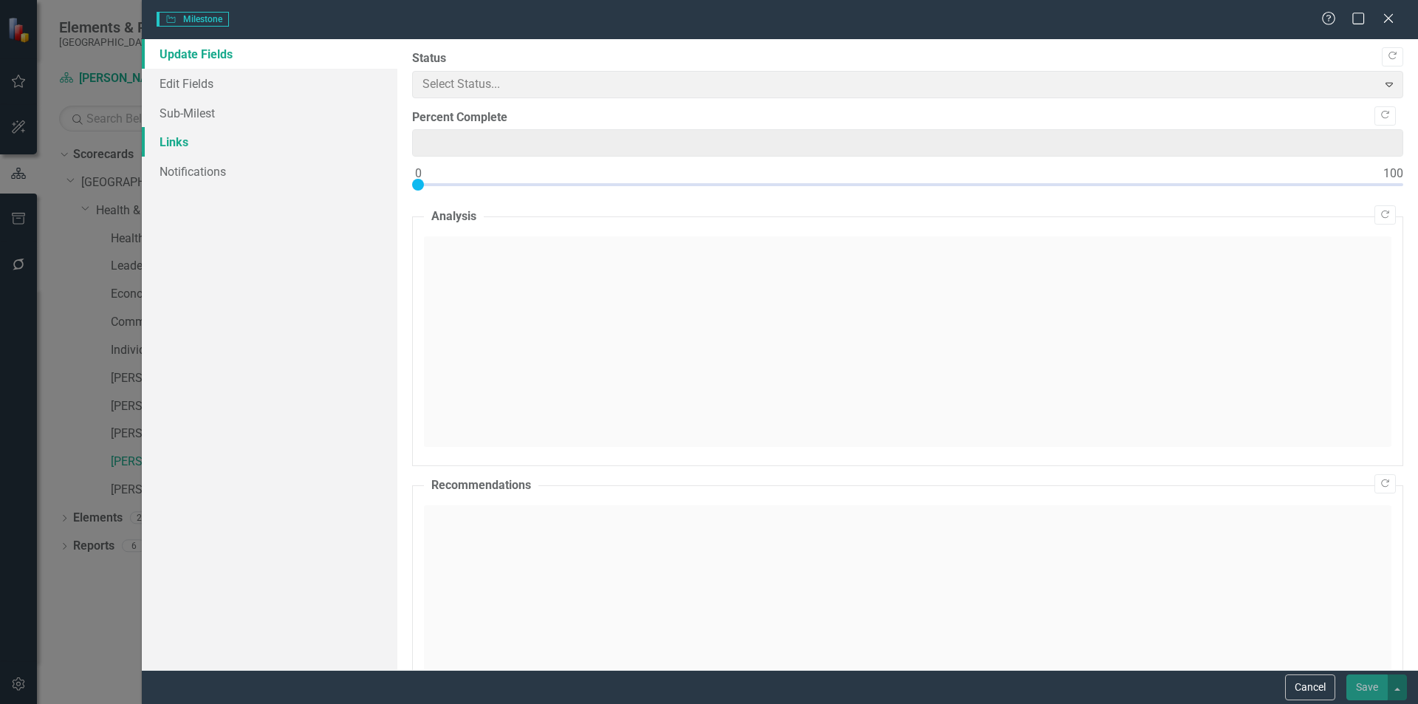
type input "0"
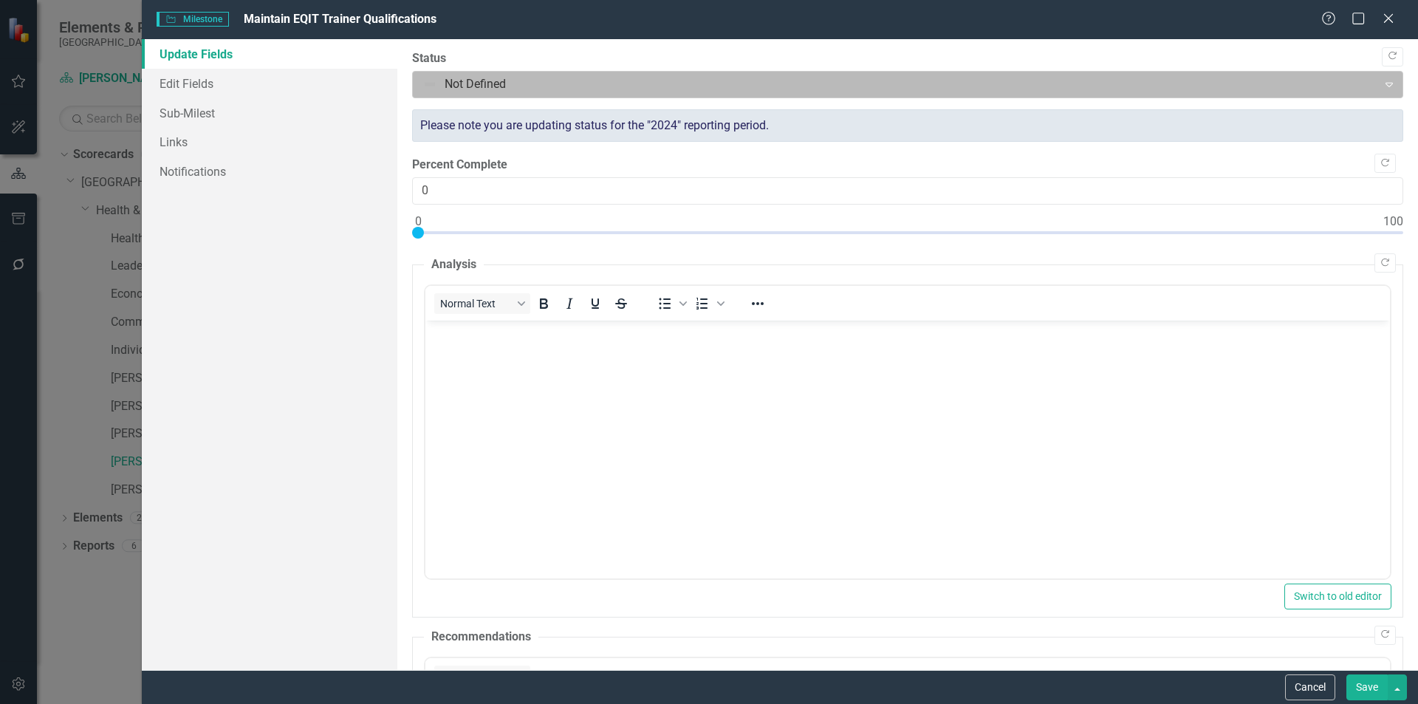
scroll to position [0, 0]
click at [450, 89] on div at bounding box center [895, 85] width 946 height 20
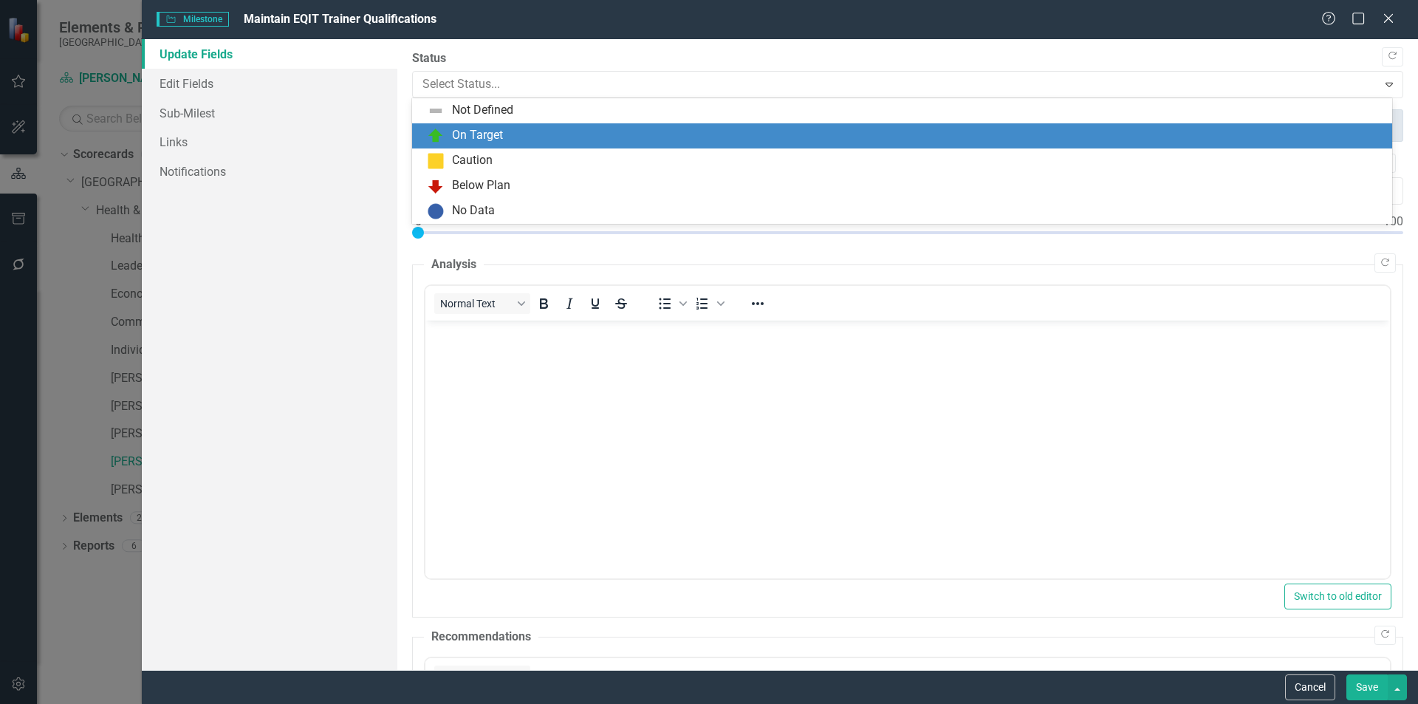
click at [456, 131] on div "On Target" at bounding box center [477, 135] width 51 height 17
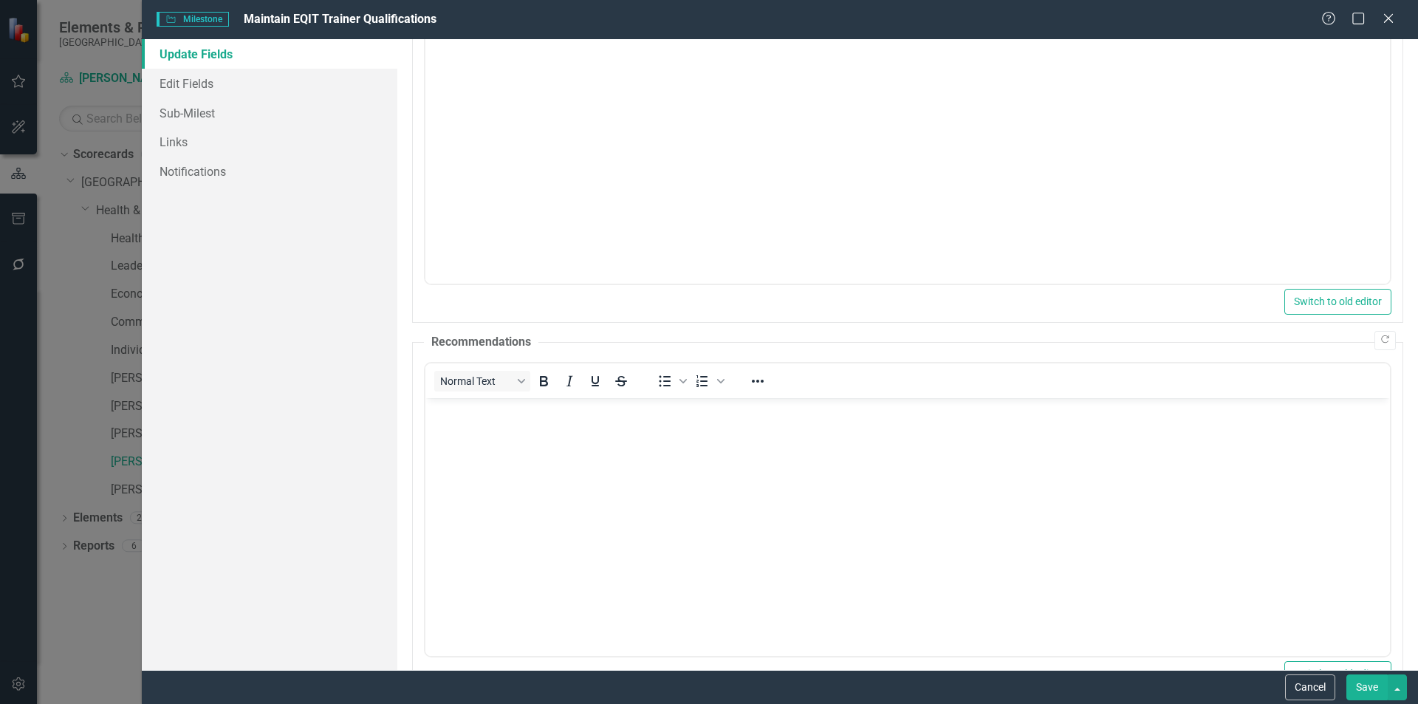
scroll to position [517, 0]
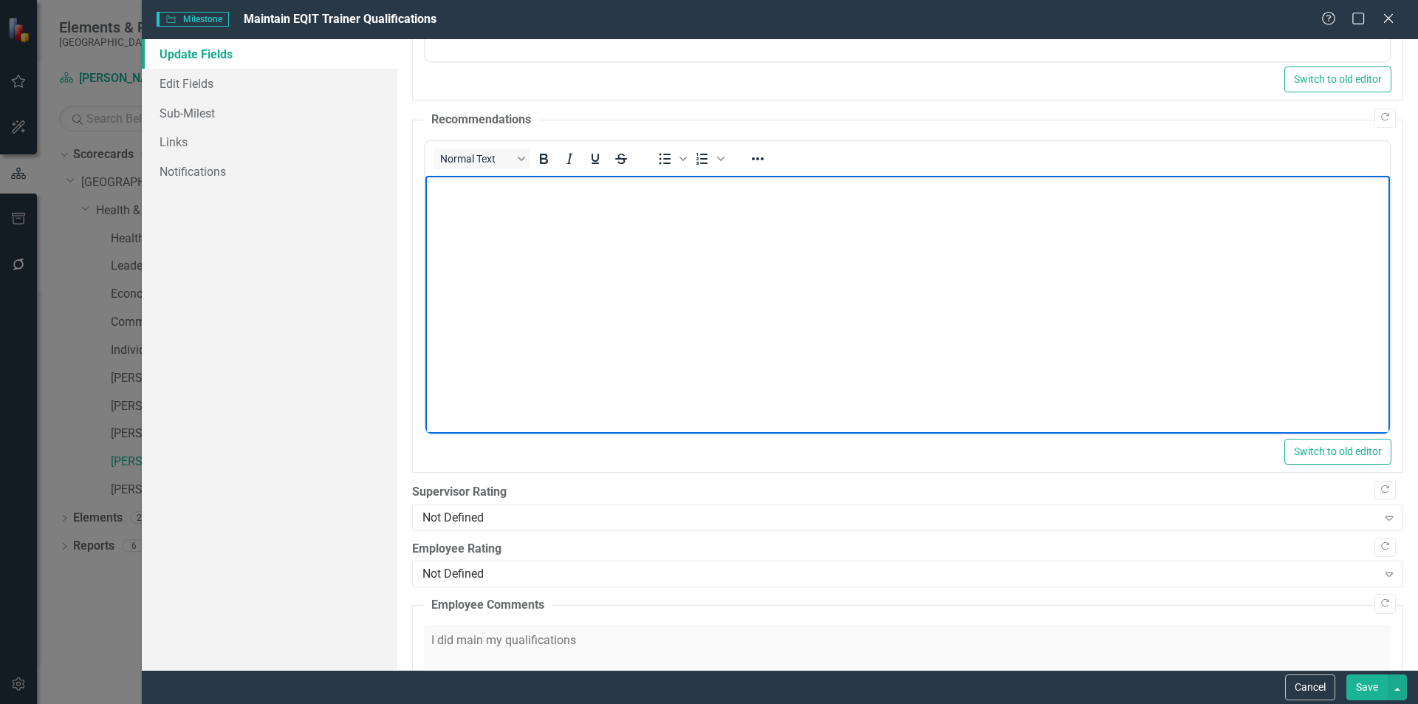
click at [504, 296] on body "Rich Text Area. Press ALT-0 for help." at bounding box center [907, 286] width 964 height 222
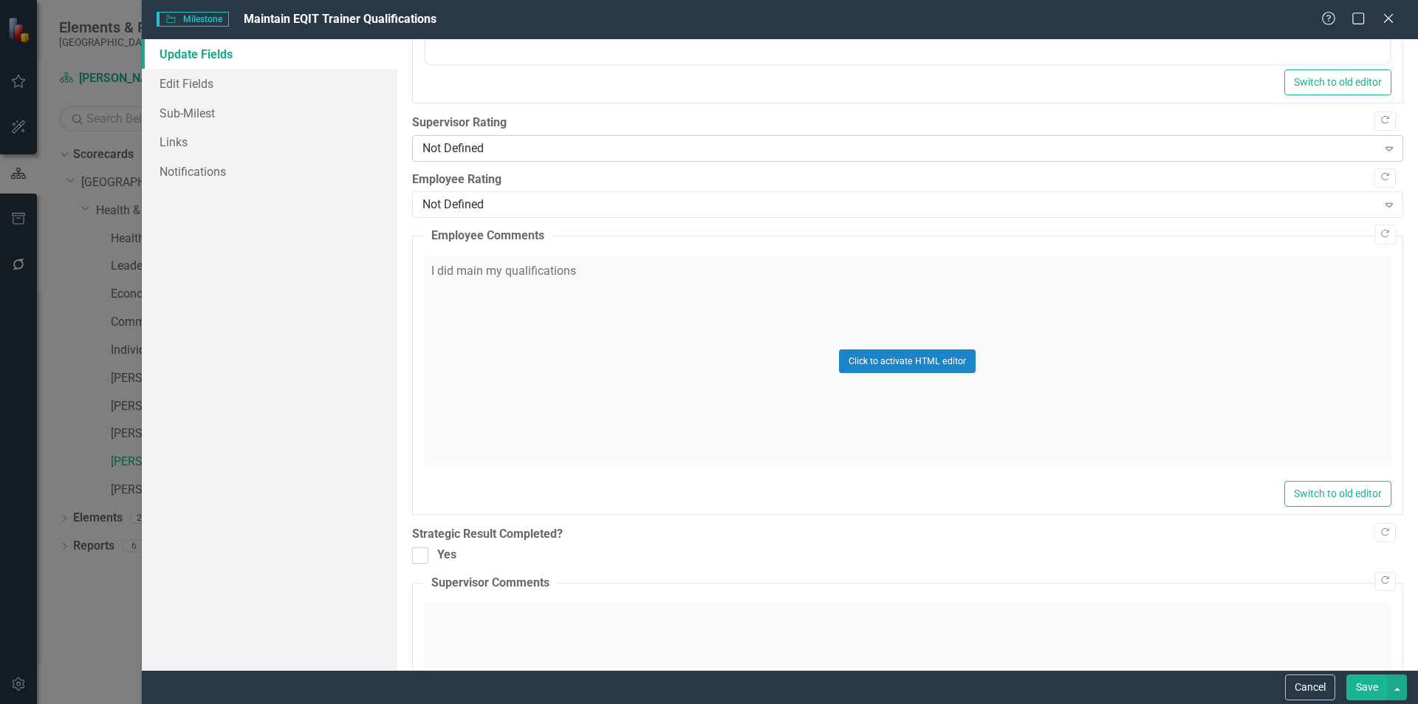
click at [512, 154] on div "Not Defined" at bounding box center [899, 148] width 955 height 17
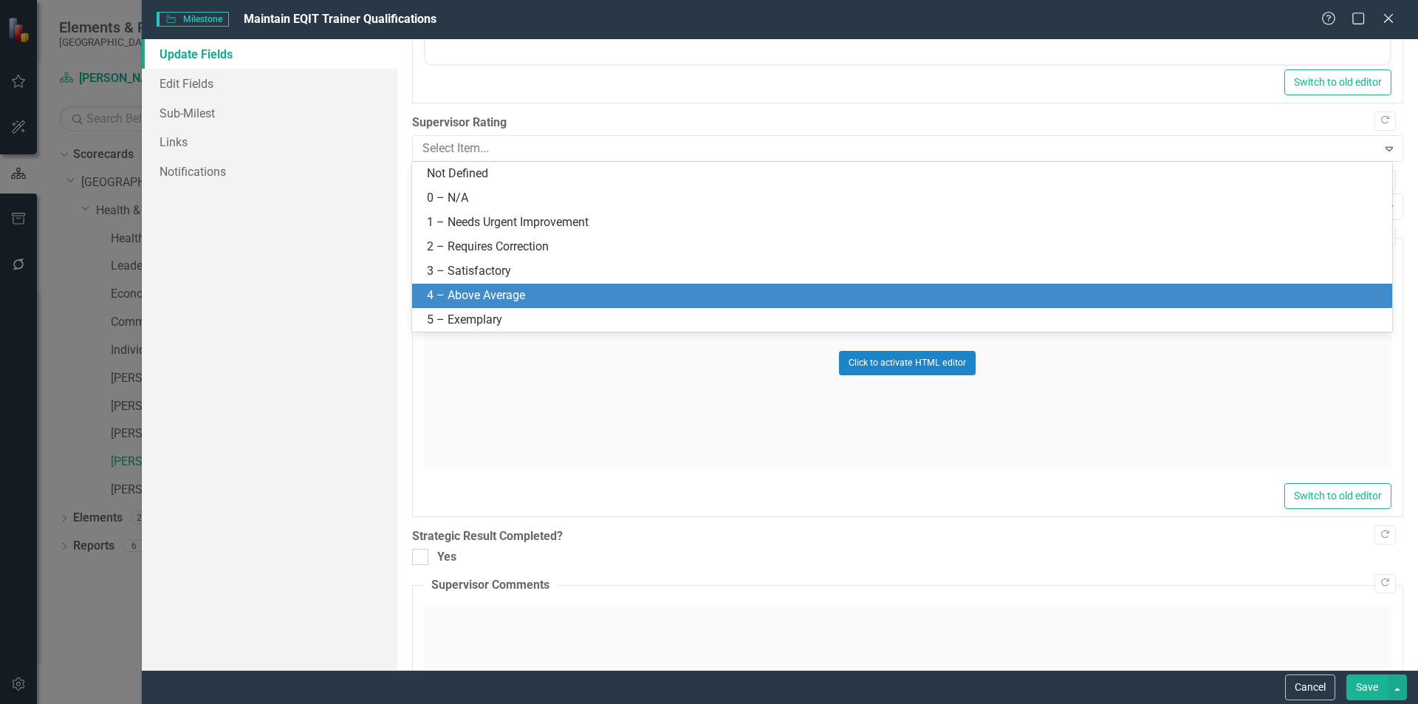
click at [498, 302] on div "4 – Above Average" at bounding box center [905, 295] width 956 height 17
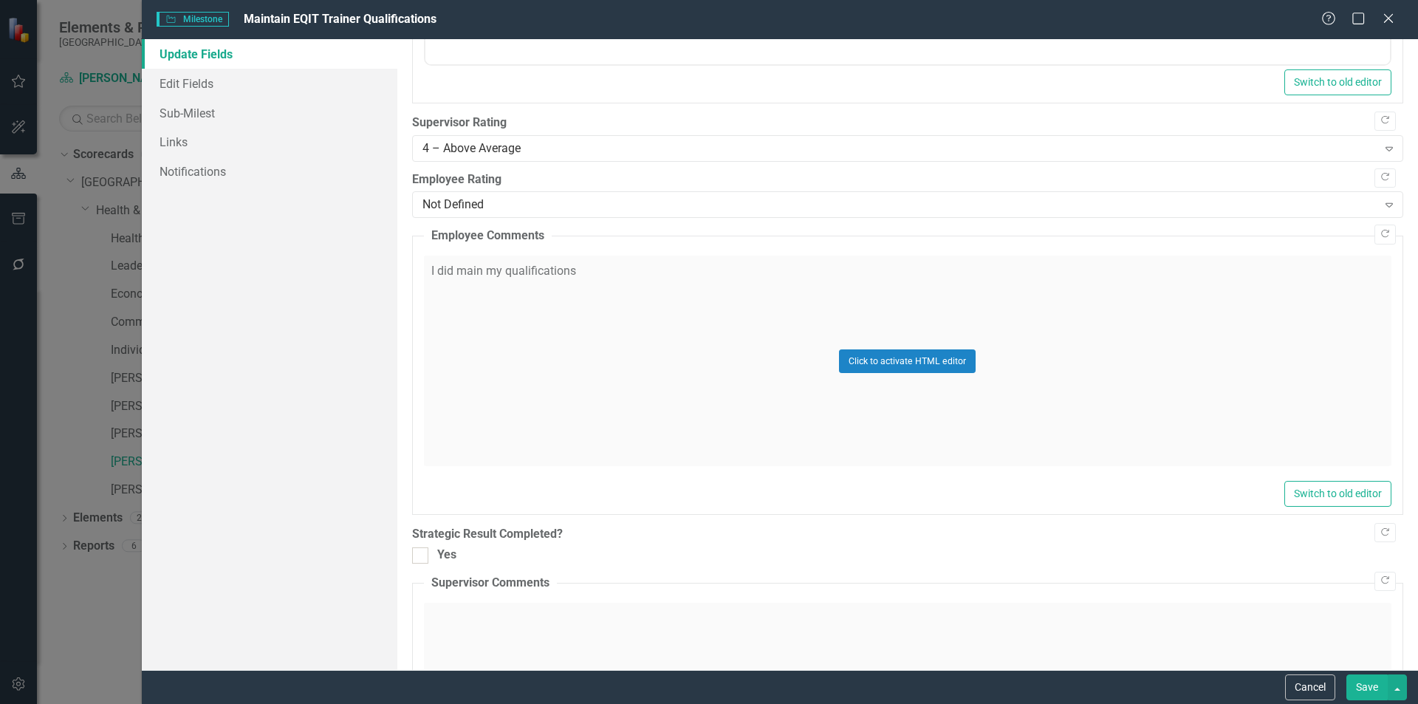
click at [1365, 693] on button "Save" at bounding box center [1366, 687] width 41 height 26
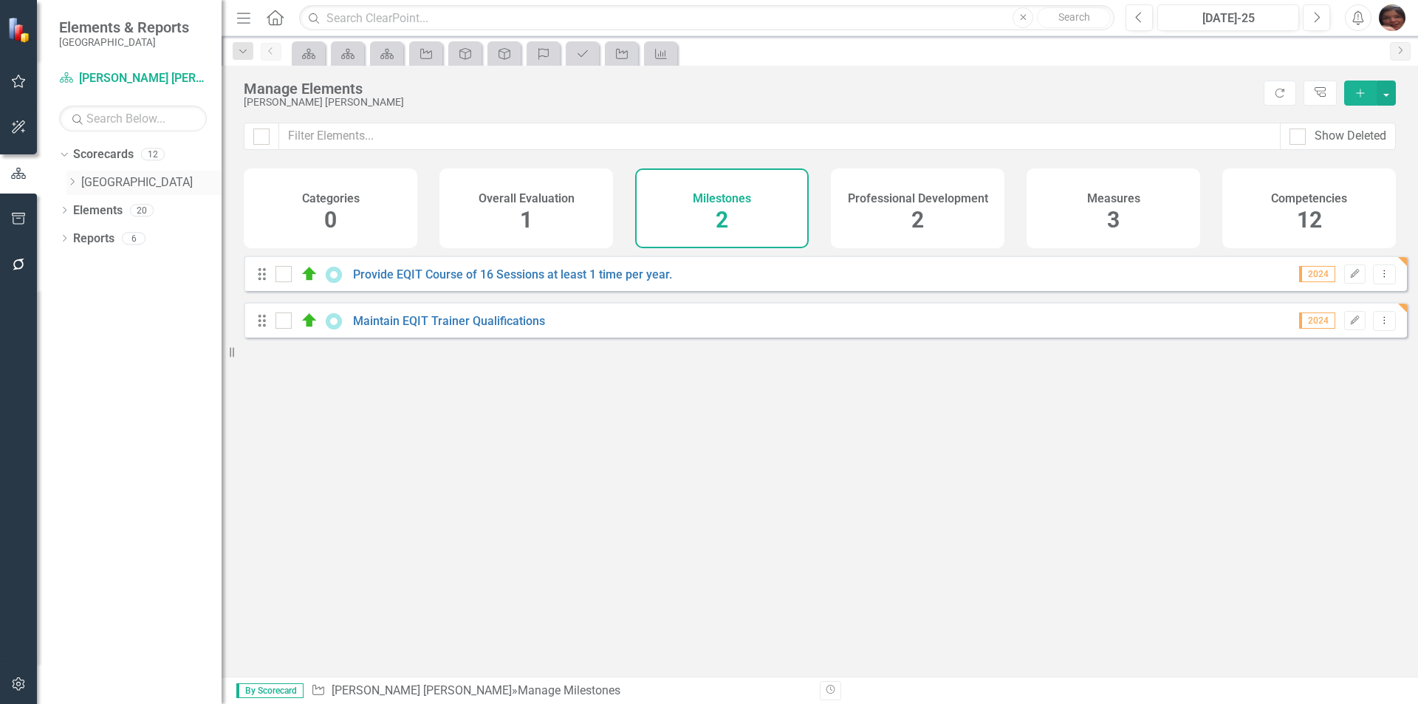
click at [72, 182] on icon "Dropdown" at bounding box center [71, 181] width 11 height 9
click at [99, 207] on link "Health & Human Services Department" at bounding box center [159, 210] width 126 height 17
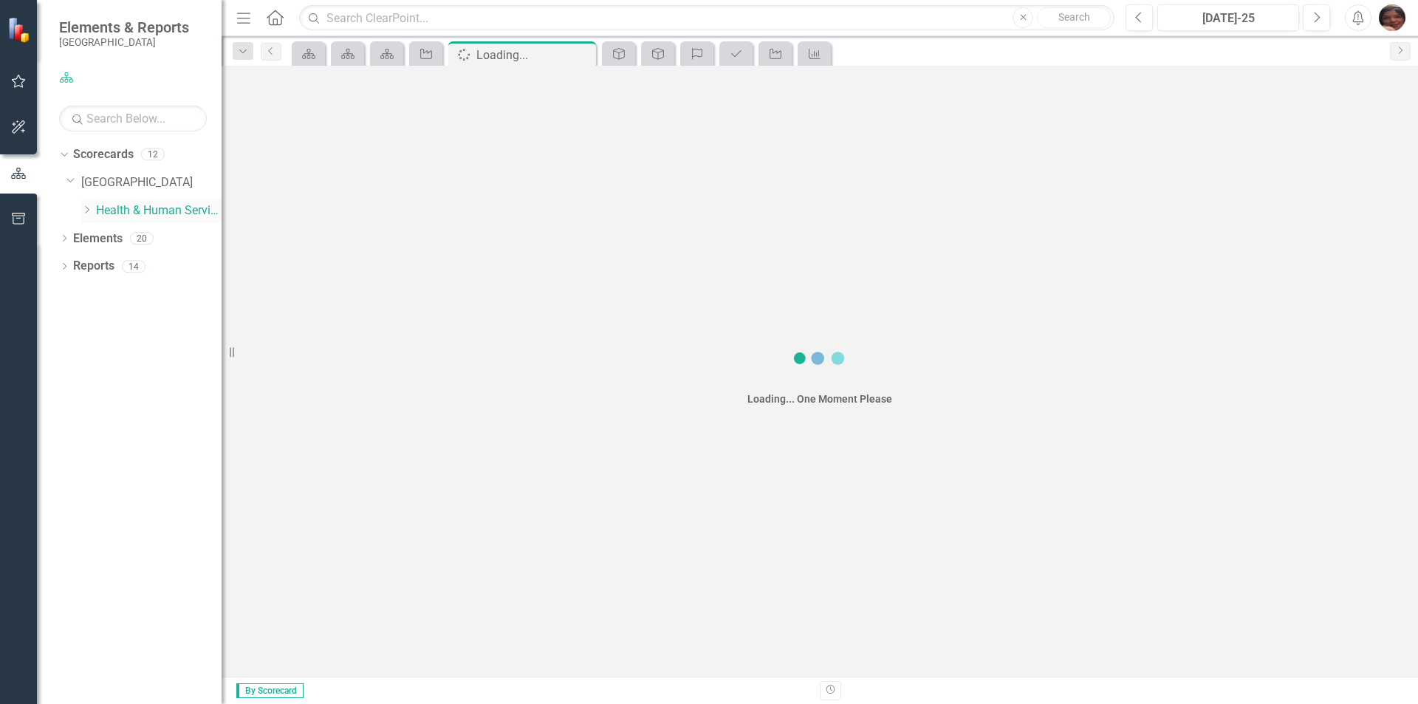
click at [93, 210] on div "Dropdown" at bounding box center [88, 211] width 15 height 13
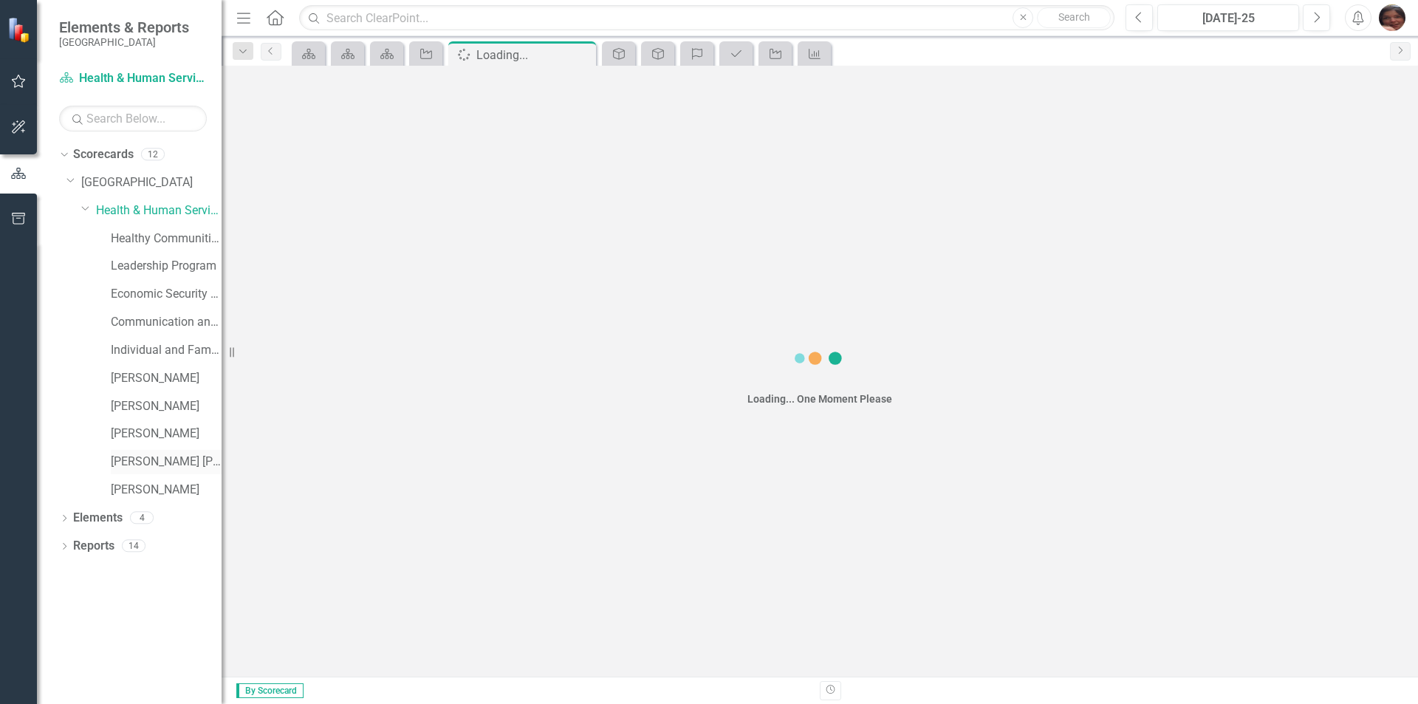
click at [151, 468] on link "[PERSON_NAME] [PERSON_NAME]" at bounding box center [166, 461] width 111 height 17
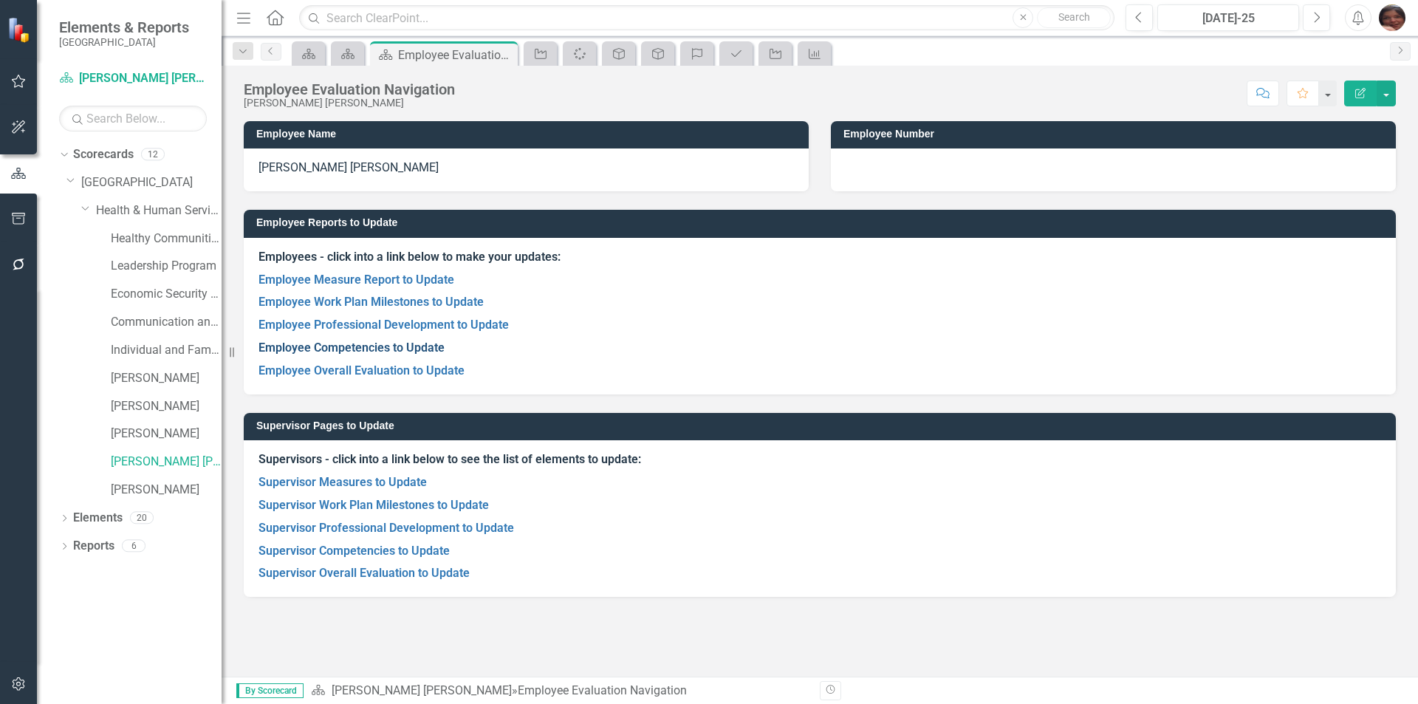
click at [297, 346] on link "Employee Competencies to Update" at bounding box center [351, 347] width 186 height 14
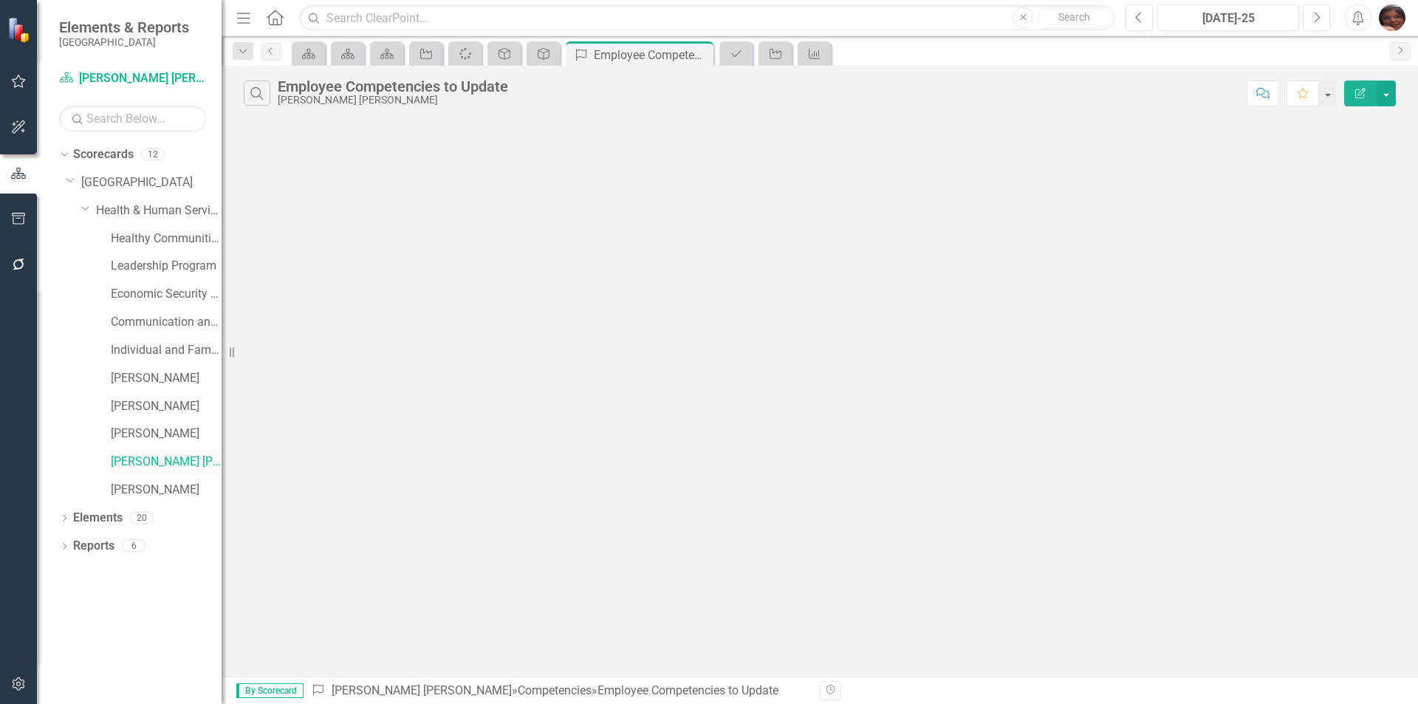
click at [175, 461] on link "[PERSON_NAME] [PERSON_NAME]" at bounding box center [166, 461] width 111 height 17
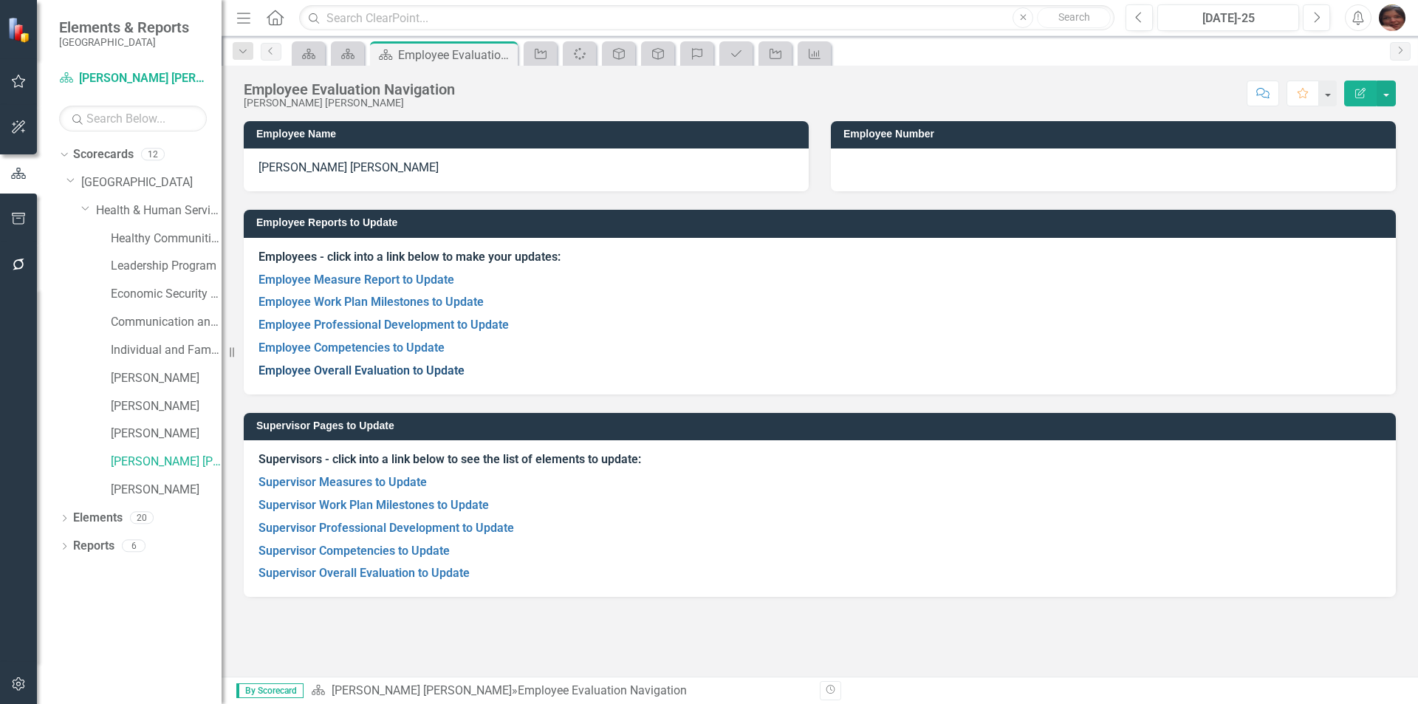
click at [387, 365] on link "Employee Overall Evaluation to Update" at bounding box center [361, 370] width 206 height 14
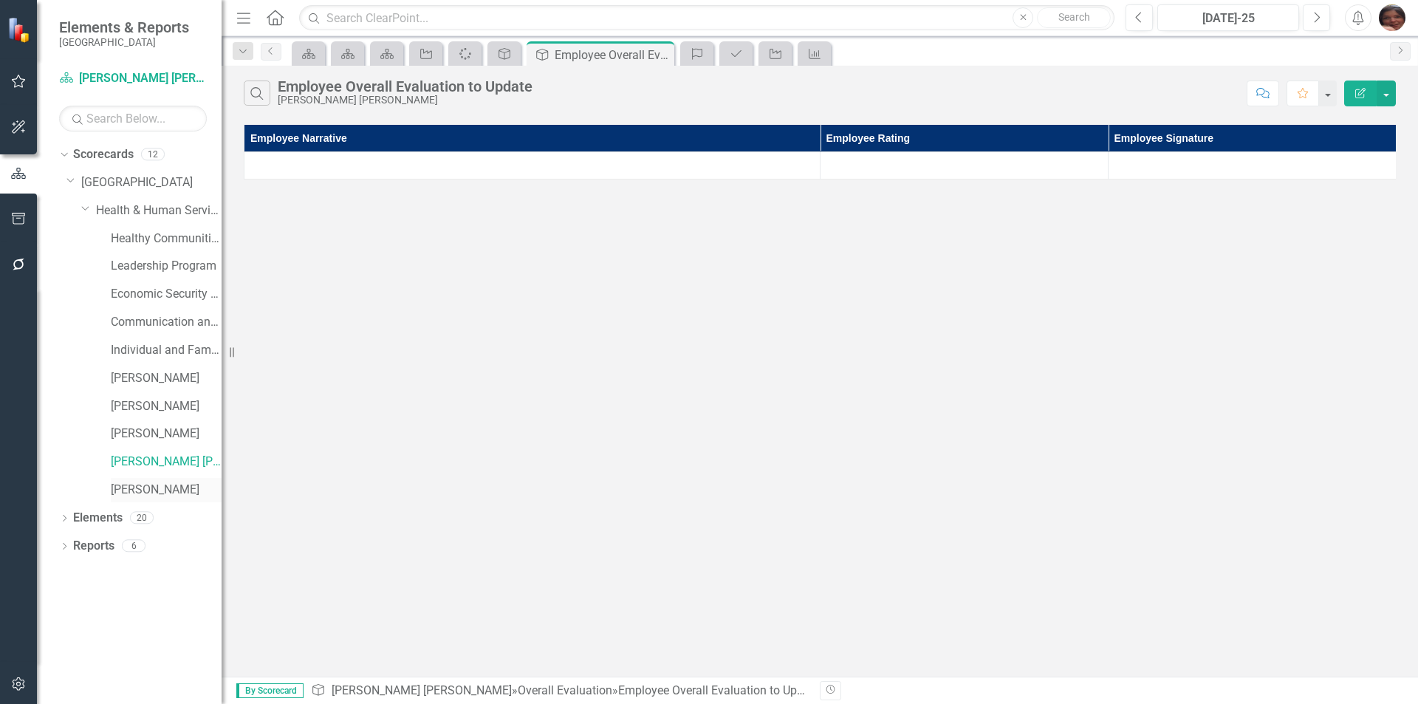
click at [172, 490] on link "[PERSON_NAME]" at bounding box center [166, 489] width 111 height 17
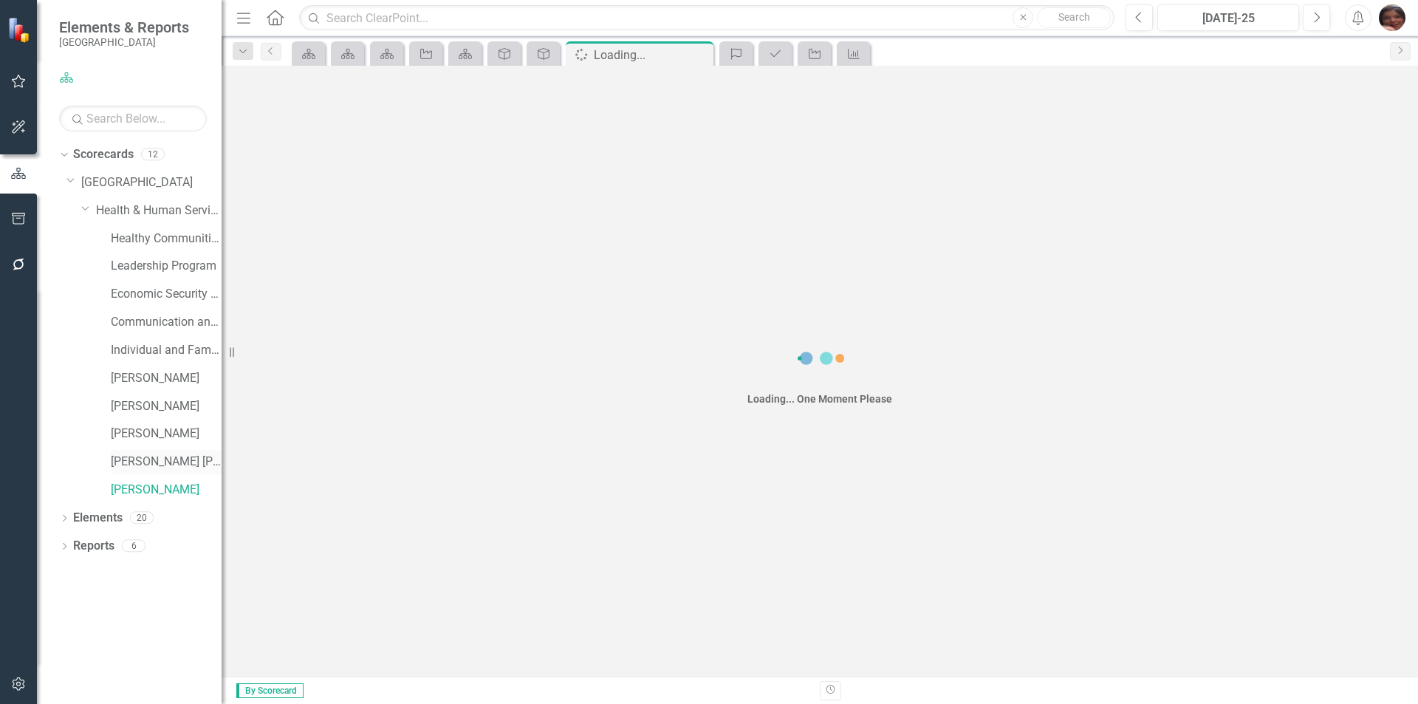
click at [165, 459] on link "[PERSON_NAME] [PERSON_NAME]" at bounding box center [166, 461] width 111 height 17
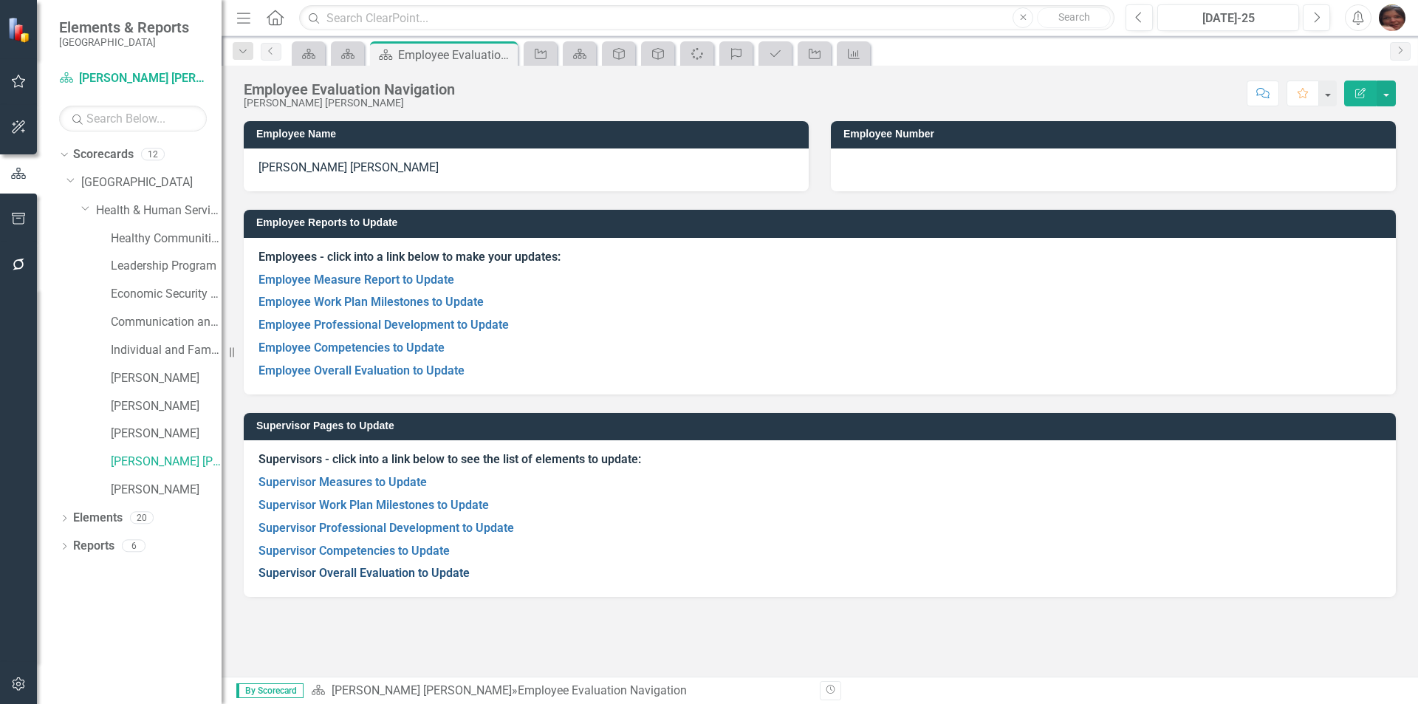
click at [402, 576] on link "Supervisor Overall Evaluation to Update" at bounding box center [363, 573] width 211 height 14
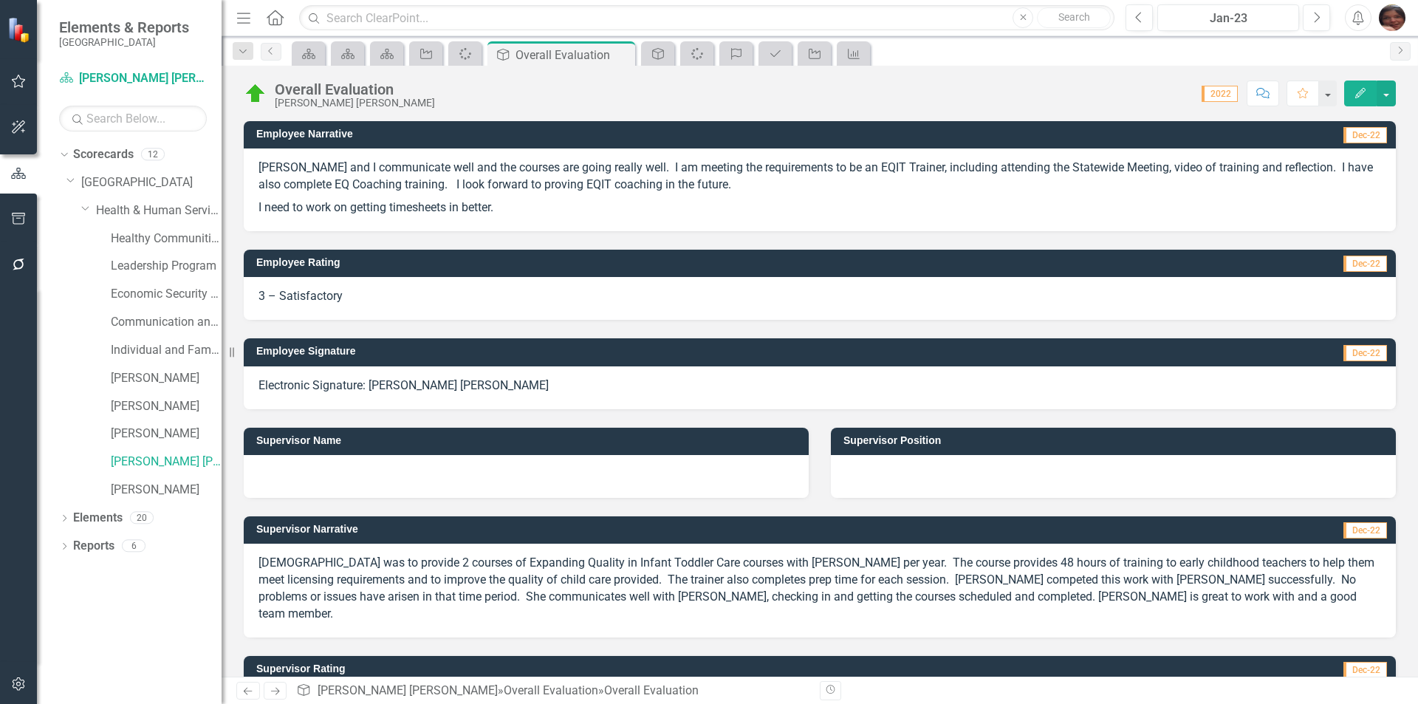
drag, startPoint x: 523, startPoint y: 209, endPoint x: 236, endPoint y: 176, distance: 289.2
click at [236, 176] on div "Employee Narrative Dec-22 [PERSON_NAME] and I communicate well and the courses …" at bounding box center [820, 167] width 1174 height 128
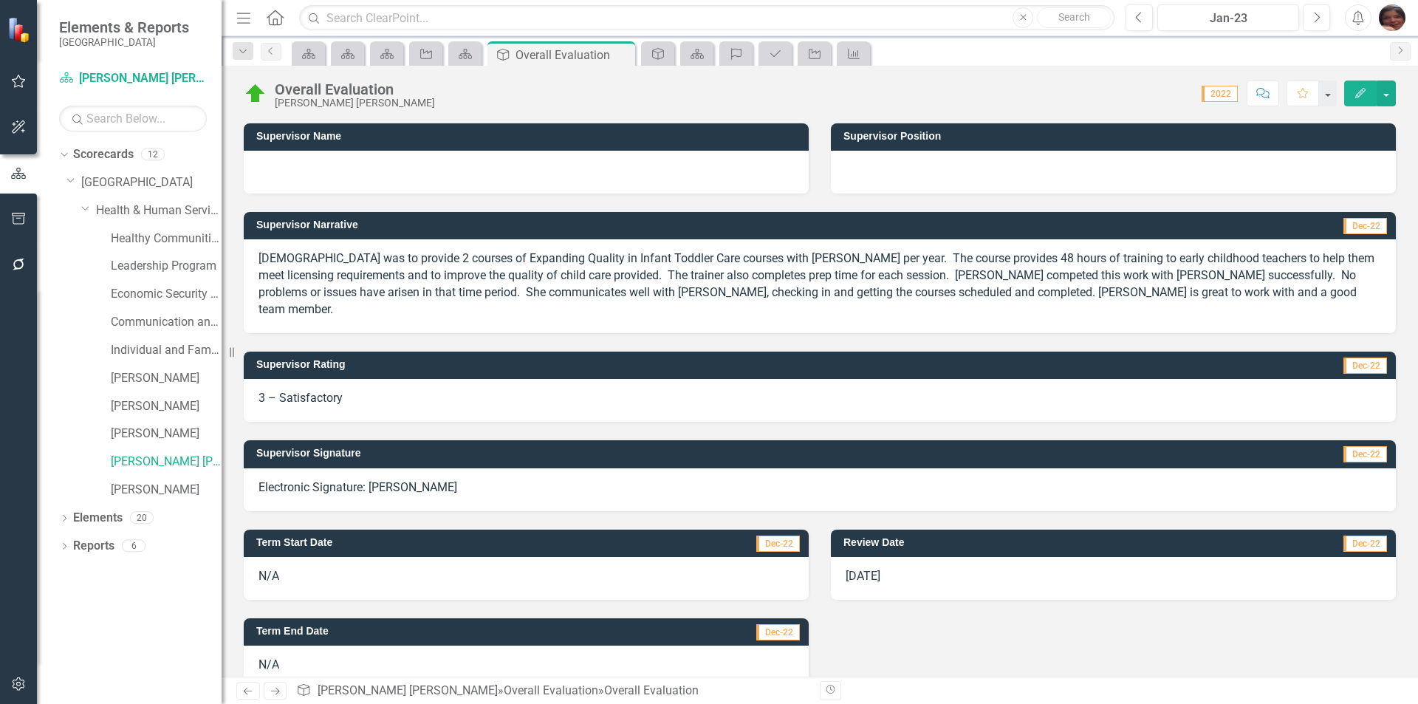
scroll to position [315, 0]
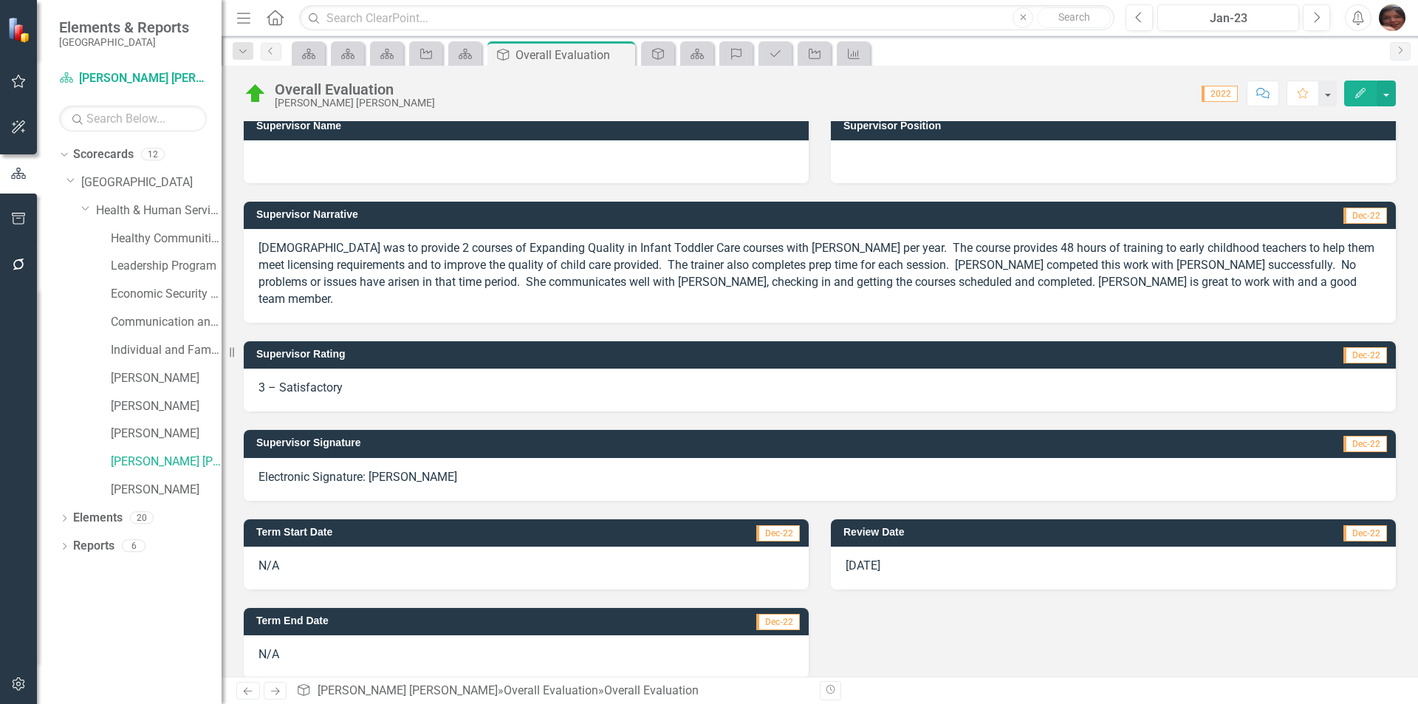
click at [931, 554] on div "[DATE]" at bounding box center [1113, 567] width 565 height 43
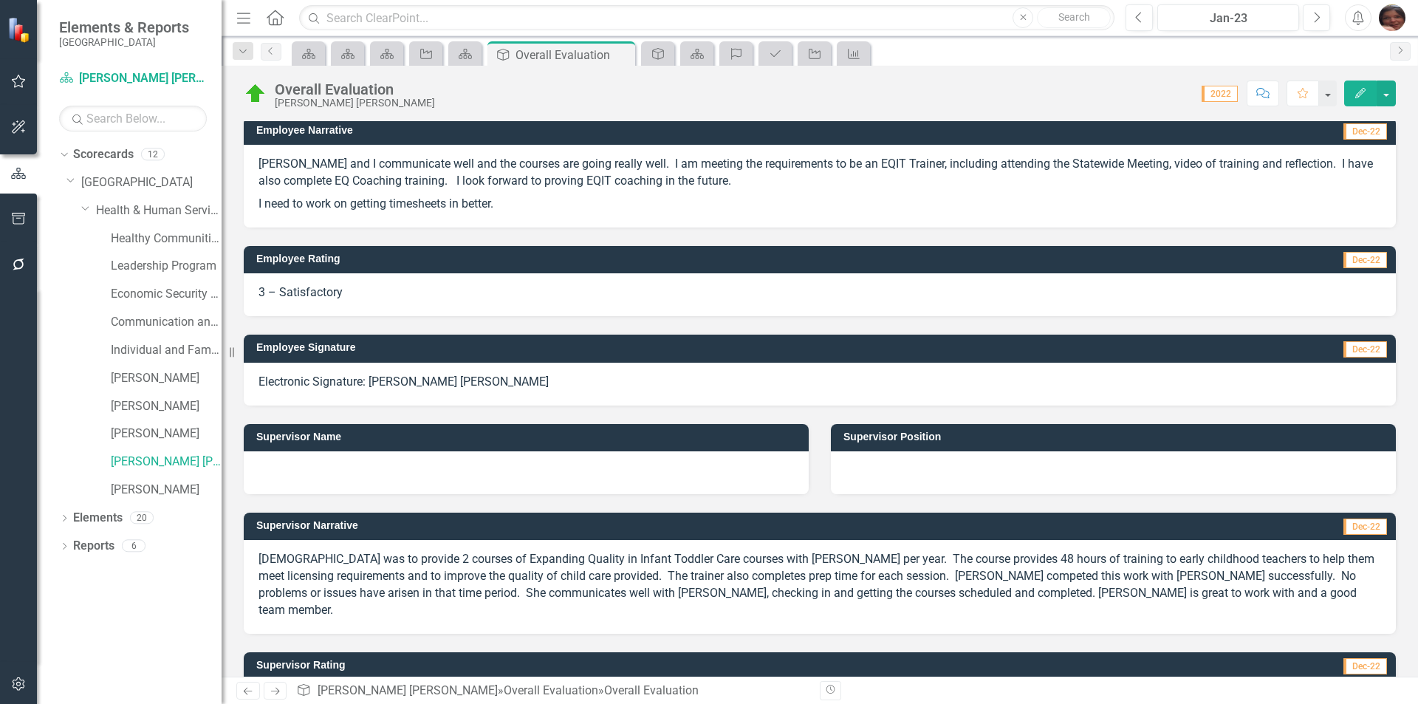
scroll to position [0, 0]
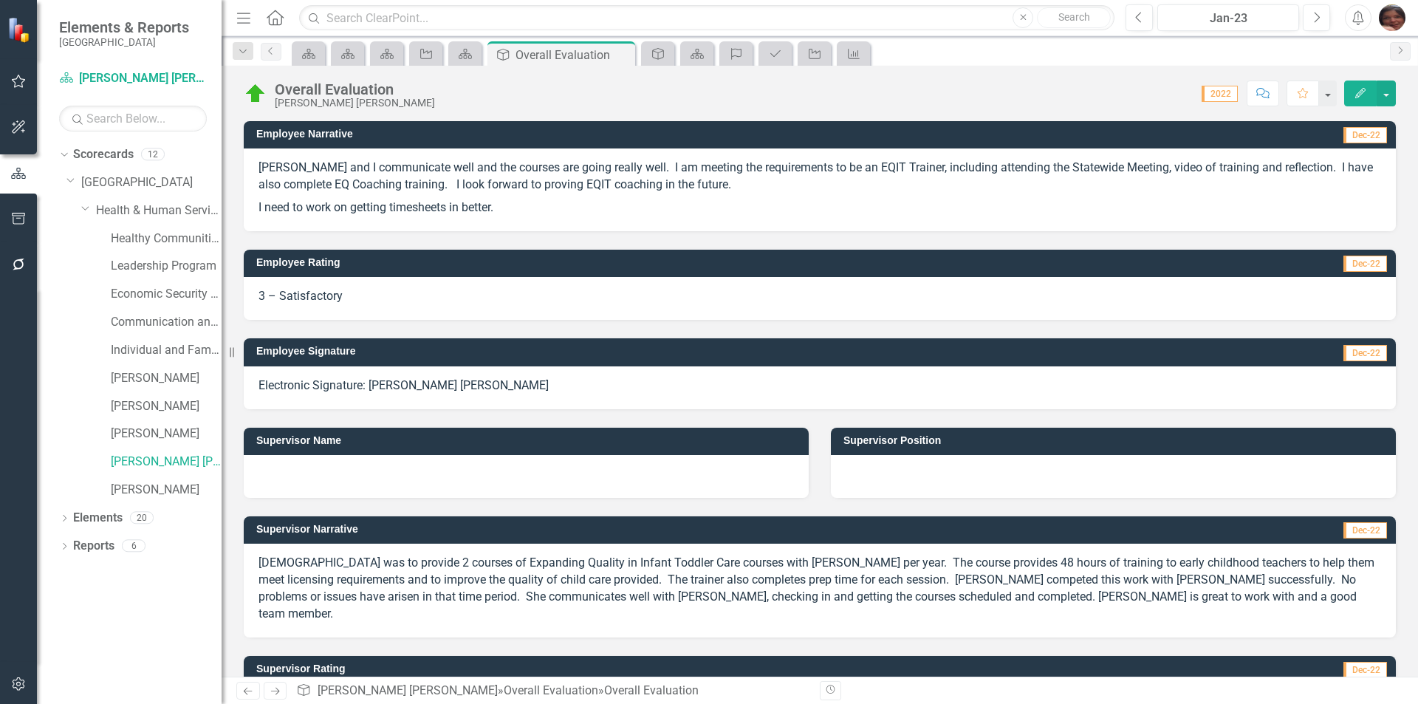
click at [1356, 84] on button "Edit" at bounding box center [1360, 93] width 32 height 26
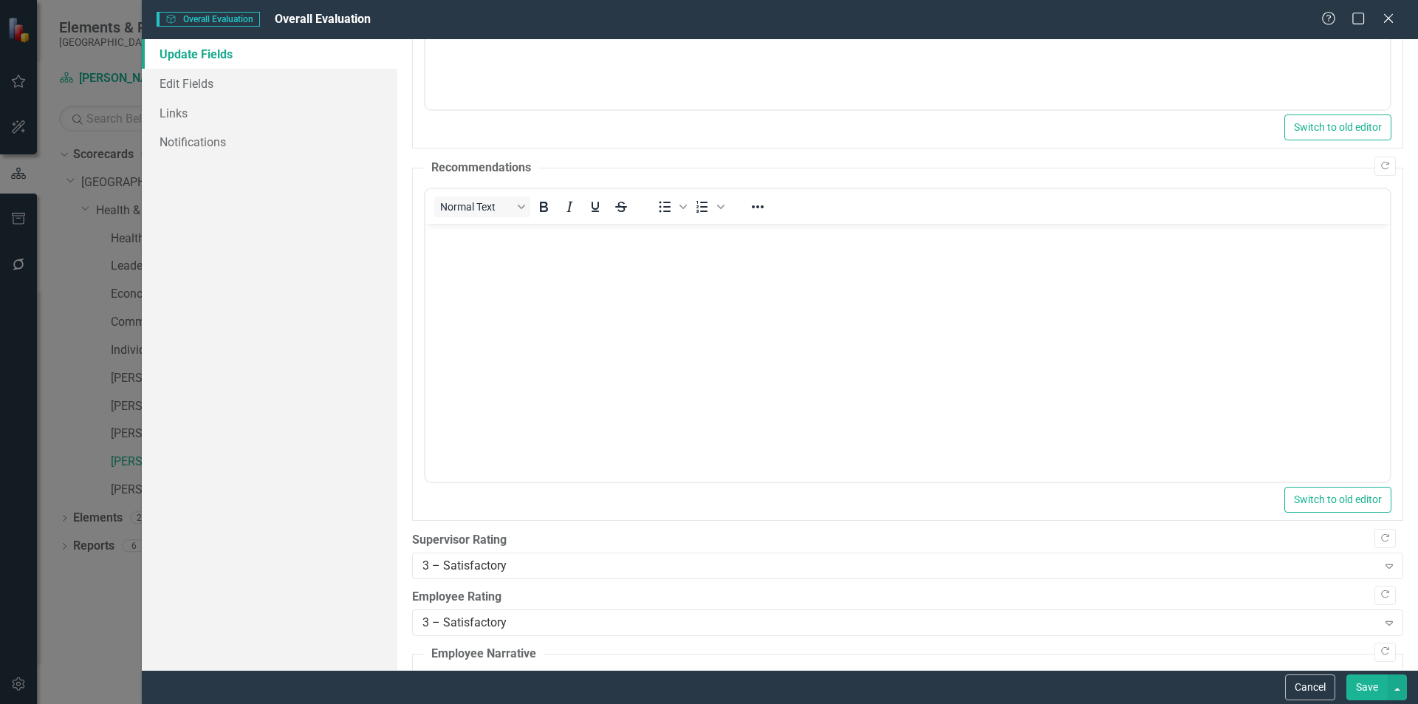
scroll to position [738, 0]
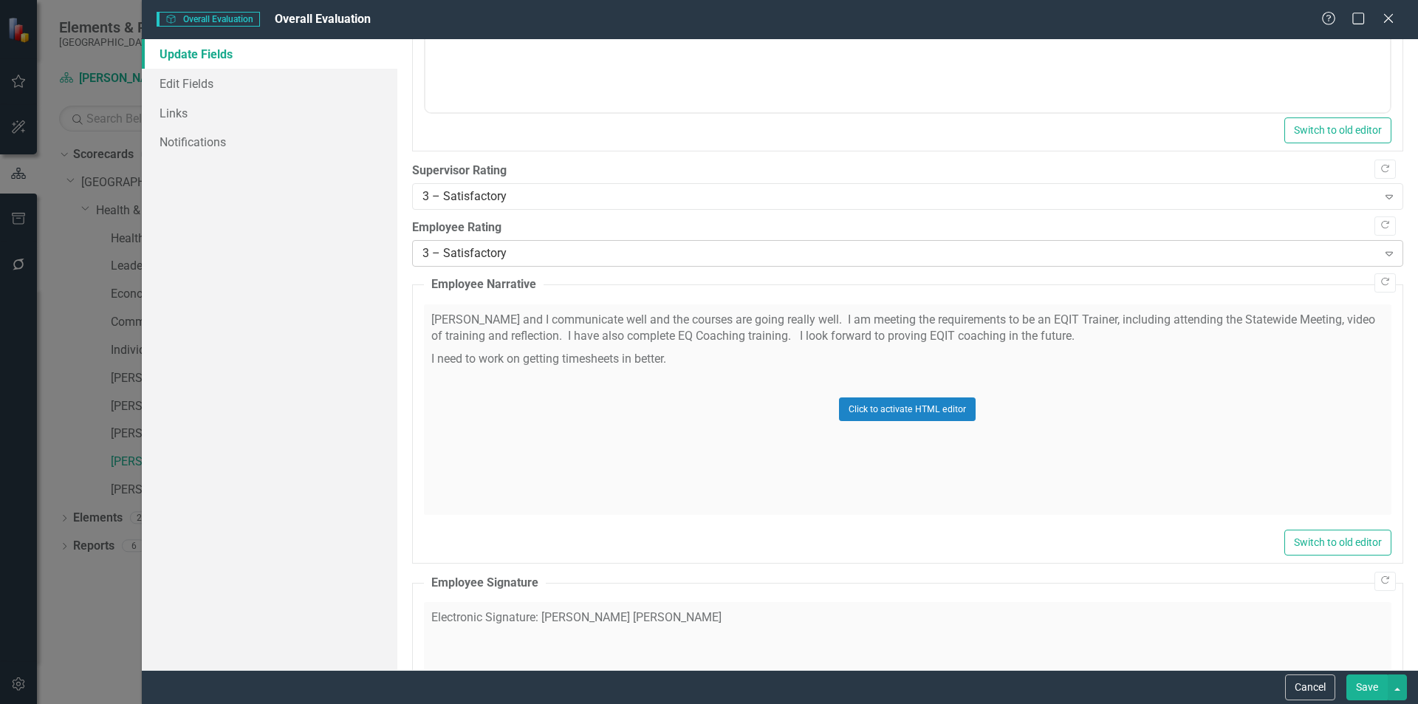
click at [579, 253] on div "3 – Satisfactory" at bounding box center [899, 252] width 955 height 17
click at [583, 194] on div "3 – Satisfactory" at bounding box center [899, 196] width 955 height 17
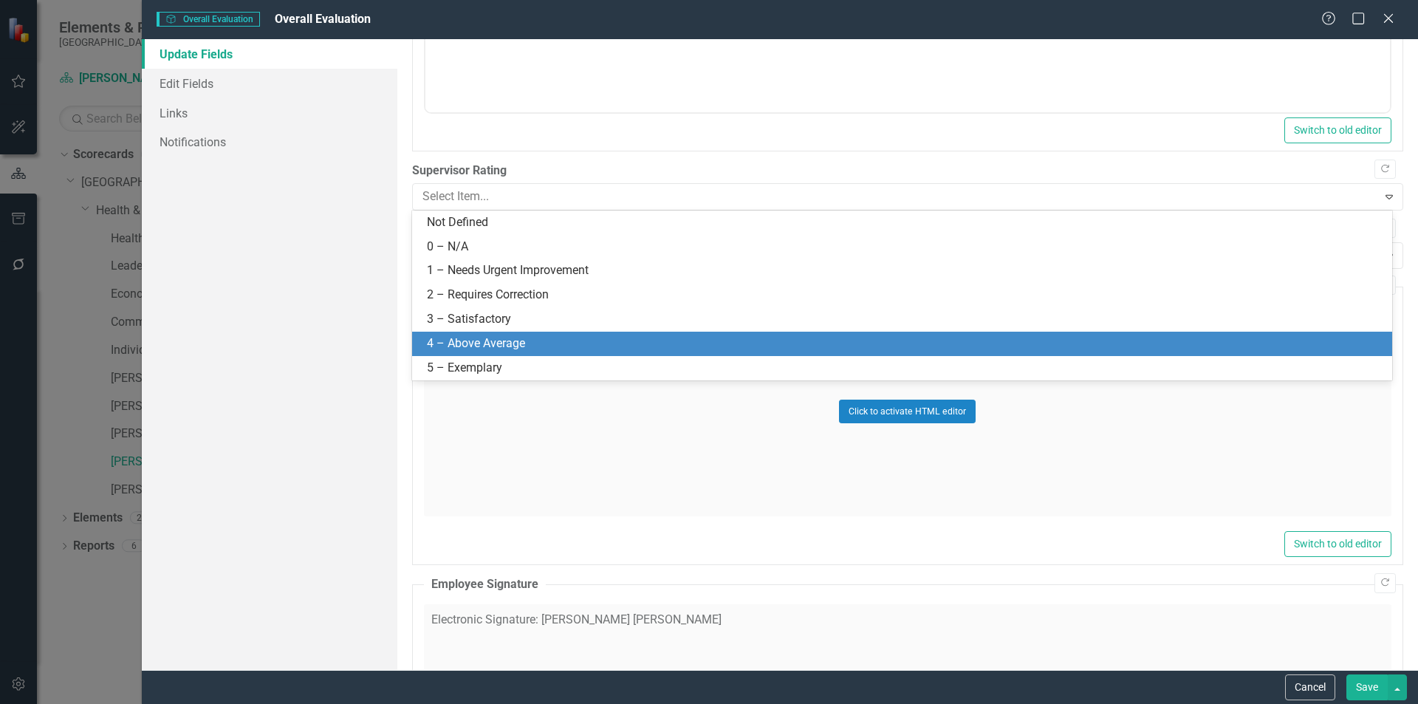
click at [558, 334] on div "4 – Above Average" at bounding box center [902, 344] width 980 height 24
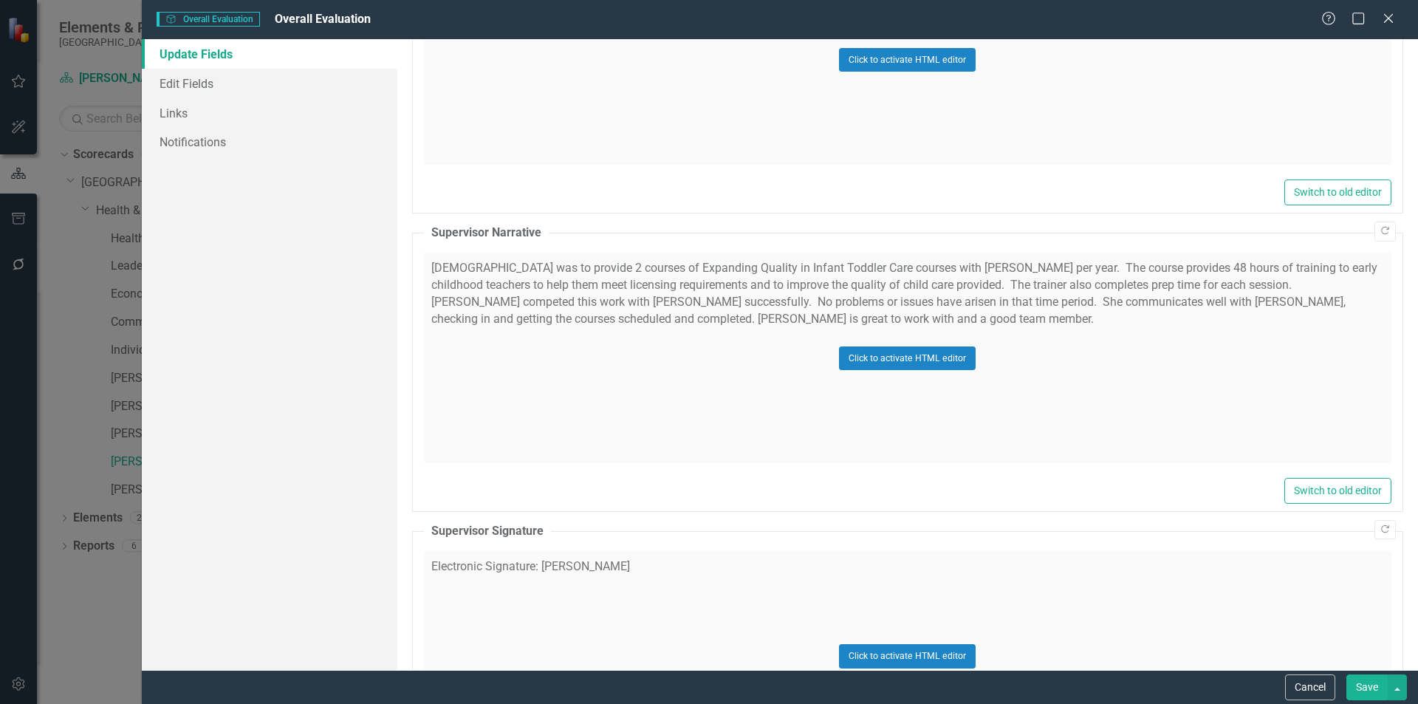
scroll to position [1403, 0]
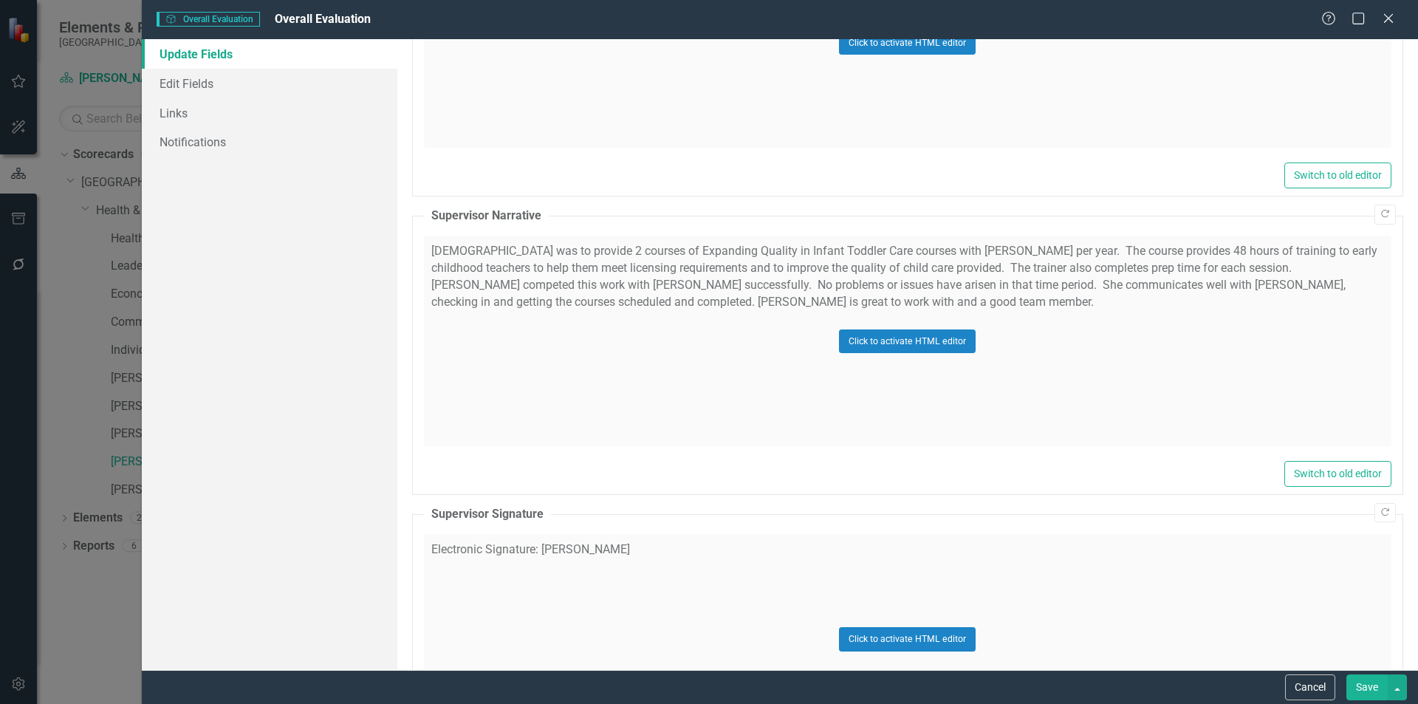
click at [897, 283] on div "Click to activate HTML editor" at bounding box center [907, 341] width 967 height 210
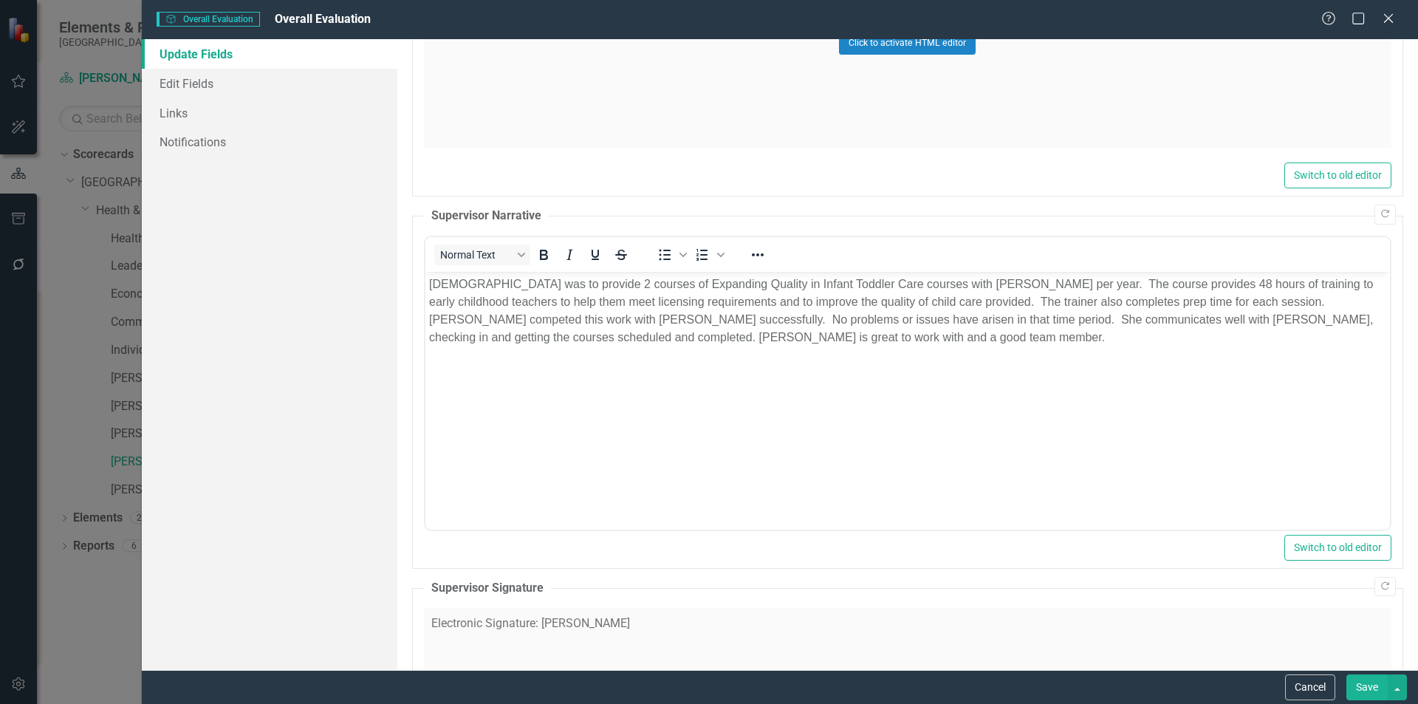
scroll to position [0, 0]
click at [1020, 323] on p "[DEMOGRAPHIC_DATA] was to provide 2 courses of Expanding Quality in Infant Todd…" at bounding box center [906, 310] width 957 height 71
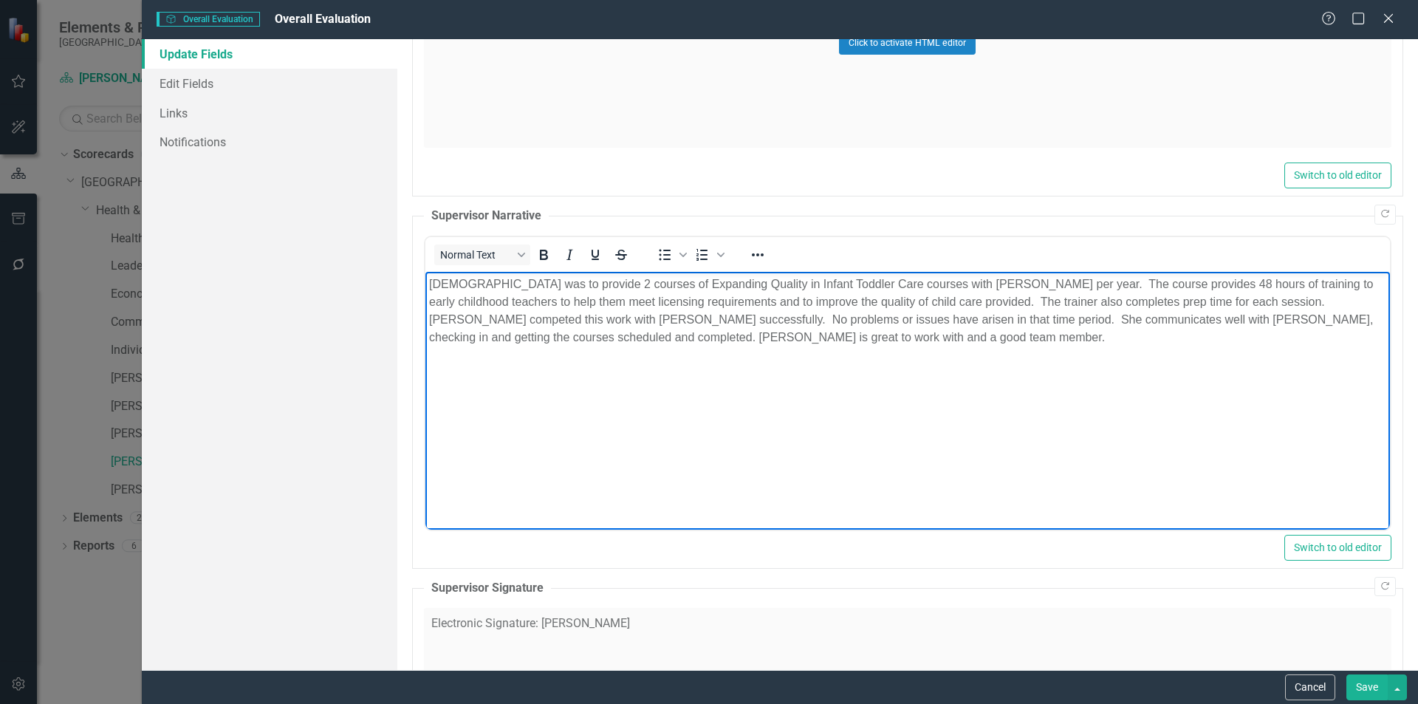
click at [1088, 340] on p "[DEMOGRAPHIC_DATA] was to provide 2 courses of Expanding Quality in Infant Todd…" at bounding box center [906, 310] width 957 height 71
click at [1065, 336] on p "[DEMOGRAPHIC_DATA] was to provide 2 courses of Expanding Quality in Infant Todd…" at bounding box center [906, 310] width 957 height 71
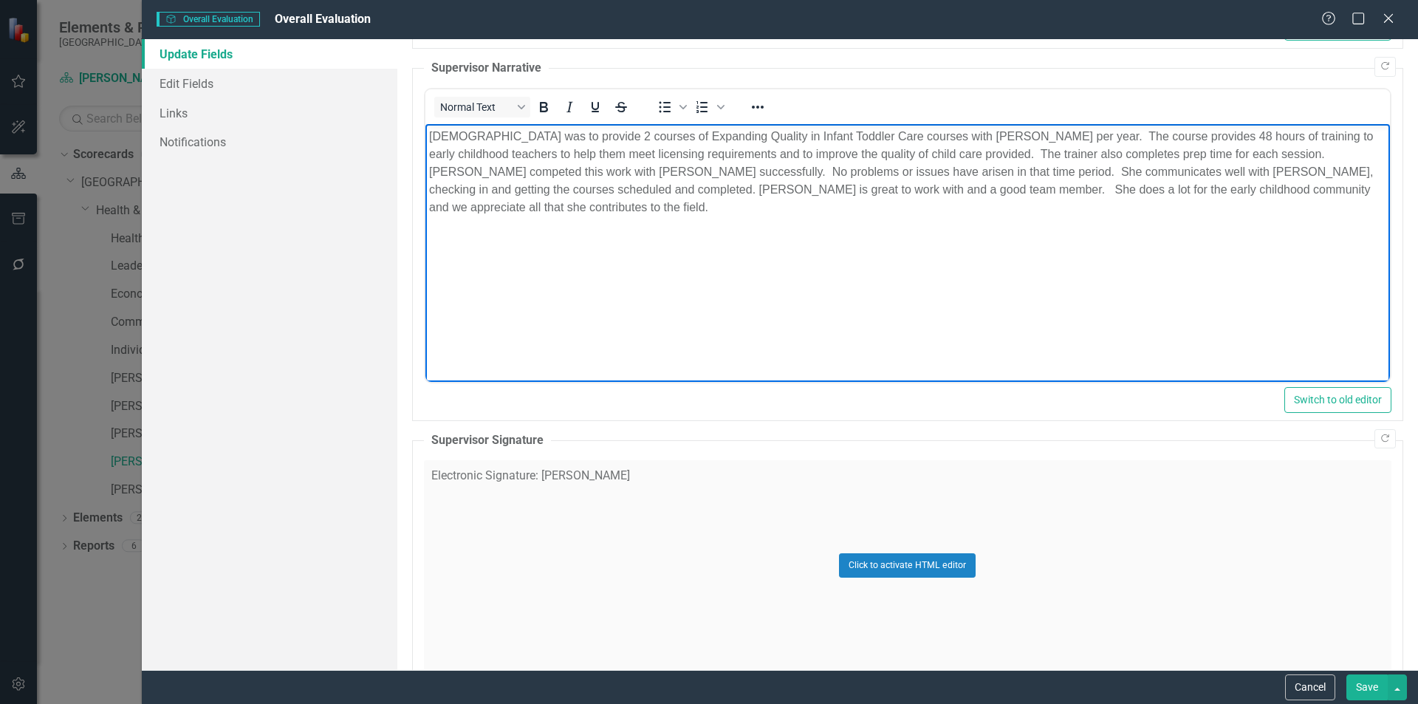
scroll to position [1793, 0]
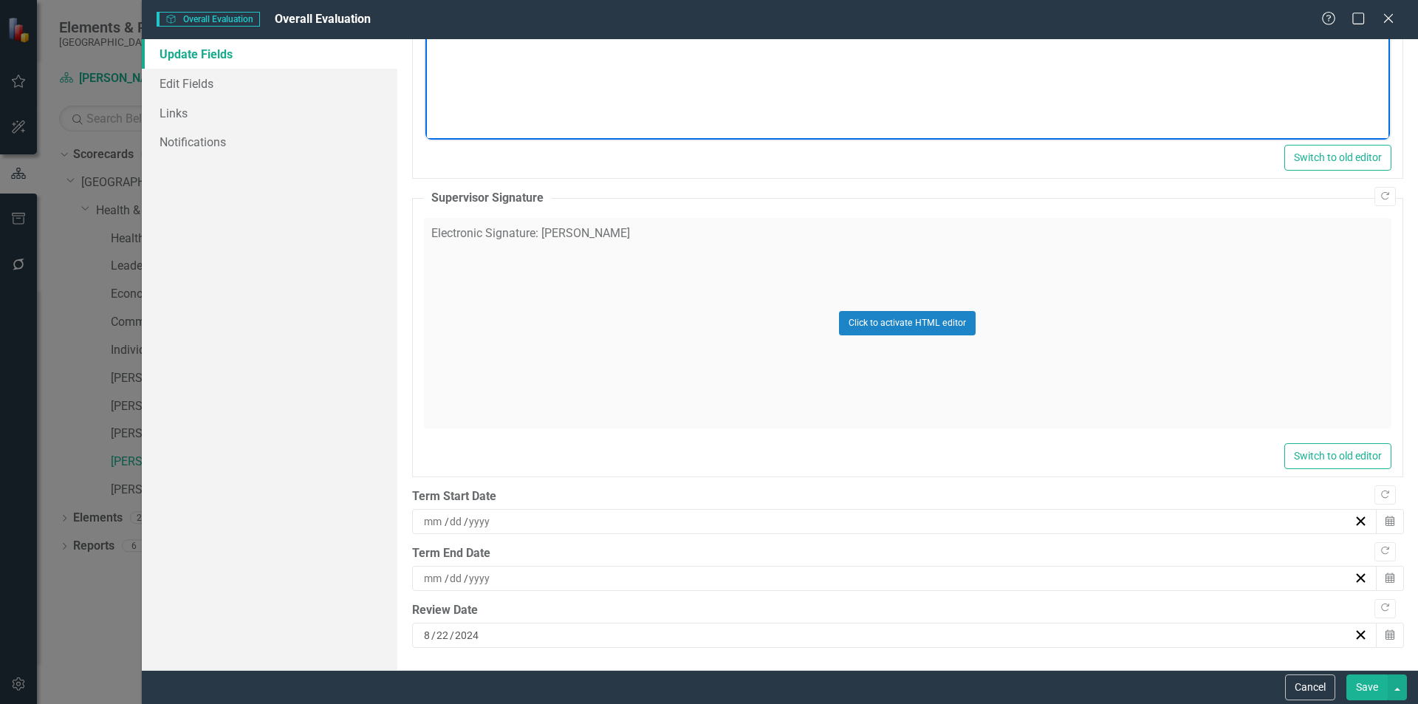
click at [476, 640] on input "2024" at bounding box center [467, 635] width 26 height 15
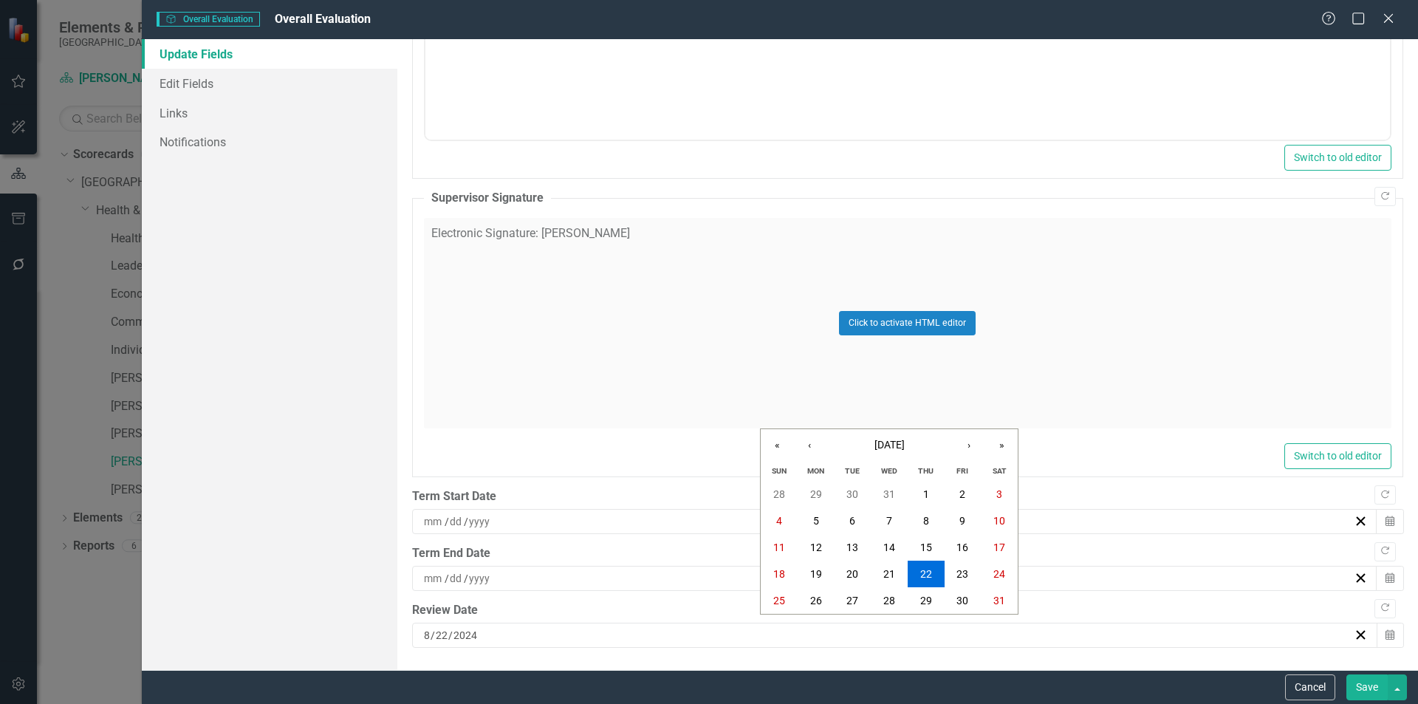
click at [446, 633] on input "22" at bounding box center [441, 635] width 13 height 15
type input "18"
type input "2025"
click at [1365, 687] on button "Save" at bounding box center [1366, 687] width 41 height 26
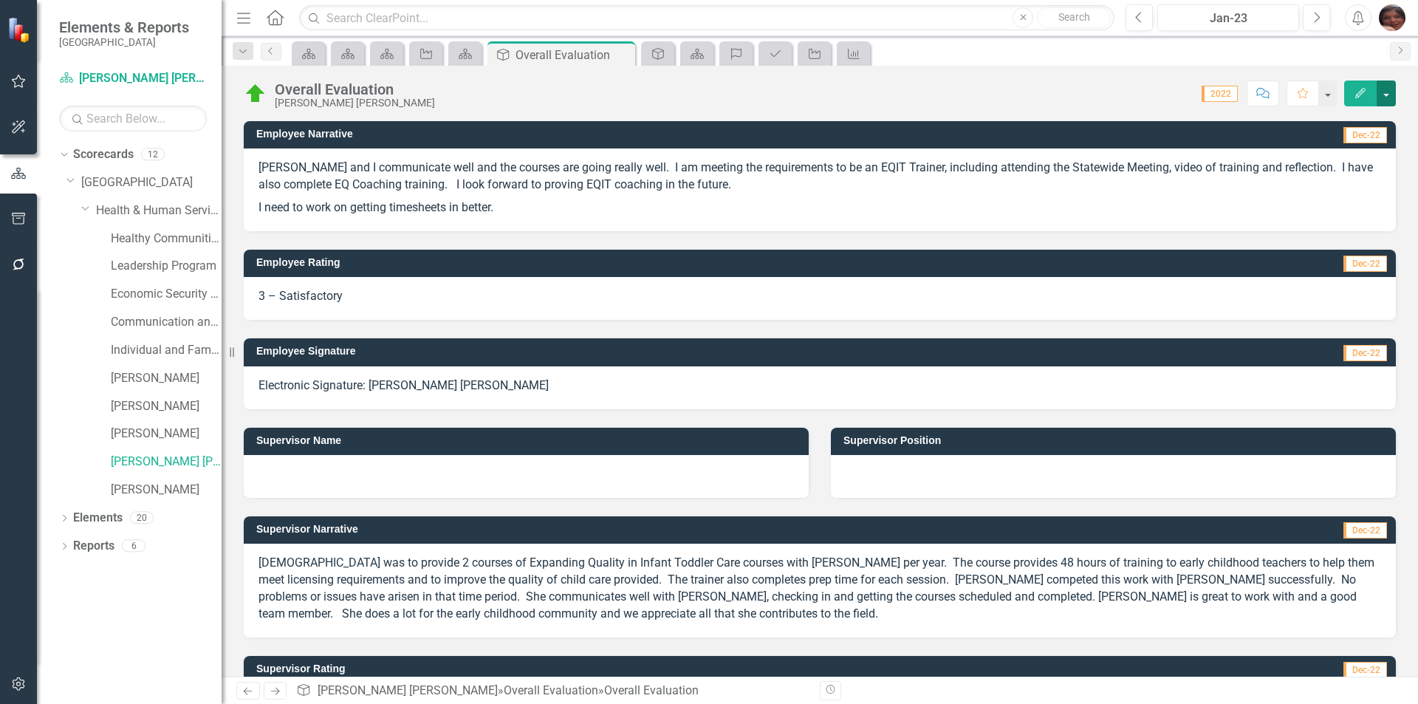
click at [1390, 94] on button "button" at bounding box center [1386, 93] width 19 height 26
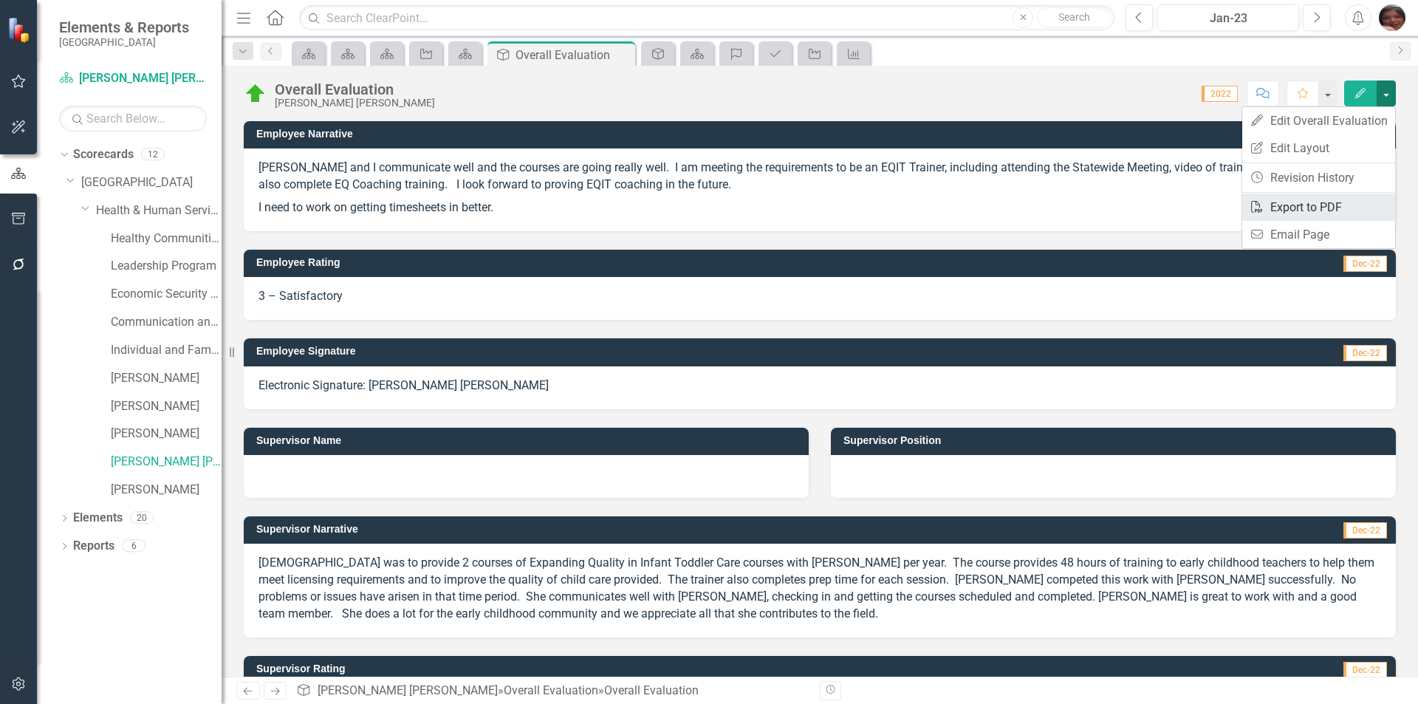
click at [1292, 200] on link "PDF Export to PDF" at bounding box center [1318, 206] width 153 height 27
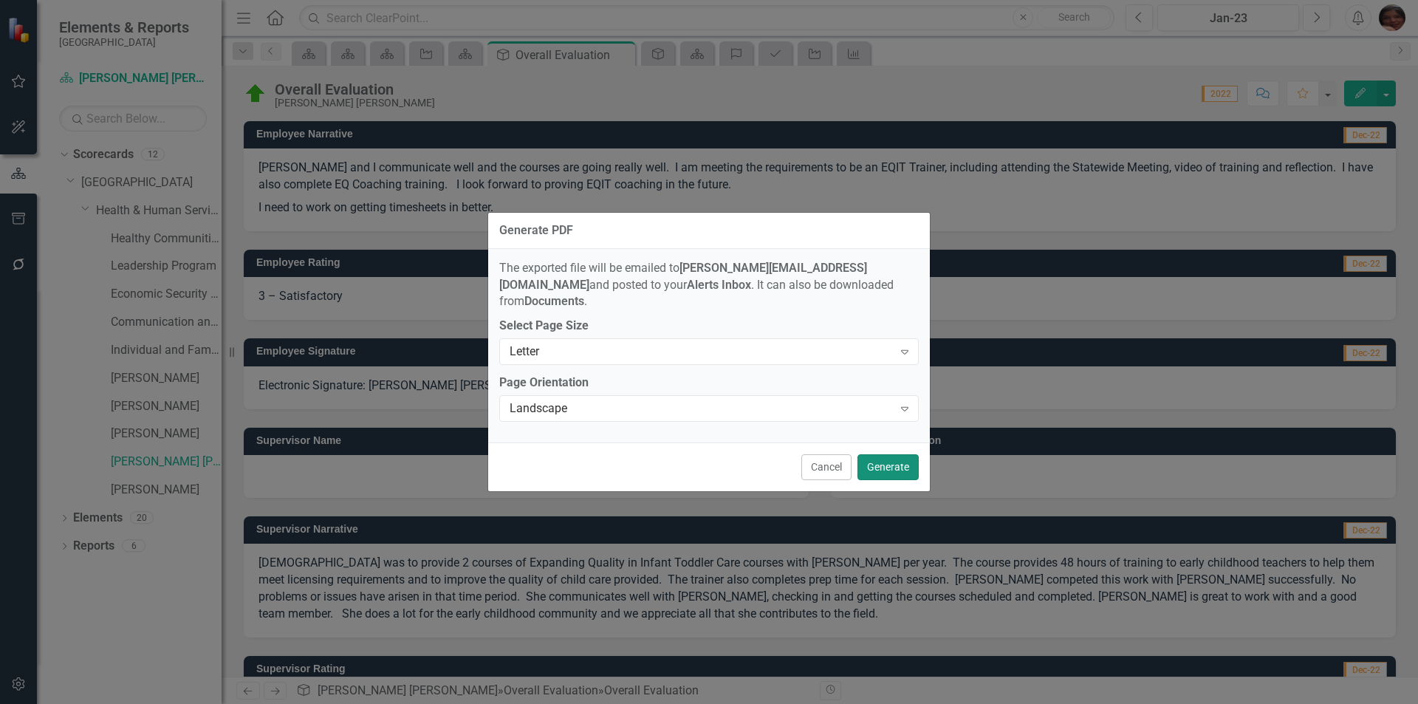
click at [891, 456] on button "Generate" at bounding box center [887, 467] width 61 height 26
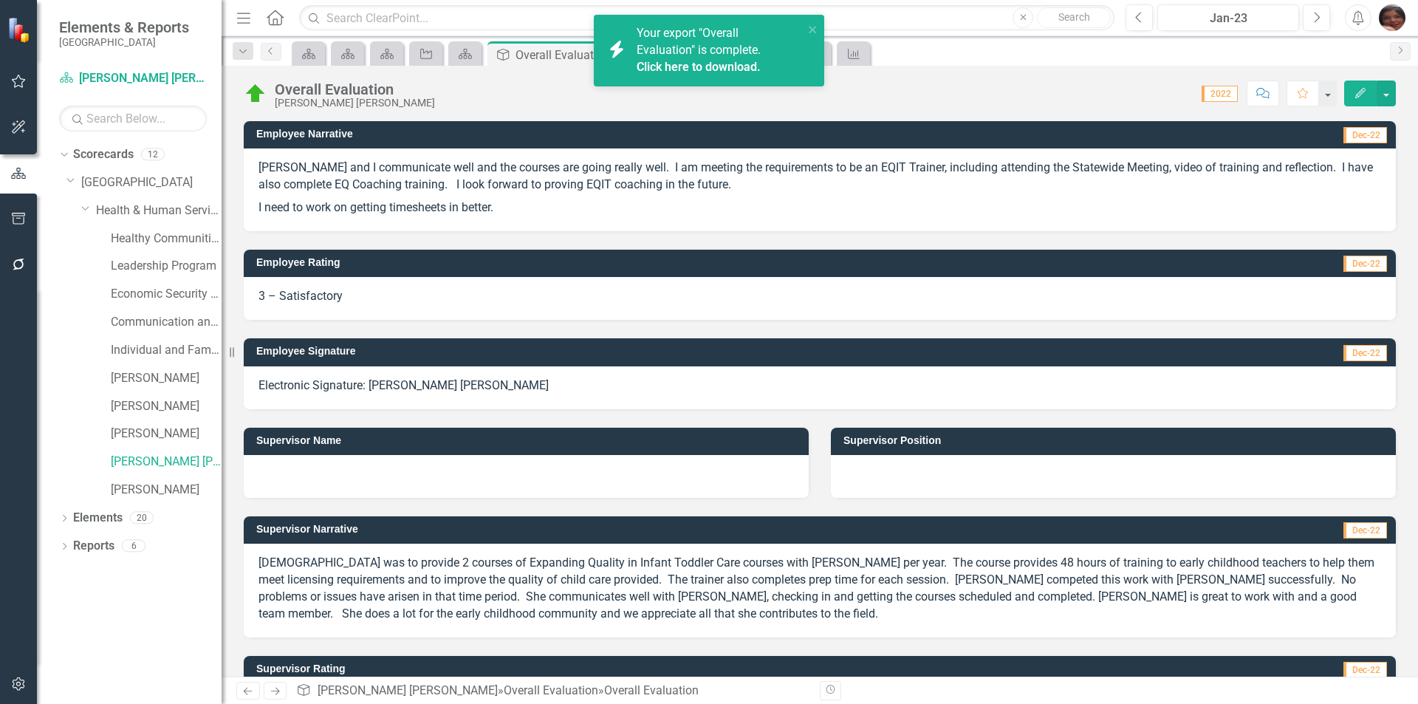
click at [699, 66] on link "Click here to download." at bounding box center [699, 67] width 124 height 14
